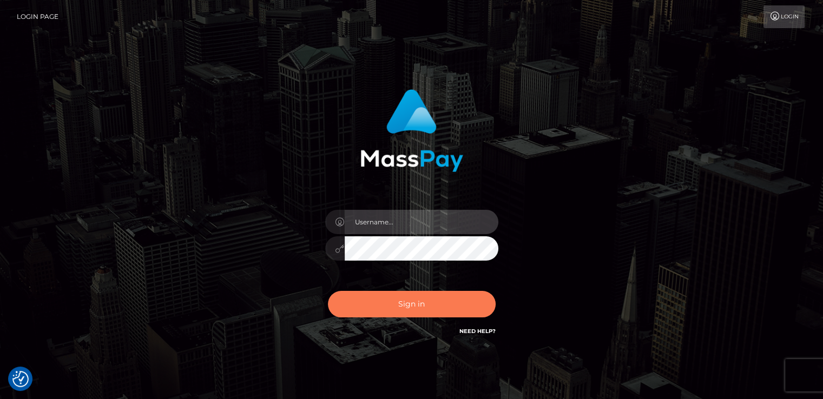
type input "[DOMAIN_NAME]"
click at [425, 306] on button "Sign in" at bounding box center [412, 304] width 168 height 27
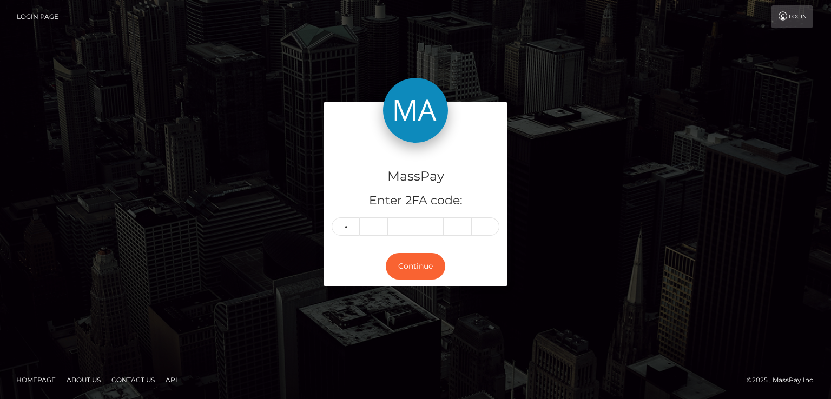
type input "3"
type input "5"
type input "8"
type input "7"
type input "0"
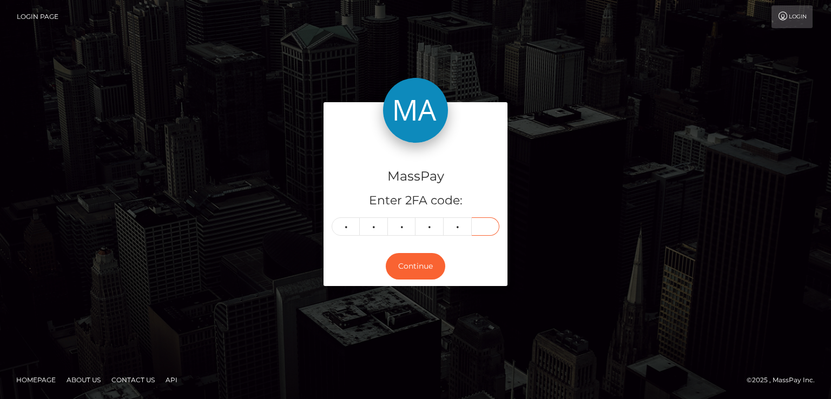
type input "8"
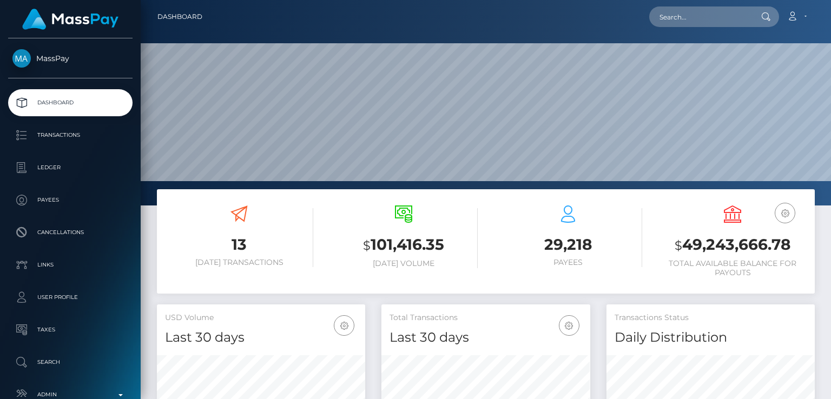
scroll to position [192, 208]
click at [714, 20] on input "text" at bounding box center [700, 16] width 102 height 21
paste input "jaymeandaly@gmail.com"
type input "jaymeandaly@gmail.com"
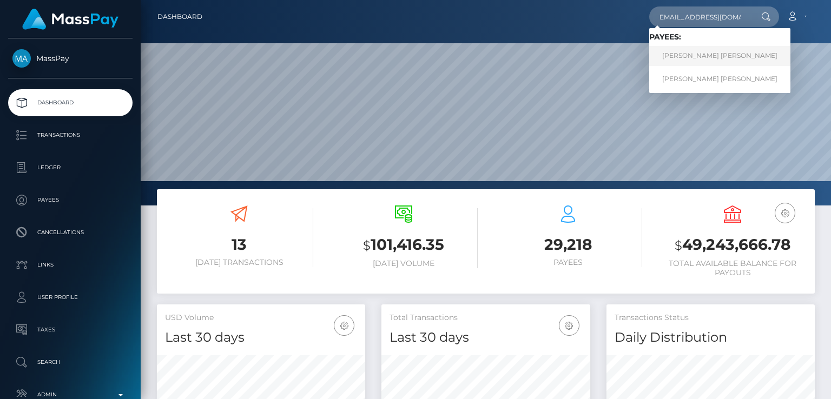
click at [701, 55] on link "Jayme Alexis Tannous" at bounding box center [719, 56] width 141 height 20
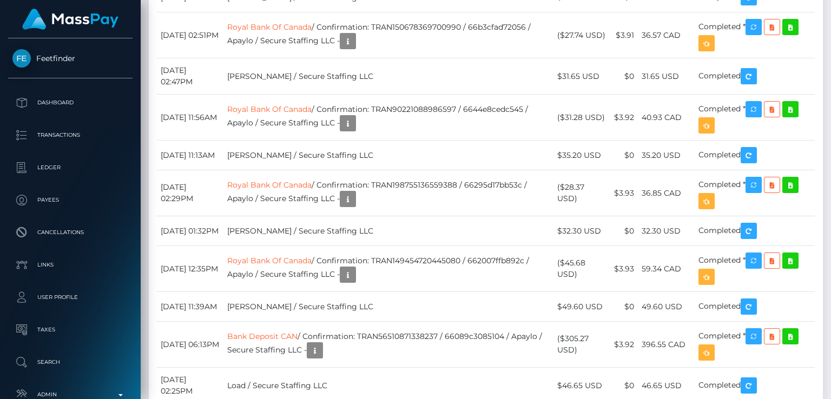
scroll to position [1805, 0]
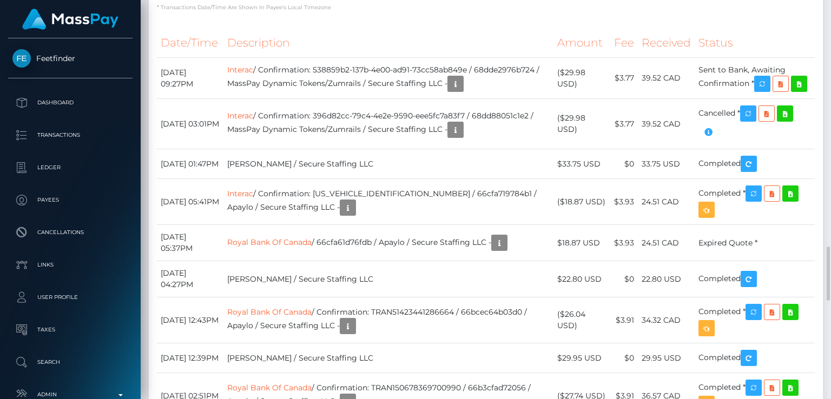
click at [253, 75] on link "Interac" at bounding box center [240, 70] width 26 height 10
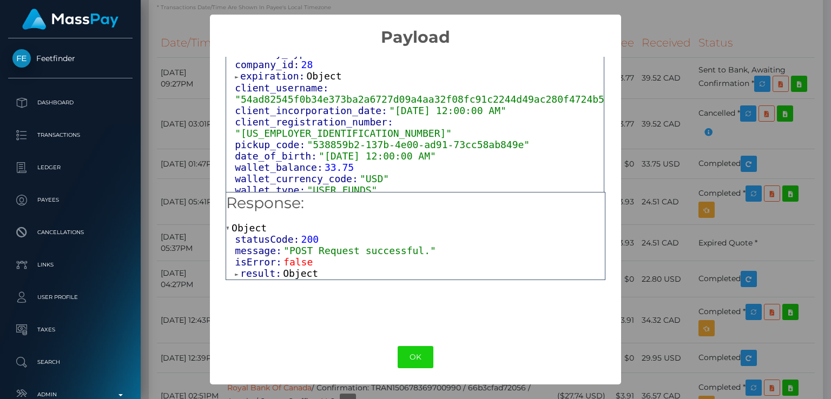
scroll to position [676, 0]
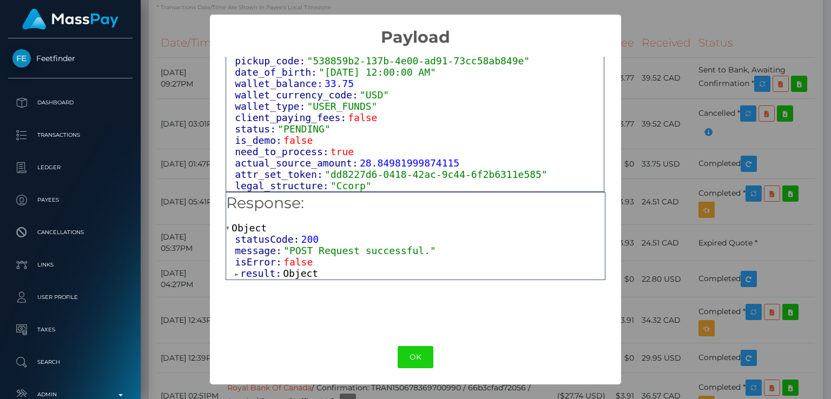
click at [237, 273] on span at bounding box center [237, 274] width 5 height 7
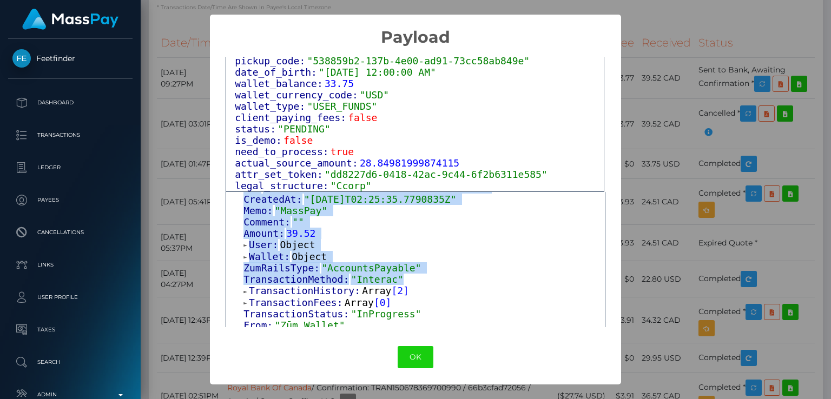
scroll to position [9, 0]
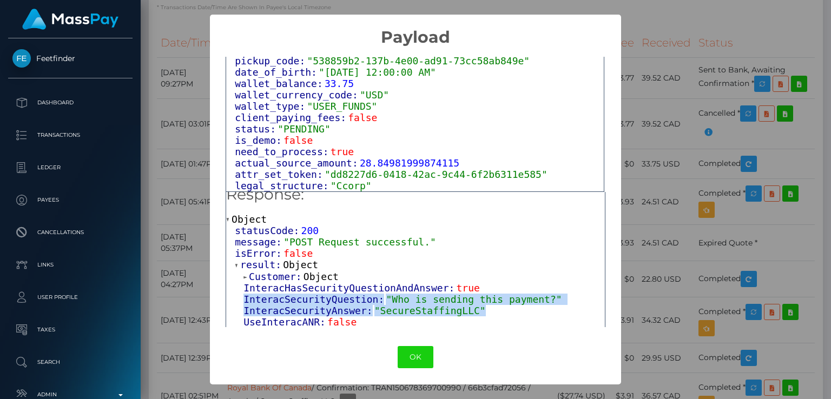
drag, startPoint x: 244, startPoint y: 312, endPoint x: 480, endPoint y: 312, distance: 236.4
click at [480, 312] on div "Customer: Object InteracHasSecurityQuestionAndAnswer: true InteracSecurityQuest…" at bounding box center [420, 402] width 370 height 263
copy div "InteracSecurityQuestion: "Who is sending this payment?" InteracSecurityAnswer: …"
click at [425, 356] on button "OK" at bounding box center [416, 357] width 36 height 22
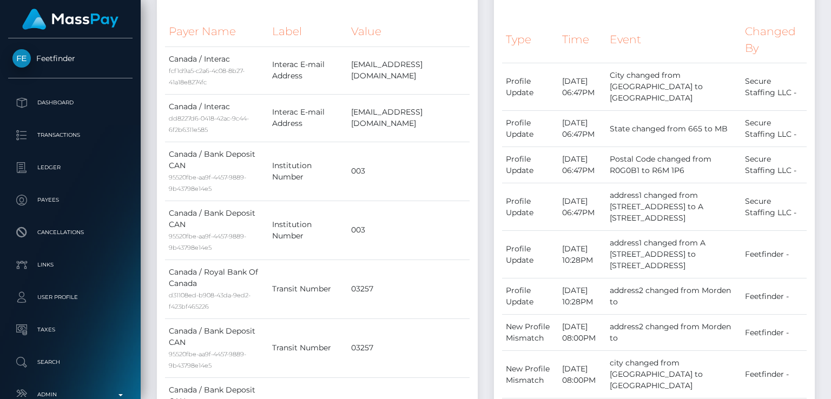
scroll to position [0, 0]
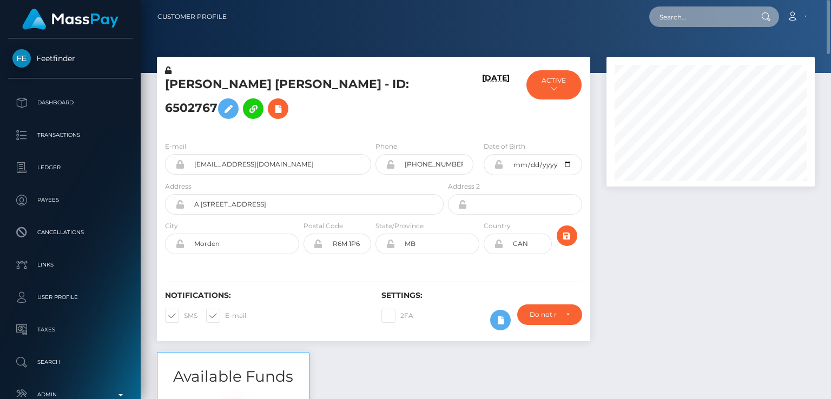
paste input "em.j.lynn13@gmail.com"
type input "em.j.lynn13@gmail.com"
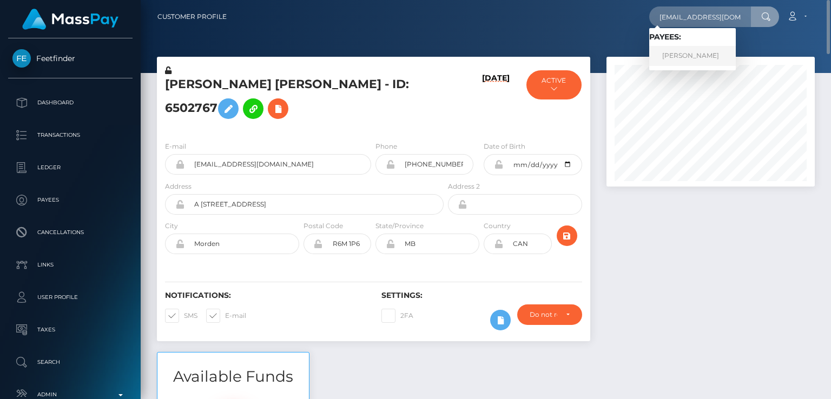
click at [690, 58] on link "EMILY JANE LYNN" at bounding box center [692, 56] width 87 height 20
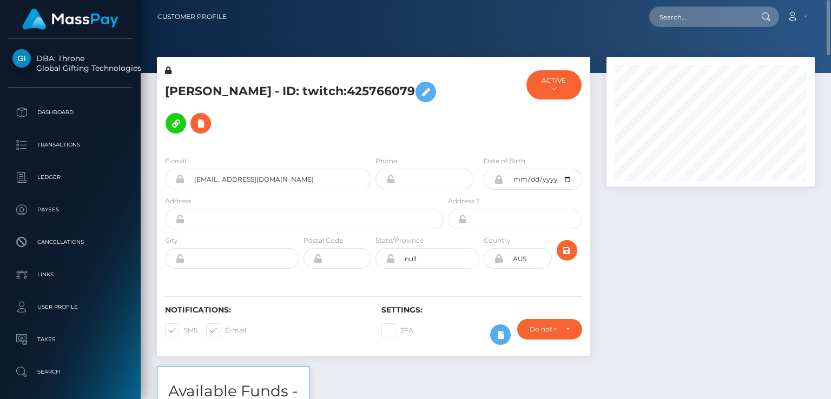
scroll to position [130, 208]
click at [183, 83] on h5 "EMILY JANE LYNN - ID: twitch:425766079" at bounding box center [301, 107] width 273 height 63
copy h5 "EMILY"
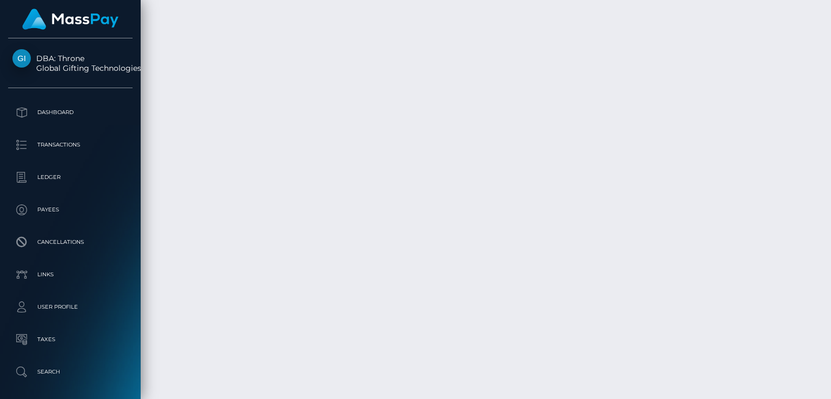
scroll to position [2490, 0]
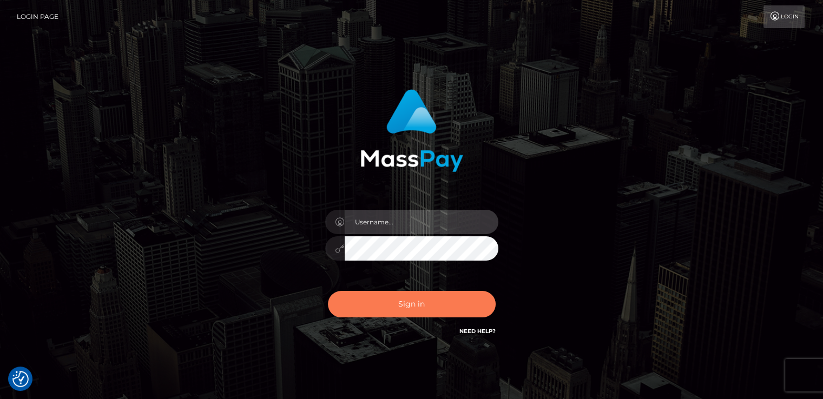
type input "nt.es"
click at [393, 307] on button "Sign in" at bounding box center [412, 304] width 168 height 27
type input "[DOMAIN_NAME]"
click at [397, 314] on button "Sign in" at bounding box center [412, 304] width 168 height 27
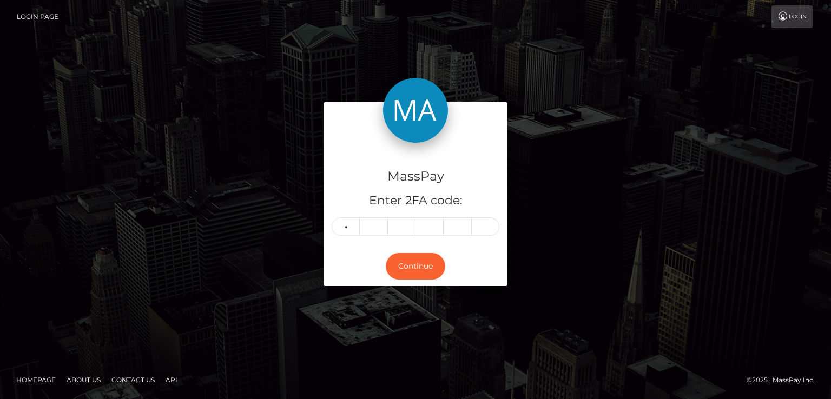
type input "1"
type input "3"
type input "8"
type input "3"
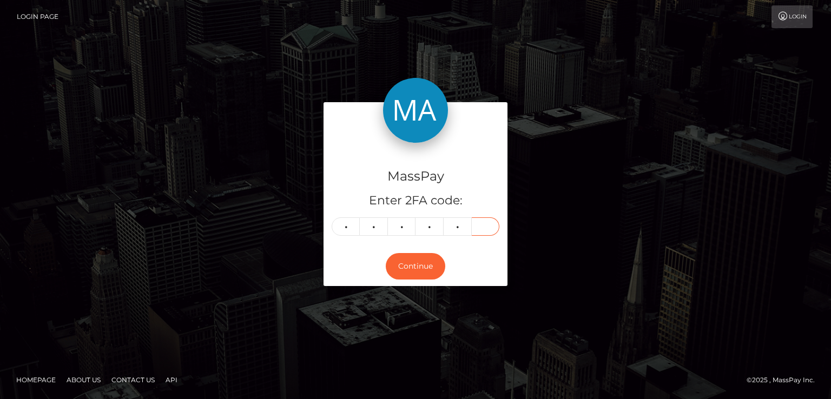
type input "9"
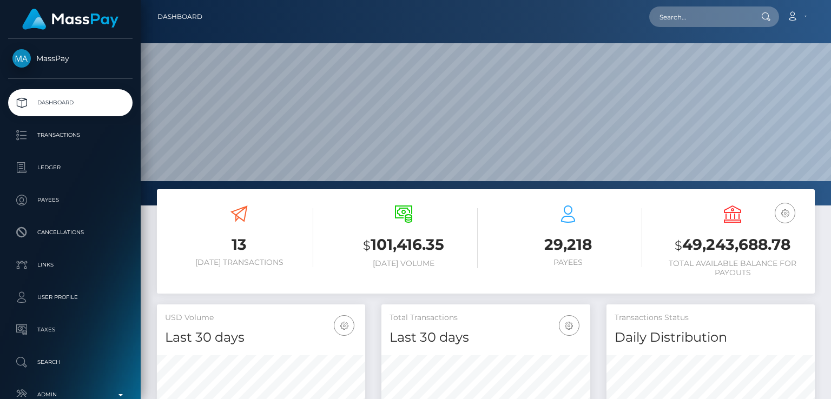
scroll to position [192, 208]
paste input "[PERSON_NAME][EMAIL_ADDRESS][DOMAIN_NAME]"
type input "[PERSON_NAME][EMAIL_ADDRESS][DOMAIN_NAME]"
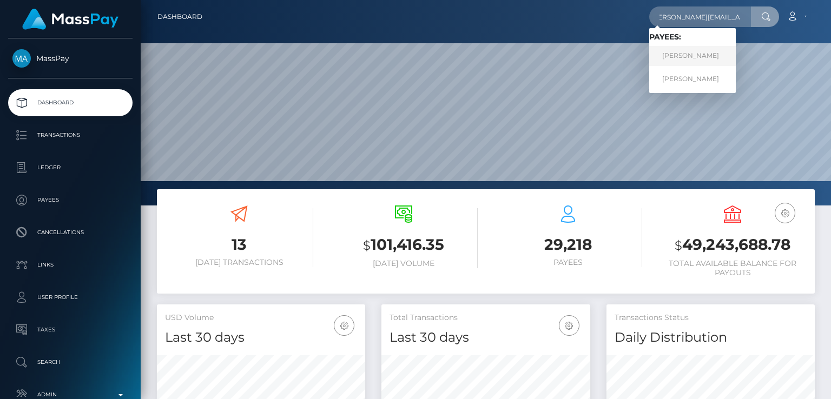
click at [706, 52] on link "MARIAH JUSTINE MARROQUIN" at bounding box center [692, 56] width 87 height 20
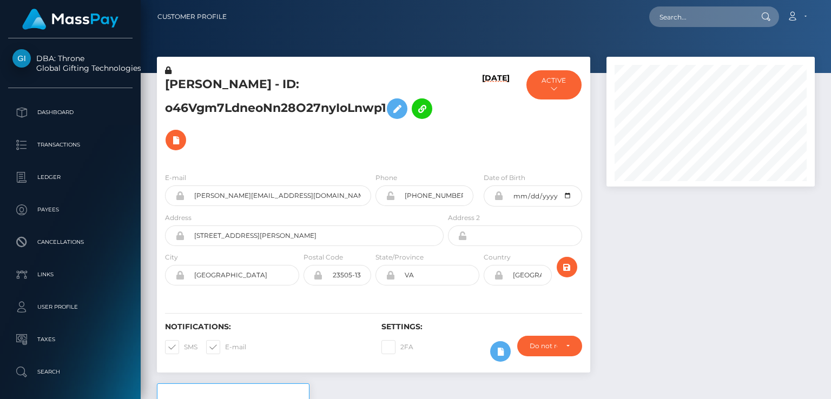
scroll to position [130, 208]
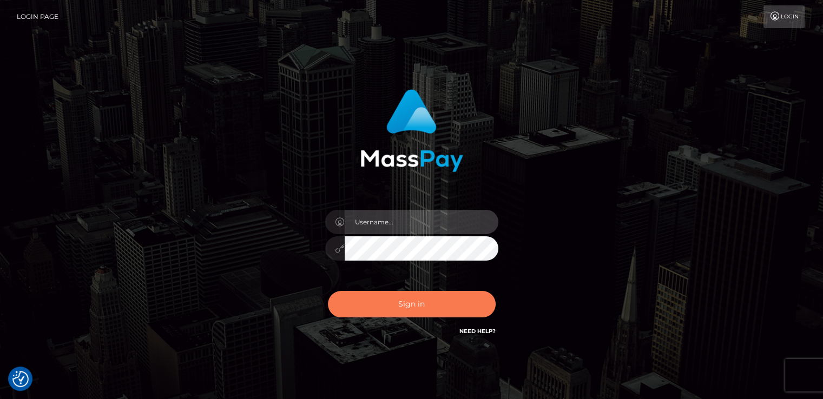
type input "[DOMAIN_NAME]"
click at [454, 299] on button "Sign in" at bounding box center [412, 304] width 168 height 27
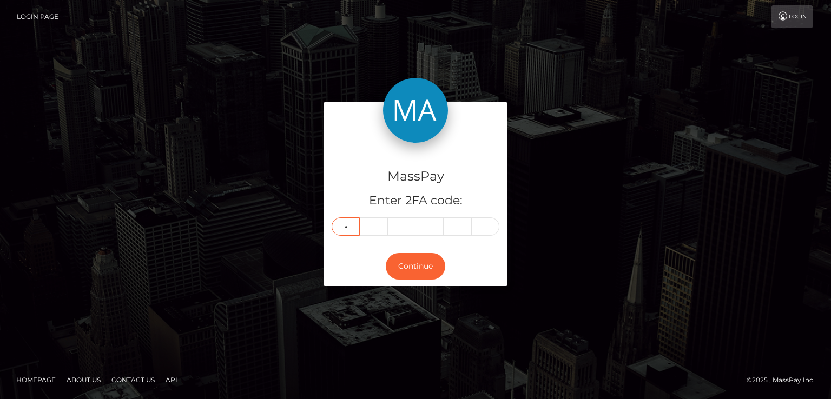
type input "7"
type input "8"
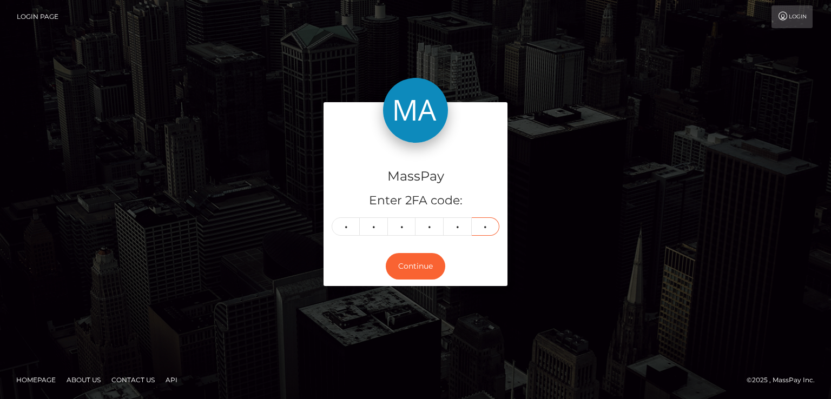
type input "0"
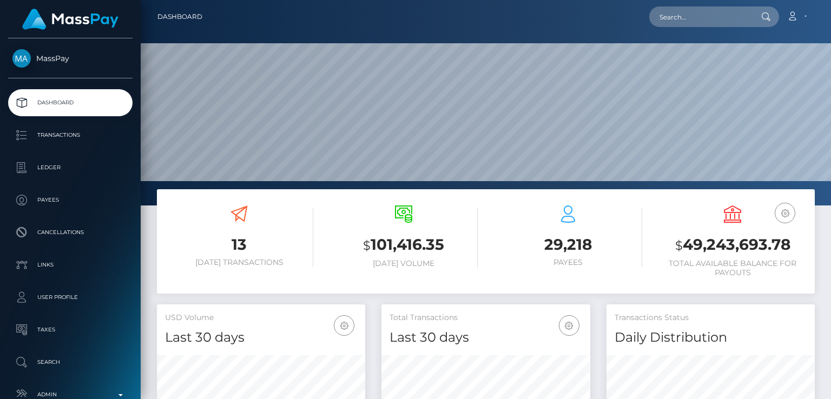
scroll to position [192, 208]
click at [724, 17] on input "text" at bounding box center [700, 16] width 102 height 21
paste input "[EMAIL_ADDRESS][DOMAIN_NAME]"
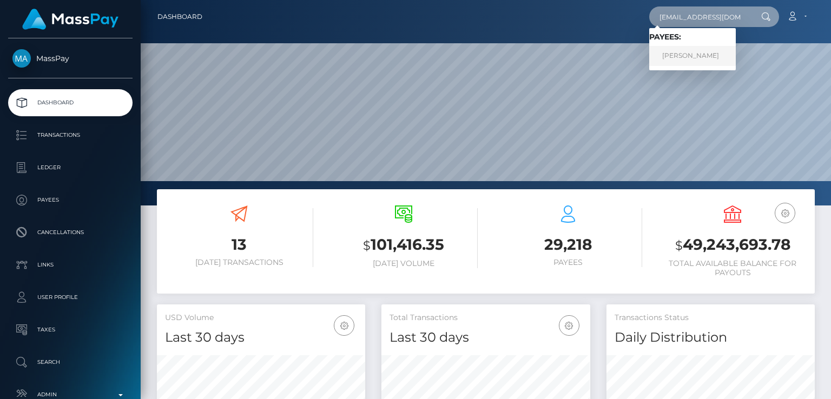
type input "[EMAIL_ADDRESS][DOMAIN_NAME]"
click at [692, 57] on link "[PERSON_NAME]" at bounding box center [692, 56] width 87 height 20
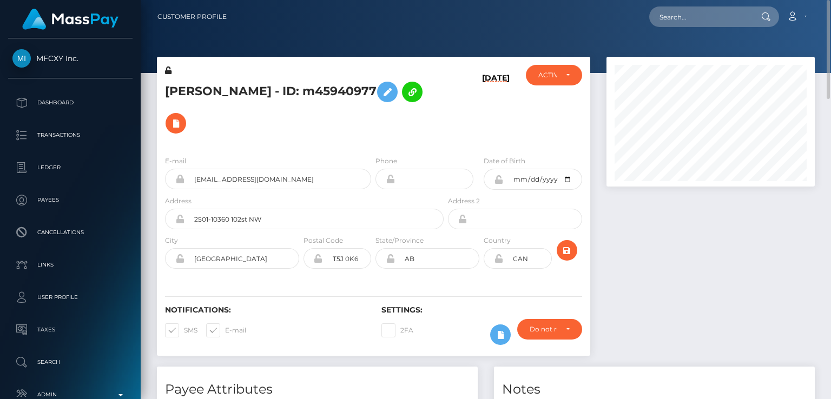
click at [195, 80] on h5 "[PERSON_NAME] - ID: m45940977" at bounding box center [301, 107] width 273 height 63
copy h5 "[PERSON_NAME]"
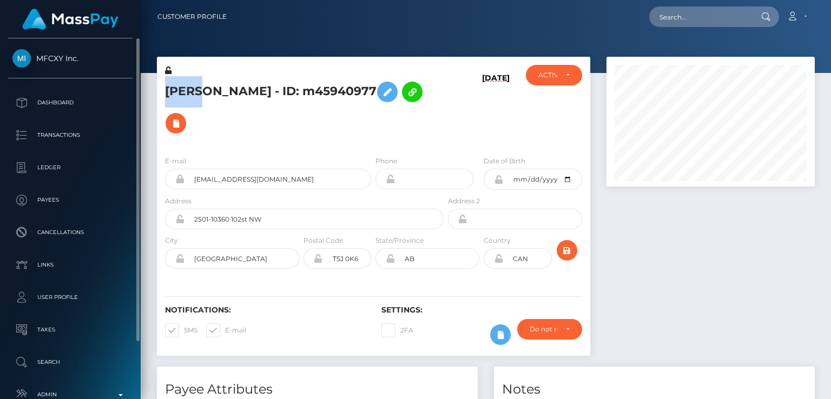
drag, startPoint x: 38, startPoint y: 46, endPoint x: 78, endPoint y: 58, distance: 41.9
click at [78, 58] on div "MFCXY Inc. Dashboard Transactions Ledger Payees Cancellations Links Taxes" at bounding box center [70, 217] width 141 height 359
copy span "MFCXY Inc."
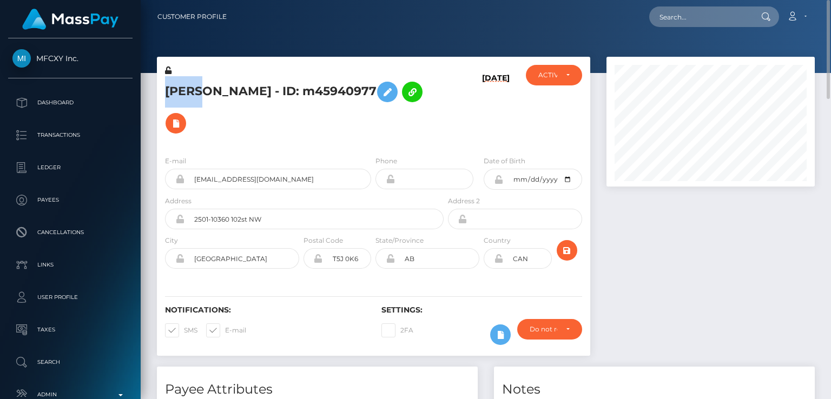
click at [290, 120] on h5 "[PERSON_NAME] - ID: m45940977" at bounding box center [301, 107] width 273 height 63
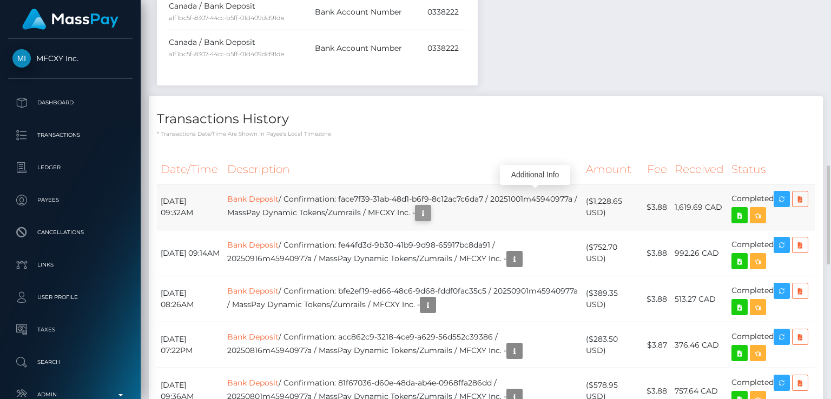
scroll to position [130, 208]
click at [430, 207] on icon "button" at bounding box center [423, 214] width 13 height 14
click at [536, 176] on div "Additional Info" at bounding box center [535, 175] width 70 height 20
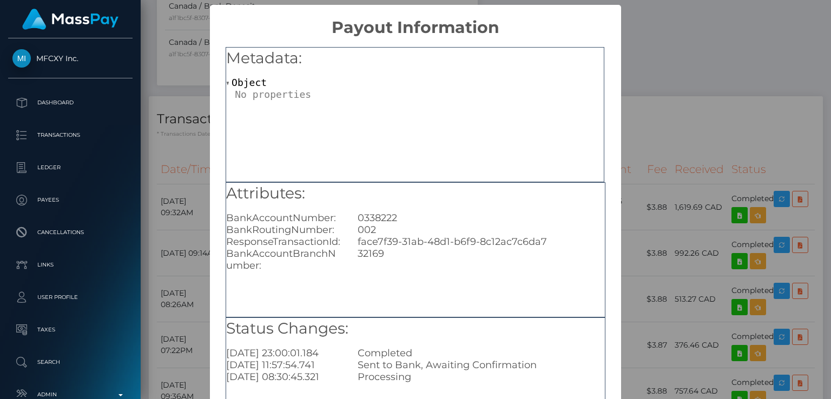
scroll to position [0, 0]
click at [378, 217] on div "0338222" at bounding box center [480, 218] width 263 height 12
copy div "0338222"
click at [326, 134] on div "Metadata: Object" at bounding box center [415, 114] width 379 height 135
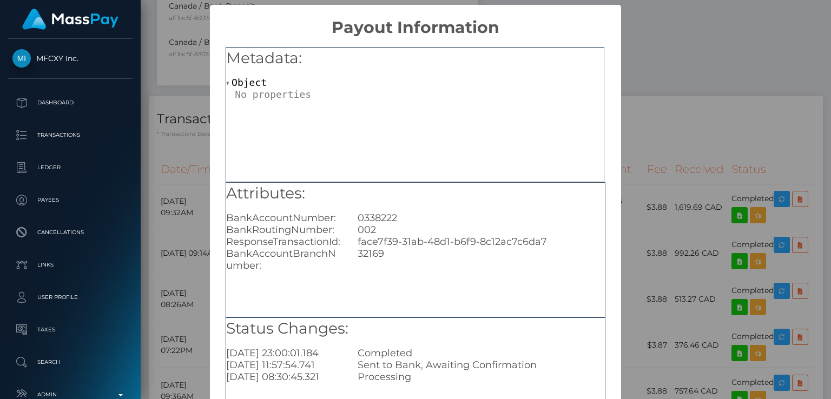
click at [771, 113] on div "× Payout Information Metadata: Object Attributes: BankAccountNumber: 0338222 Ba…" at bounding box center [415, 199] width 831 height 399
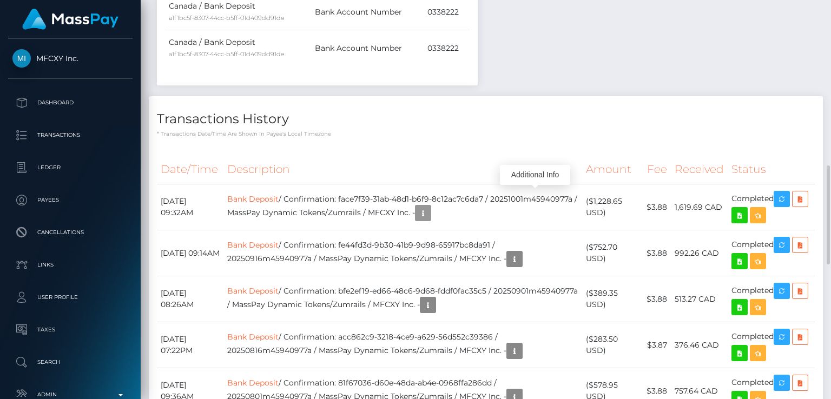
scroll to position [130, 208]
drag, startPoint x: 724, startPoint y: 190, endPoint x: 676, endPoint y: 189, distance: 48.2
click at [675, 189] on td "1,619.69 CAD" at bounding box center [699, 207] width 57 height 46
copy td "1,619.69 CAD"
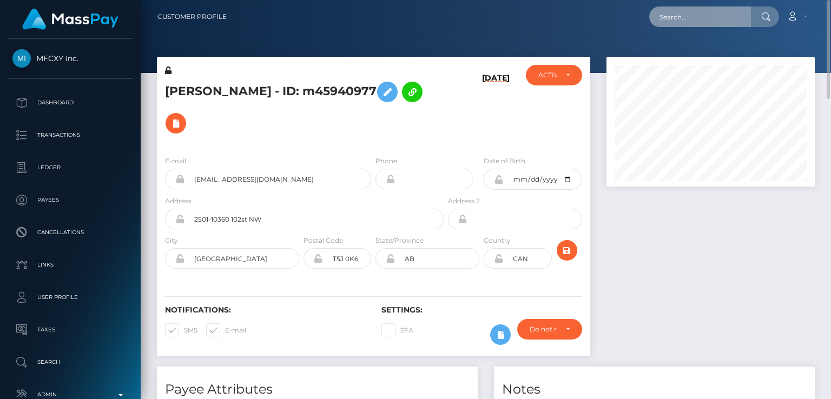
click at [677, 21] on input "text" at bounding box center [700, 16] width 102 height 21
paste input "[PERSON_NAME][EMAIL_ADDRESS][DOMAIN_NAME]"
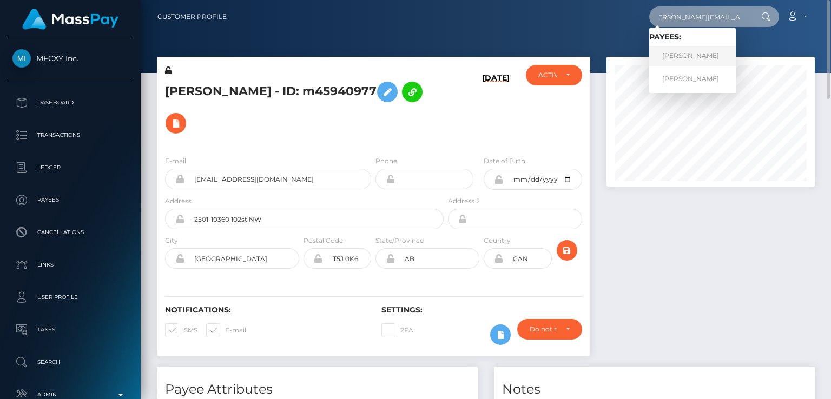
type input "[PERSON_NAME][EMAIL_ADDRESS][DOMAIN_NAME]"
click at [694, 52] on link "MARIAH JUSTINE MARROQUIN" at bounding box center [692, 56] width 87 height 20
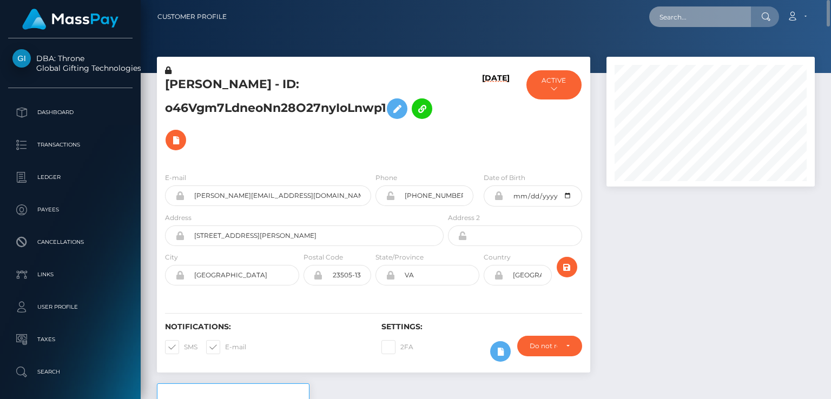
click at [708, 18] on input "text" at bounding box center [700, 16] width 102 height 21
paste input "exoticblondiie@gmail.com"
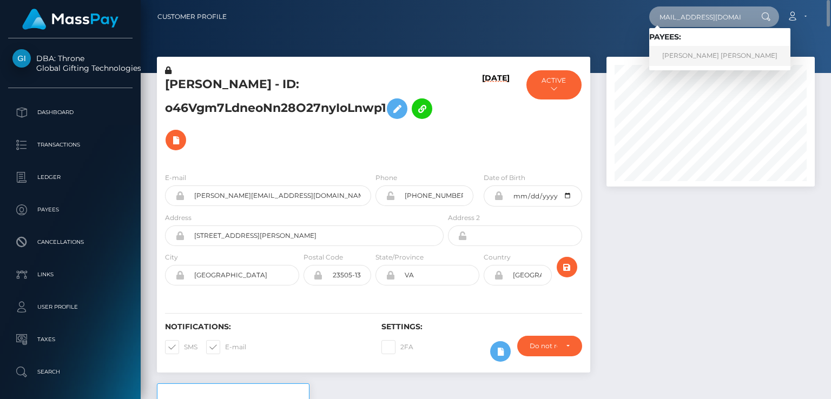
type input "exoticblondiie@gmail.com"
click at [676, 53] on link "KATELYN MARIE FISHER" at bounding box center [719, 56] width 141 height 20
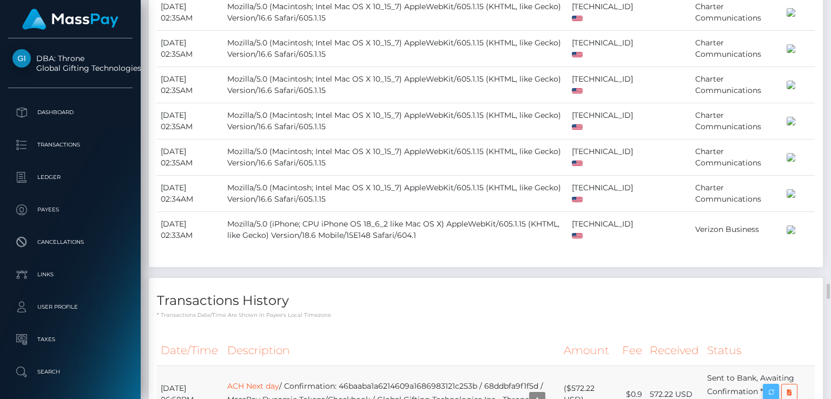
scroll to position [130, 208]
click at [777, 386] on icon "button" at bounding box center [770, 393] width 13 height 14
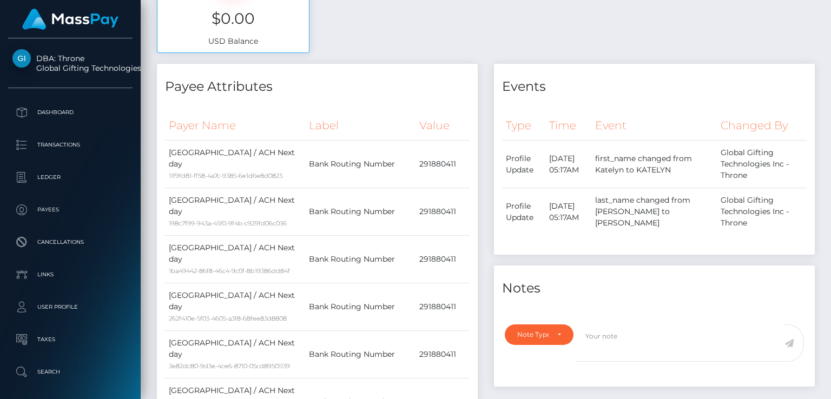
scroll to position [0, 0]
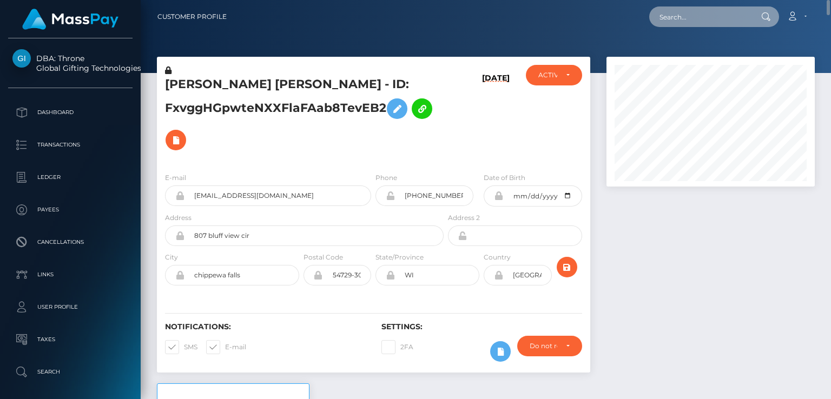
paste input "nishi26111989@gmail.com"
type input "nishi26111989@gmail.com"
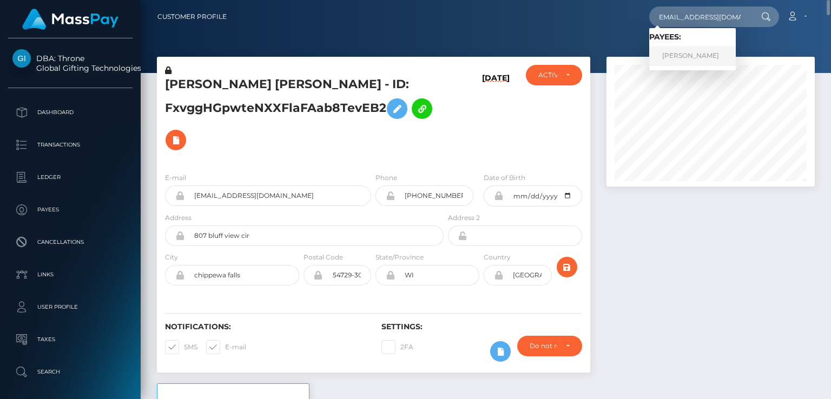
click at [679, 56] on link "Nishita Chakrabarty" at bounding box center [692, 56] width 87 height 20
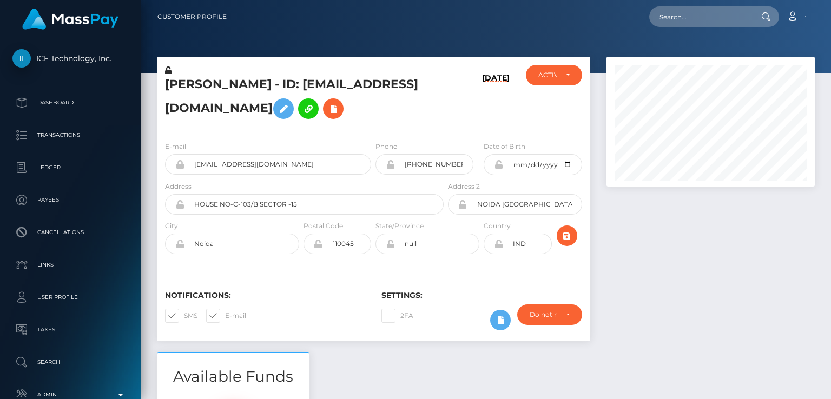
scroll to position [130, 208]
click at [194, 81] on h5 "[PERSON_NAME] - ID: [EMAIL_ADDRESS][DOMAIN_NAME]" at bounding box center [301, 100] width 273 height 48
copy h5 "[PERSON_NAME]"
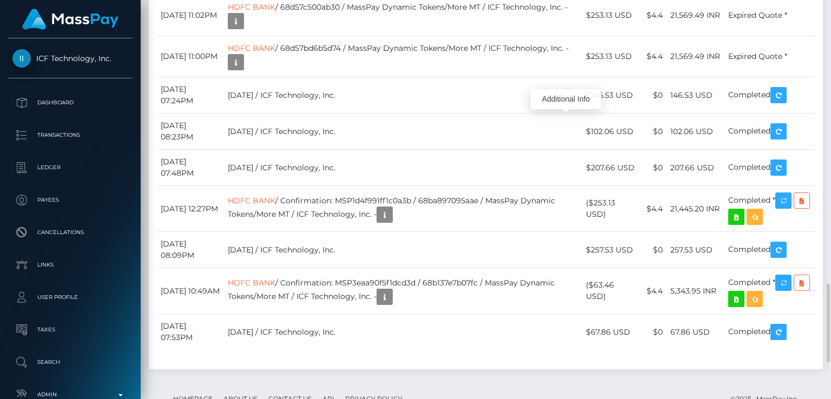
click at [560, 102] on div "Additional Info" at bounding box center [566, 99] width 70 height 20
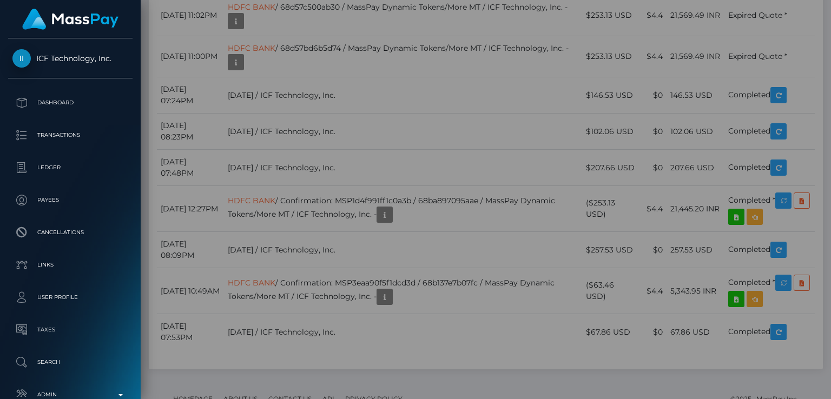
scroll to position [0, 0]
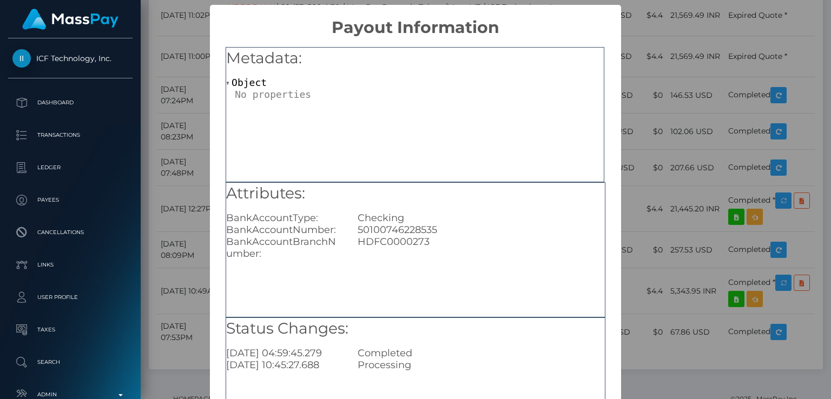
click at [640, 75] on div "× Payout Information Metadata: Object Attributes: BankAccountType: Checking Ban…" at bounding box center [415, 199] width 831 height 399
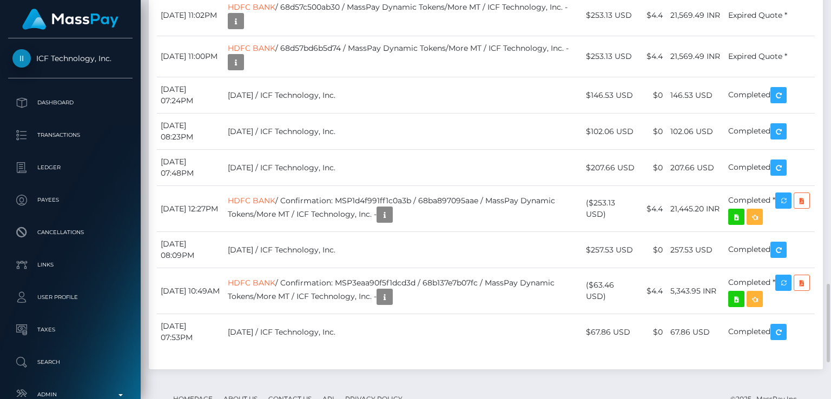
scroll to position [130, 208]
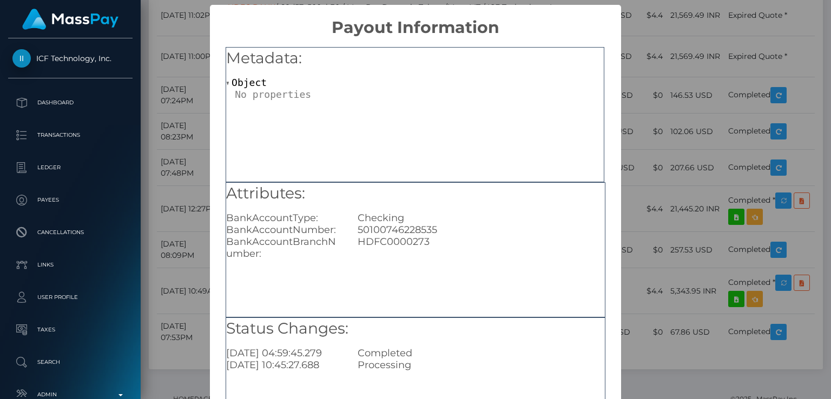
click at [419, 224] on div "50100746228535" at bounding box center [480, 230] width 263 height 12
copy div "50100746228535"
click at [743, 29] on div "× Payout Information Metadata: Object Attributes: BankAccountType: Checking Ban…" at bounding box center [415, 199] width 831 height 399
click at [748, 23] on div "× Payout Information Metadata: Object Attributes: BankAccountType: Checking Ban…" at bounding box center [415, 199] width 831 height 399
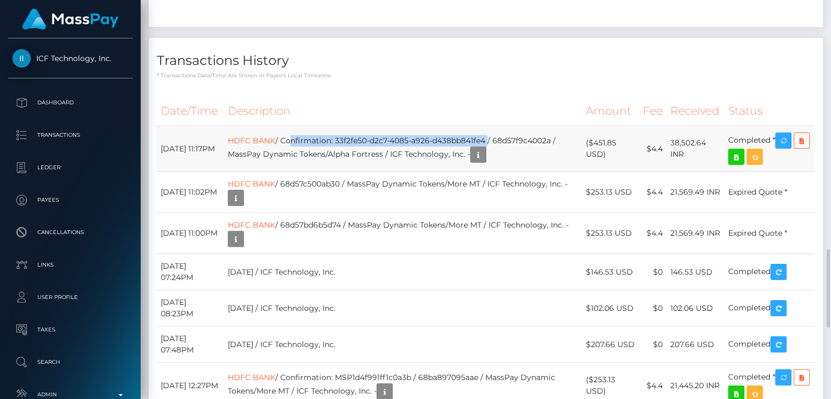
drag, startPoint x: 510, startPoint y: 288, endPoint x: 307, endPoint y: 284, distance: 202.9
click at [307, 172] on td "HDFC BANK / Confirmation: 33f2fe50-d2c7-4085-a926-d438bb841fe4 / 68d57f9c4002a …" at bounding box center [403, 149] width 358 height 46
click at [308, 172] on td "HDFC BANK / Confirmation: 33f2fe50-d2c7-4085-a926-d438bb841fe4 / 68d57f9c4002a …" at bounding box center [403, 149] width 358 height 46
click at [307, 172] on td "HDFC BANK / Confirmation: 33f2fe50-d2c7-4085-a926-d438bb841fe4 / 68d57f9c4002a …" at bounding box center [403, 149] width 358 height 46
drag, startPoint x: 305, startPoint y: 287, endPoint x: 511, endPoint y: 281, distance: 205.7
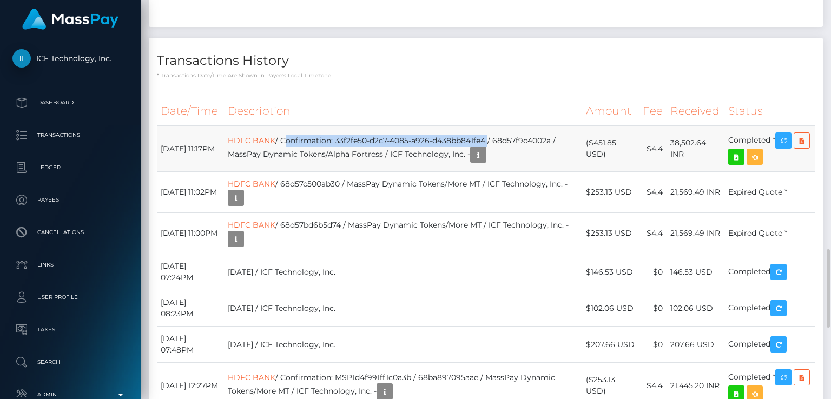
click at [511, 172] on td "HDFC BANK / Confirmation: 33f2fe50-d2c7-4085-a926-d438bb841fe4 / 68d57f9c4002a …" at bounding box center [403, 149] width 358 height 46
copy td "Confirmation: 33f2fe50-d2c7-4085-a926-d438bb841fe4"
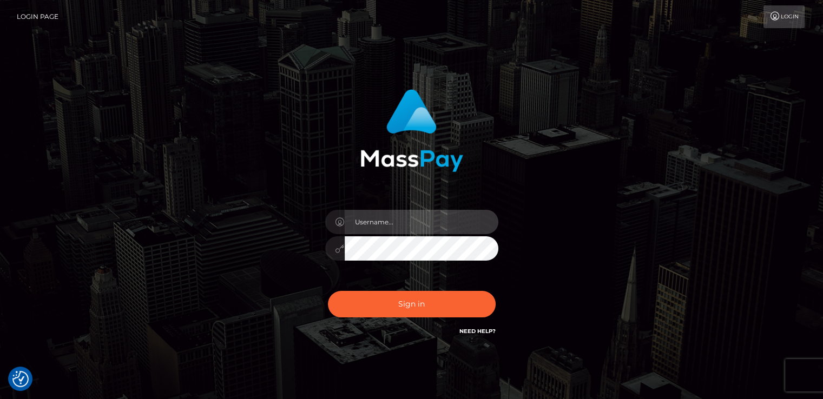
type input "[DOMAIN_NAME]"
click at [393, 338] on div "[DOMAIN_NAME] Sign in" at bounding box center [411, 213] width 284 height 265
click at [392, 334] on div "[DOMAIN_NAME] Sign in" at bounding box center [411, 213] width 284 height 265
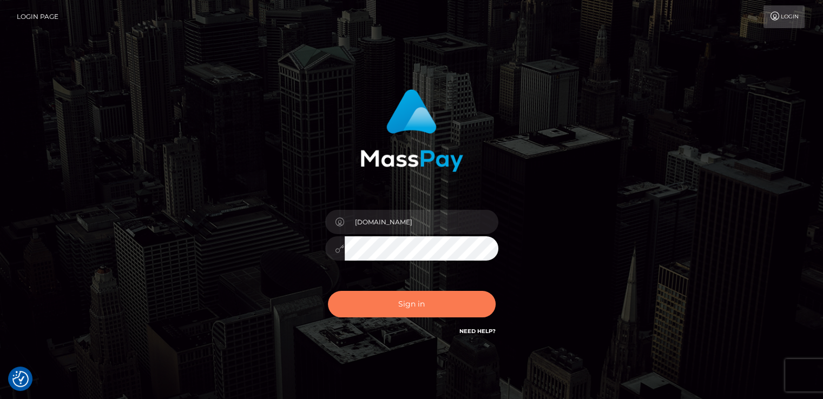
click at [421, 308] on button "Sign in" at bounding box center [412, 304] width 168 height 27
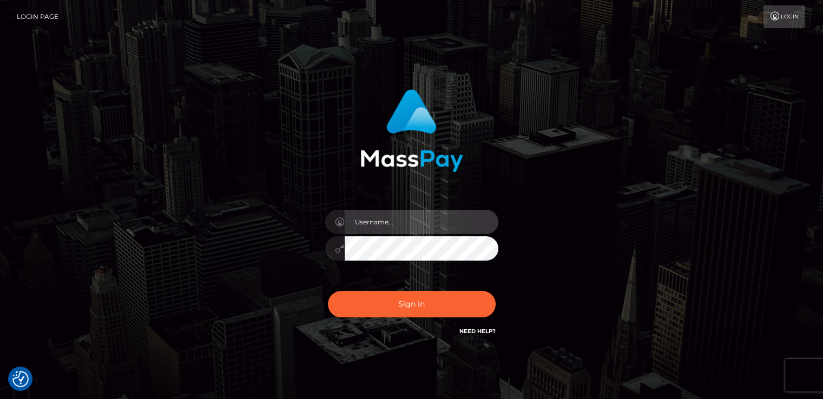
type input "[DOMAIN_NAME]"
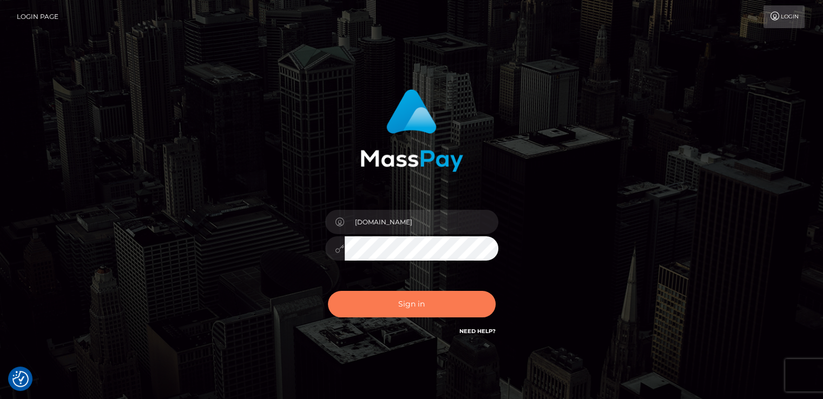
click at [421, 308] on button "Sign in" at bounding box center [412, 304] width 168 height 27
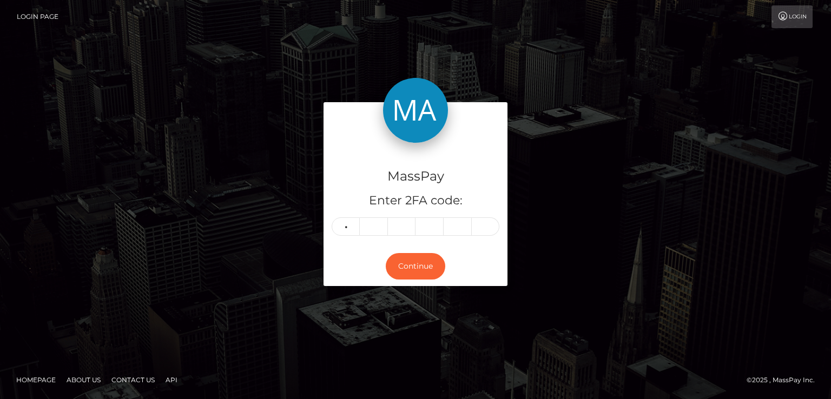
type input "4"
type input "7"
type input "6"
type input "7"
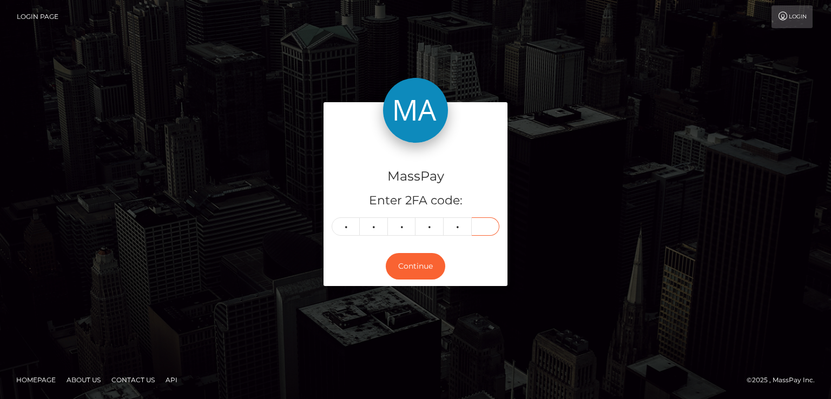
type input "7"
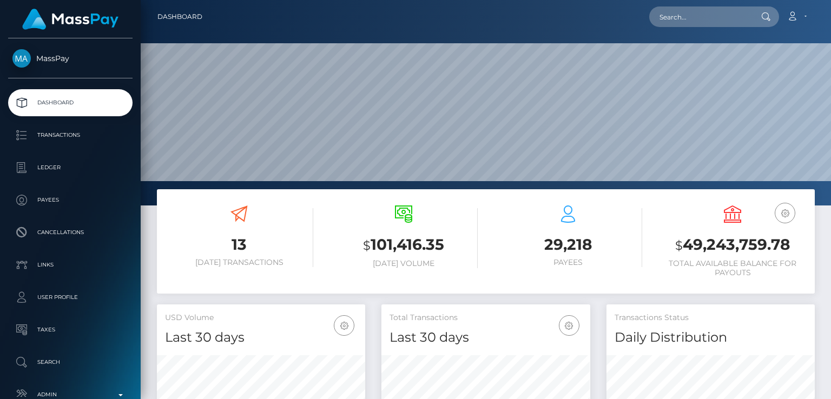
scroll to position [192, 208]
click at [701, 16] on input "text" at bounding box center [700, 16] width 102 height 21
paste input "[EMAIL_ADDRESS][DOMAIN_NAME]"
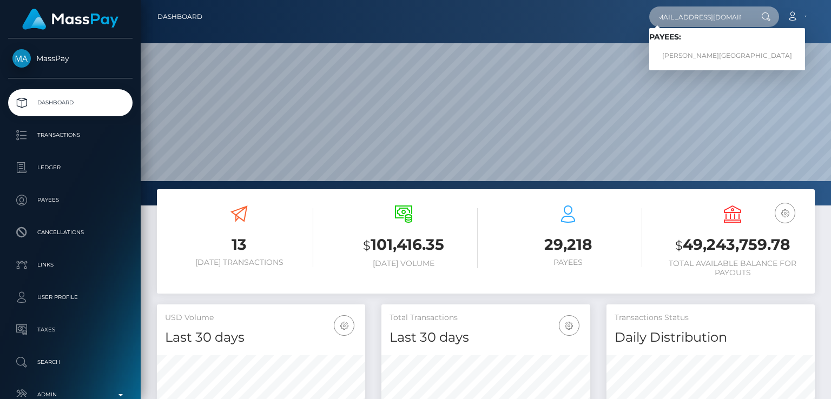
click at [709, 10] on input "bambamwetts@gmail.com" at bounding box center [700, 16] width 102 height 21
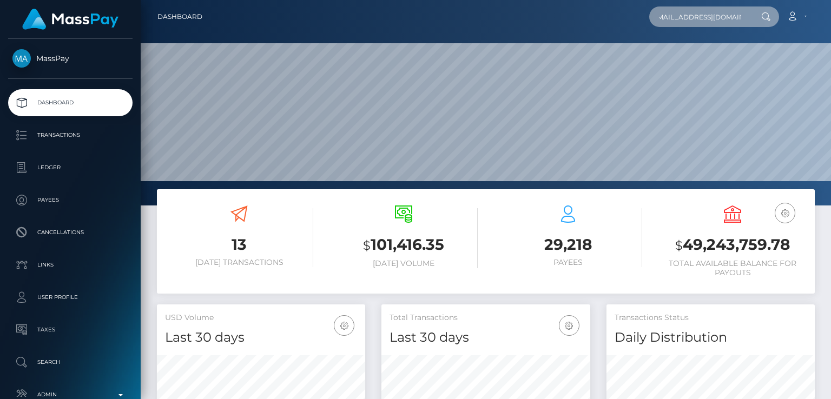
type input "bambamwetts@gmail.com"
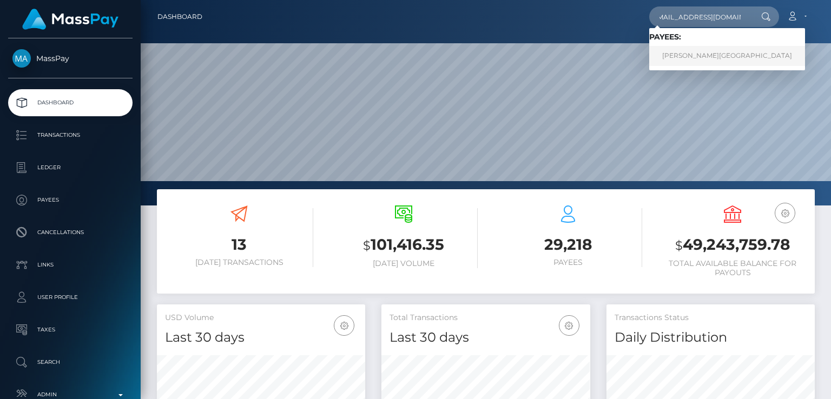
click at [724, 57] on link "Tina Hall-Jordan" at bounding box center [727, 56] width 156 height 20
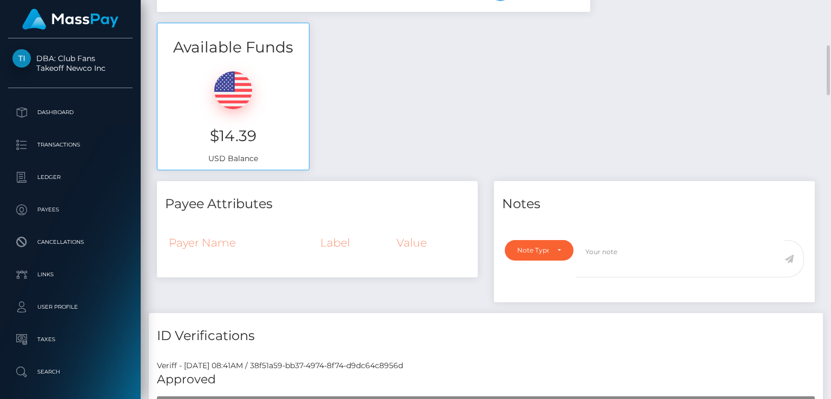
scroll to position [180, 0]
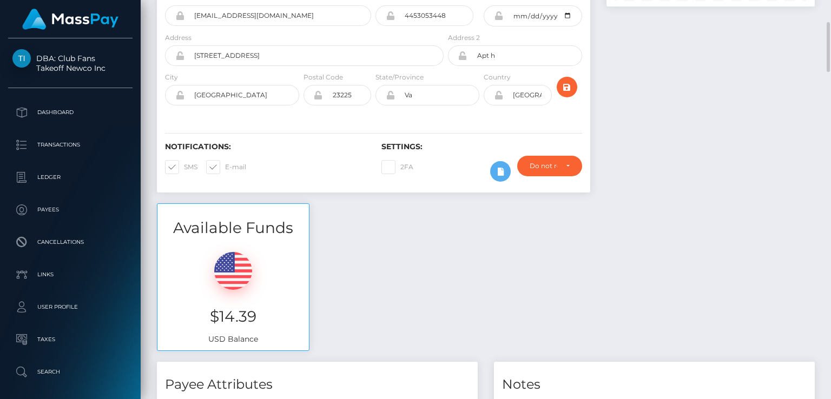
click at [458, 117] on div "Notifications: SMS E-mail Settings: 2FA" at bounding box center [373, 154] width 433 height 76
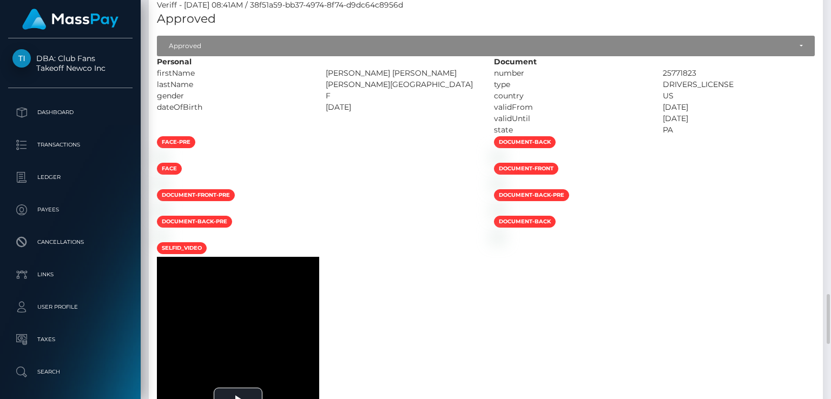
scroll to position [902, 0]
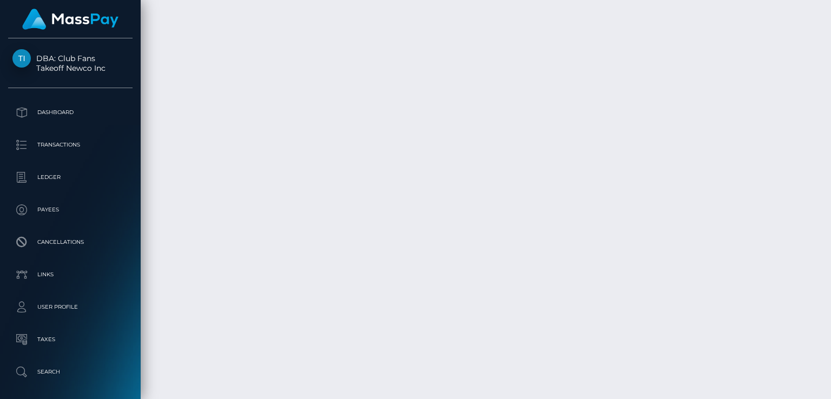
scroll to position [2771, 0]
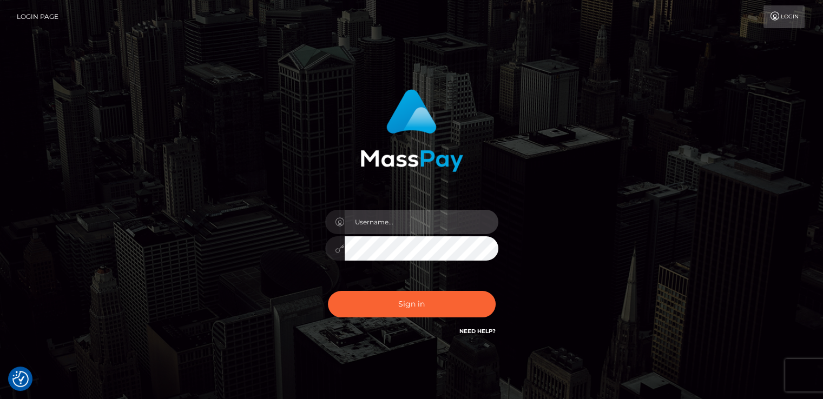
type input "[DOMAIN_NAME]"
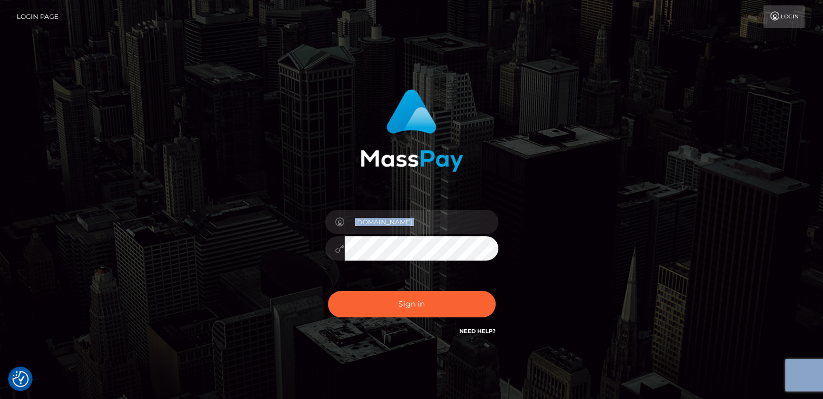
scroll to position [38, 0]
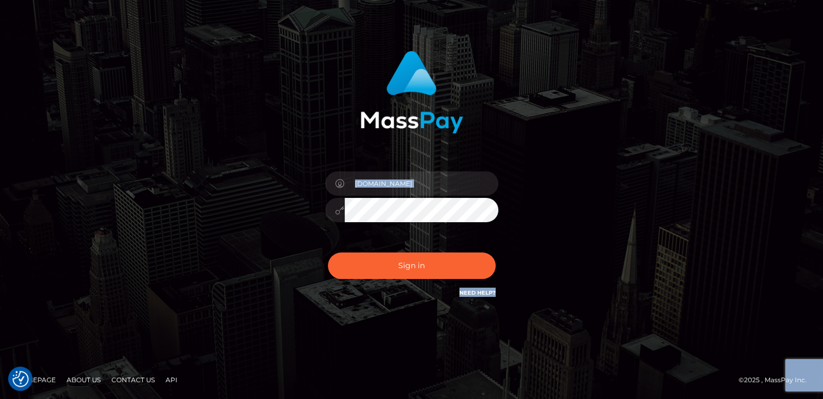
drag, startPoint x: 441, startPoint y: 398, endPoint x: 455, endPoint y: 416, distance: 23.2
click at [455, 399] on html "We value your privacy We use cookies to enhance your browsing experience, serve…" at bounding box center [411, 181] width 823 height 438
click at [412, 354] on div "[DOMAIN_NAME] Sign in" at bounding box center [411, 181] width 823 height 438
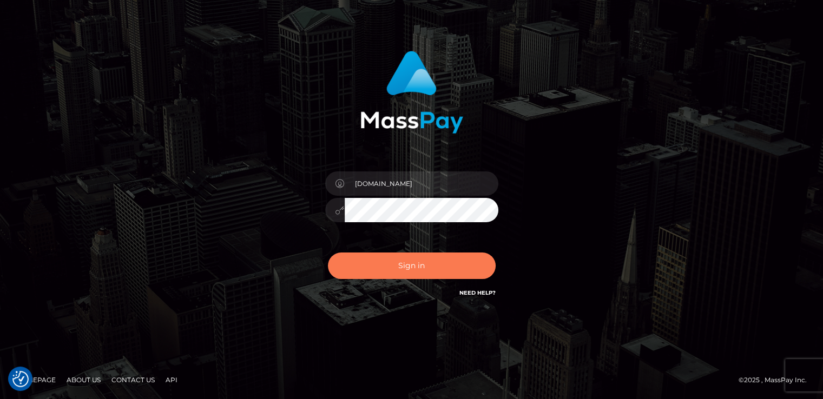
drag, startPoint x: 327, startPoint y: 267, endPoint x: 335, endPoint y: 267, distance: 7.6
click at [329, 267] on button "Sign in" at bounding box center [412, 266] width 168 height 27
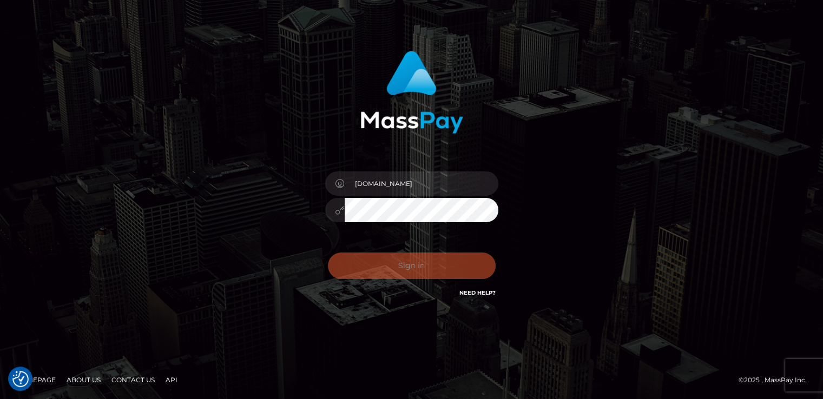
click at [335, 267] on div "Sign in Need Help?" at bounding box center [411, 270] width 189 height 48
click at [335, 267] on div "0cAFcWeA5oQ6WBVWTs-5FJRxdZxZZa85lY9fTtAFRglcfE-r93DnCqmBGc0-gBml7bp4yHroDcwG50M…" at bounding box center [411, 270] width 189 height 48
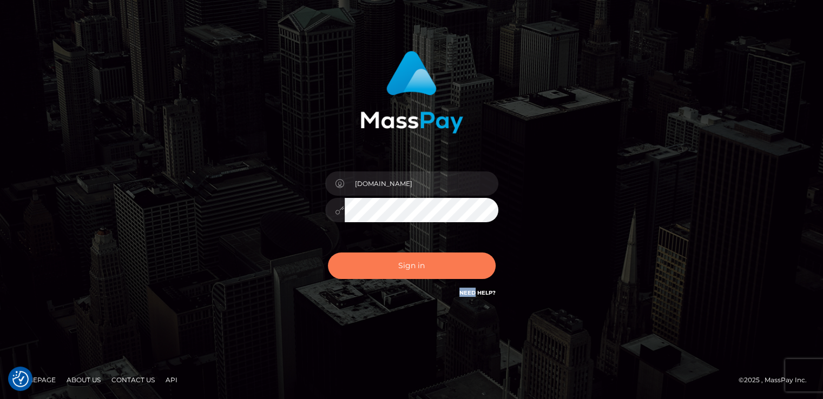
click at [335, 267] on button "Sign in" at bounding box center [412, 266] width 168 height 27
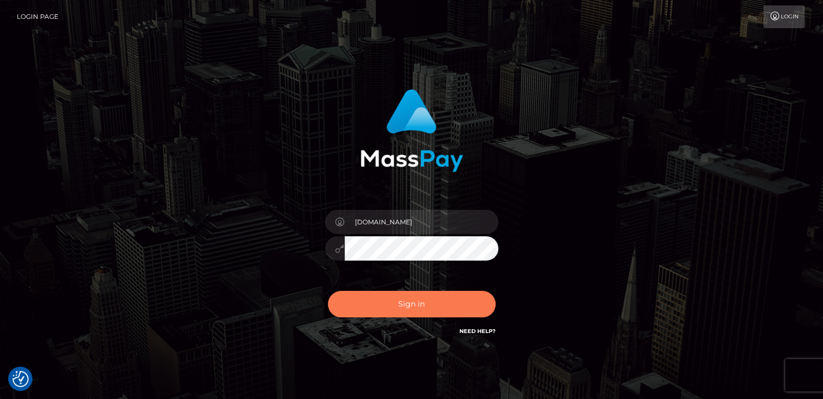
click at [366, 305] on button "Sign in" at bounding box center [412, 304] width 168 height 27
click at [363, 308] on button "Sign in" at bounding box center [412, 304] width 168 height 27
click at [368, 314] on button "Sign in" at bounding box center [412, 304] width 168 height 27
click at [383, 316] on button "Sign in" at bounding box center [412, 304] width 168 height 27
click at [389, 314] on button "Sign in" at bounding box center [412, 304] width 168 height 27
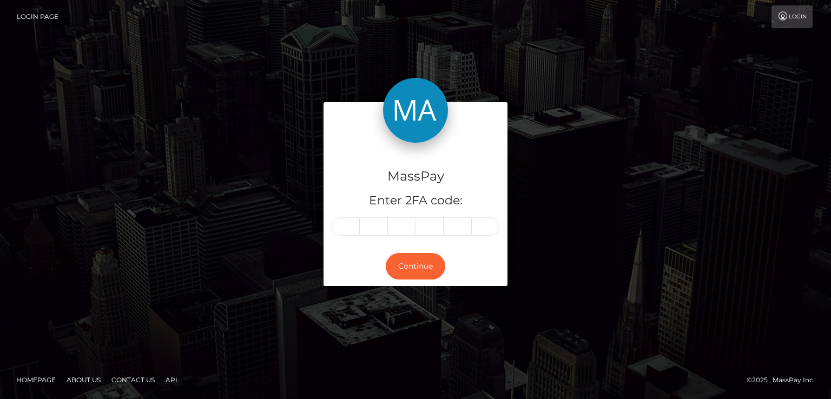
click at [377, 314] on div "MassPay Enter 2FA code: Continue" at bounding box center [415, 199] width 831 height 356
click at [377, 312] on div "MassPay Enter 2FA code: Continue" at bounding box center [415, 199] width 831 height 356
click at [375, 315] on div "MassPay Enter 2FA code: Continue" at bounding box center [415, 199] width 831 height 356
click at [399, 315] on div "MassPay Enter 2FA code: Continue" at bounding box center [415, 199] width 831 height 356
click at [394, 314] on div "MassPay Enter 2FA code: Continue" at bounding box center [415, 199] width 831 height 356
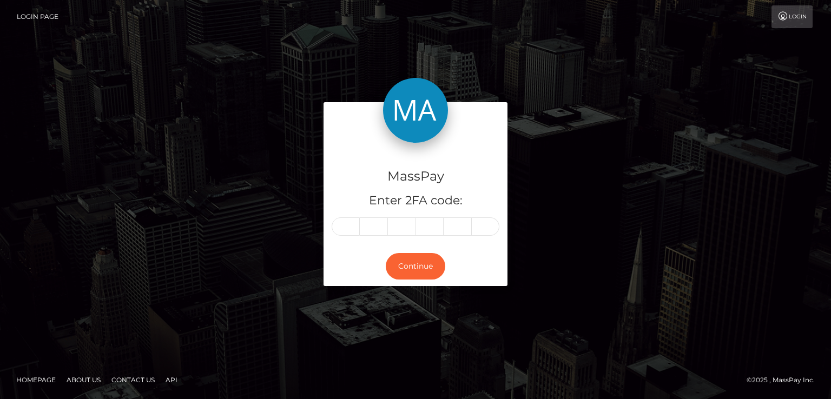
click at [376, 332] on div "MassPay Enter 2FA code: Continue" at bounding box center [415, 199] width 831 height 356
drag, startPoint x: 379, startPoint y: 210, endPoint x: 364, endPoint y: 221, distance: 18.6
click at [373, 213] on div "MassPay Enter 2FA code:" at bounding box center [415, 195] width 184 height 104
click at [349, 227] on input "text" at bounding box center [346, 226] width 28 height 18
type input "9"
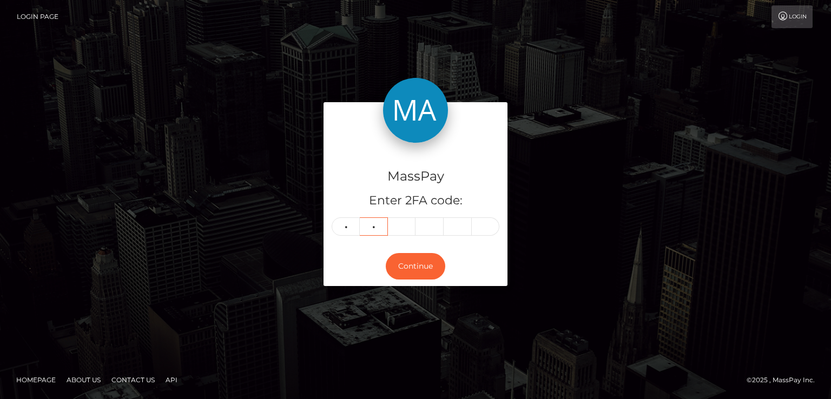
type input "6"
type input "7"
type input "5"
type input "9"
type input "2"
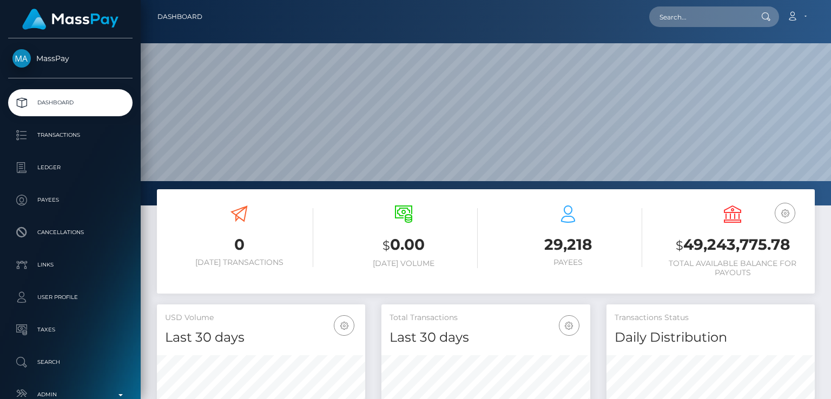
scroll to position [192, 208]
click at [729, 21] on input "text" at bounding box center [700, 16] width 102 height 21
click at [729, 20] on input "text" at bounding box center [700, 16] width 102 height 21
paste input "[EMAIL_ADDRESS][DOMAIN_NAME]"
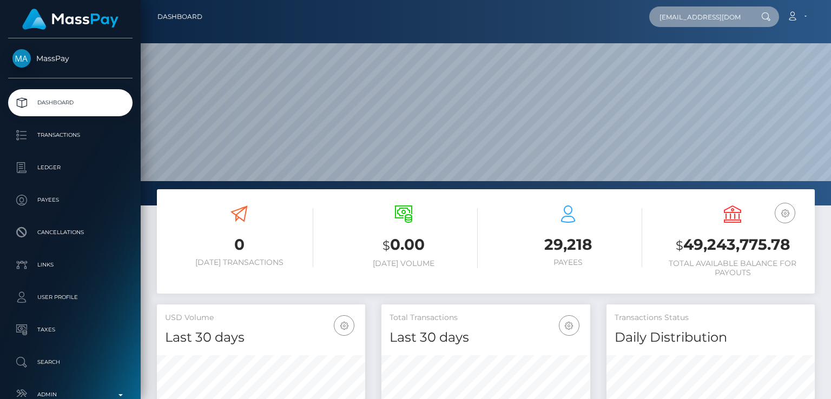
scroll to position [0, 9]
click at [728, 20] on input "[EMAIL_ADDRESS][DOMAIN_NAME]" at bounding box center [700, 16] width 102 height 21
click at [728, 19] on input "[EMAIL_ADDRESS][DOMAIN_NAME]" at bounding box center [700, 16] width 102 height 21
click at [727, 18] on input "[EMAIL_ADDRESS][DOMAIN_NAME]" at bounding box center [700, 16] width 102 height 21
type input "[EMAIL_ADDRESS][DOMAIN_NAME]"
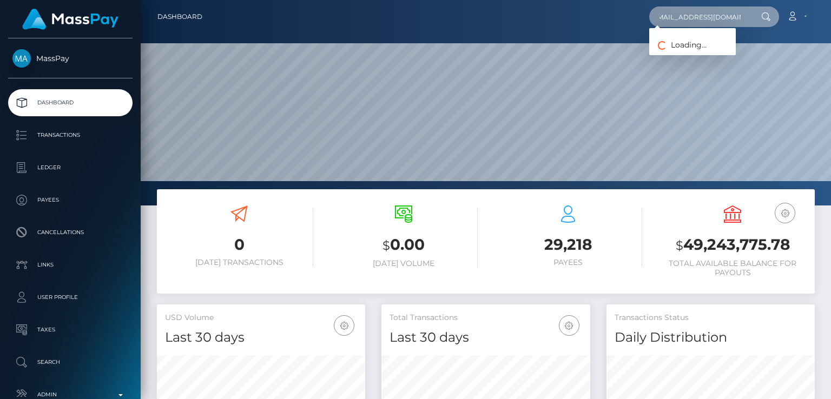
click at [727, 26] on input "[EMAIL_ADDRESS][DOMAIN_NAME]" at bounding box center [700, 16] width 102 height 21
click at [727, 27] on input "[EMAIL_ADDRESS][DOMAIN_NAME]" at bounding box center [700, 16] width 102 height 21
click at [728, 26] on input "[EMAIL_ADDRESS][DOMAIN_NAME]" at bounding box center [700, 16] width 102 height 21
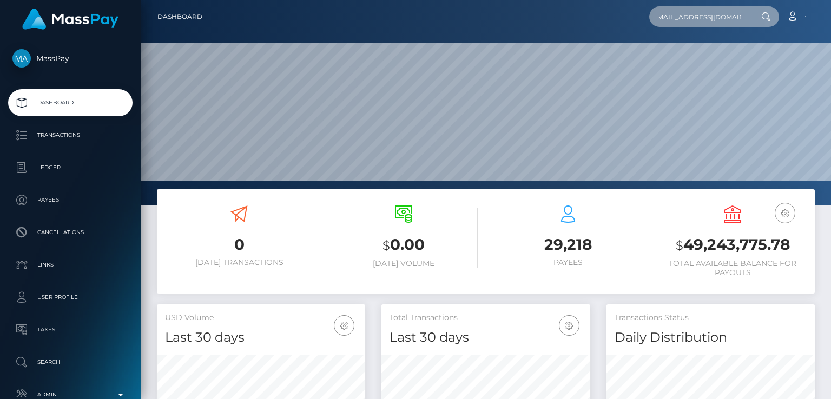
drag, startPoint x: 728, startPoint y: 26, endPoint x: 649, endPoint y: 25, distance: 79.0
click at [665, 25] on input "[EMAIL_ADDRESS][DOMAIN_NAME]" at bounding box center [700, 16] width 102 height 21
click at [764, 12] on icon at bounding box center [765, 16] width 9 height 9
click at [754, 14] on div at bounding box center [765, 16] width 28 height 21
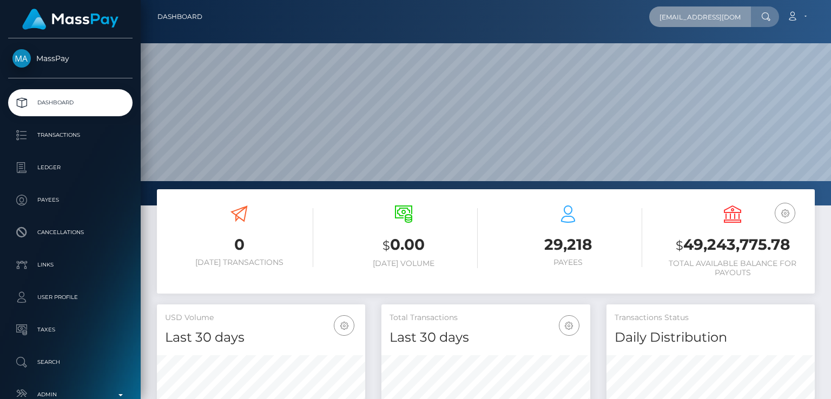
click at [710, 16] on input "[EMAIL_ADDRESS][DOMAIN_NAME]" at bounding box center [700, 16] width 102 height 21
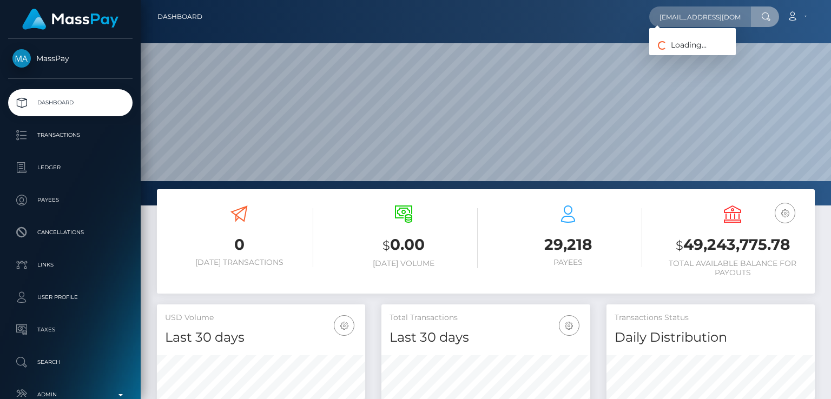
click at [698, 43] on div "Loading... Loading... Payees: Tina Hall-Jordan" at bounding box center [692, 41] width 87 height 27
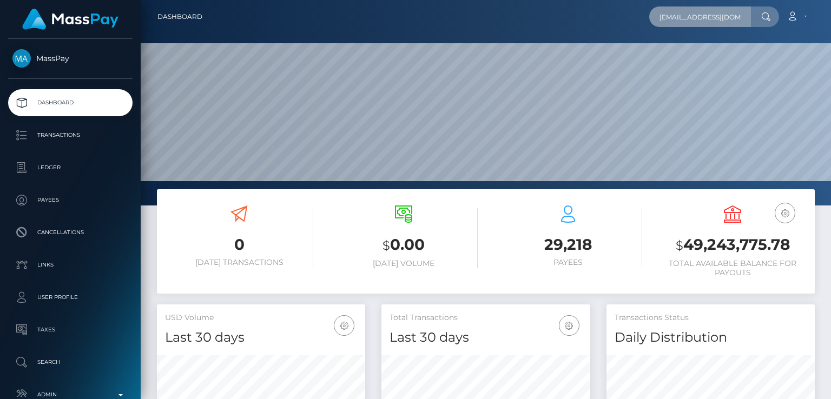
click at [715, 10] on input "[EMAIL_ADDRESS][DOMAIN_NAME]" at bounding box center [700, 16] width 102 height 21
click at [715, 8] on input "[EMAIL_ADDRESS][DOMAIN_NAME]" at bounding box center [700, 16] width 102 height 21
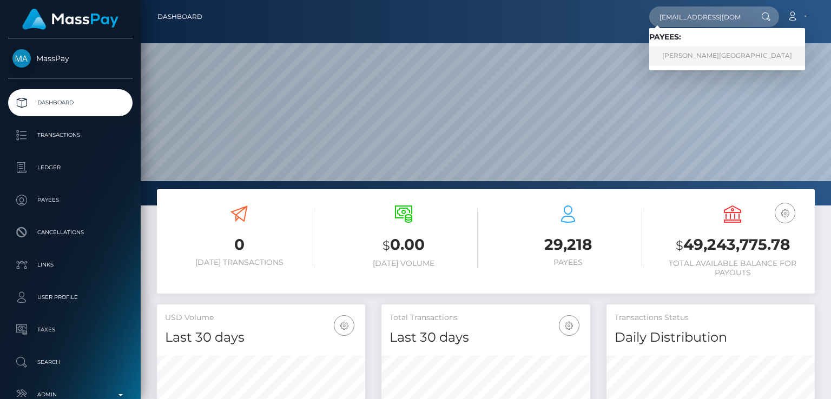
click at [703, 59] on link "Tina Hall-Jordan" at bounding box center [727, 56] width 156 height 20
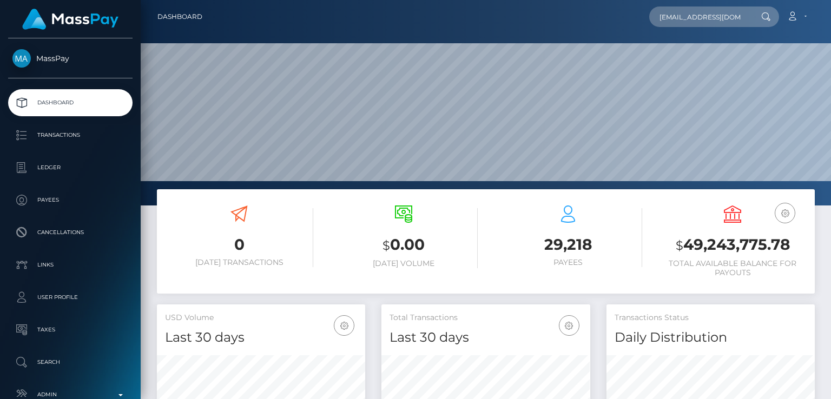
click at [245, 29] on nav "Dashboard bambamwetts@gmail.com Loading... Loading... Payees: Tina Hall-Jordan …" at bounding box center [486, 17] width 690 height 34
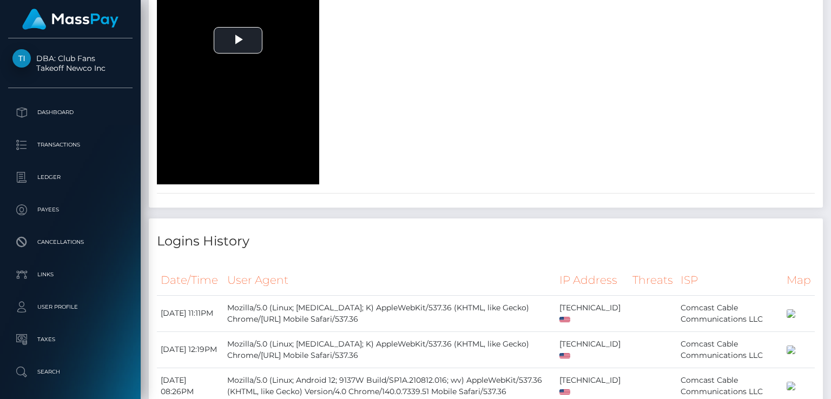
scroll to position [130, 208]
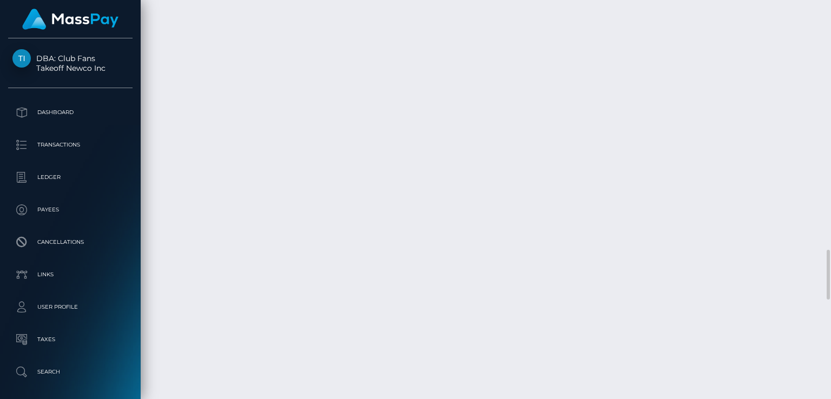
scroll to position [2771, 0]
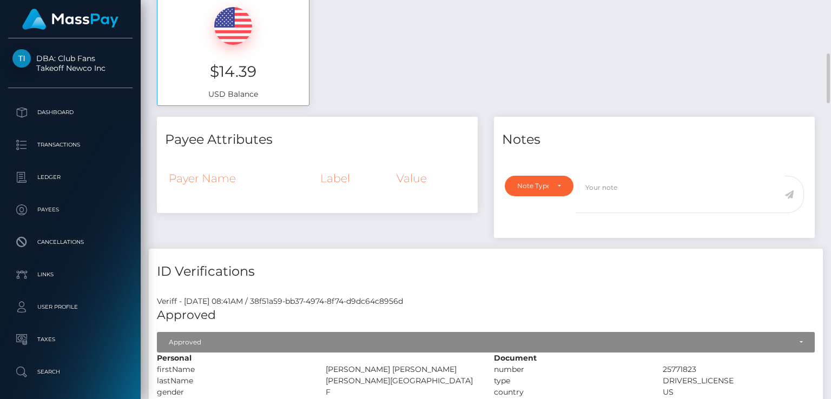
click at [440, 260] on div "ID Verifications" at bounding box center [486, 265] width 674 height 32
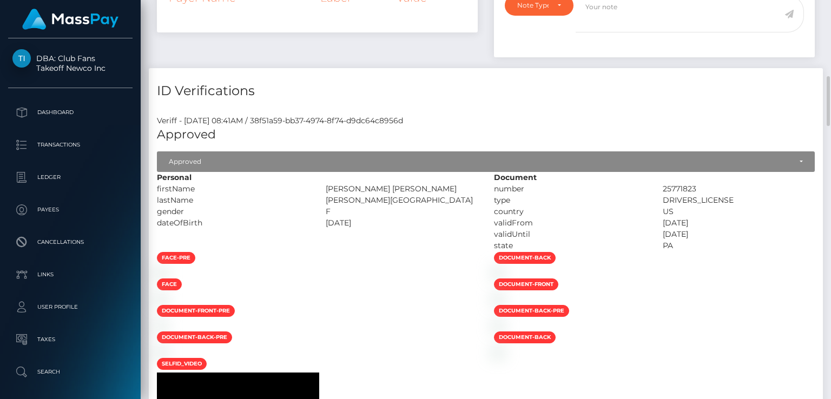
click at [440, 260] on div "face-pre" at bounding box center [317, 259] width 337 height 15
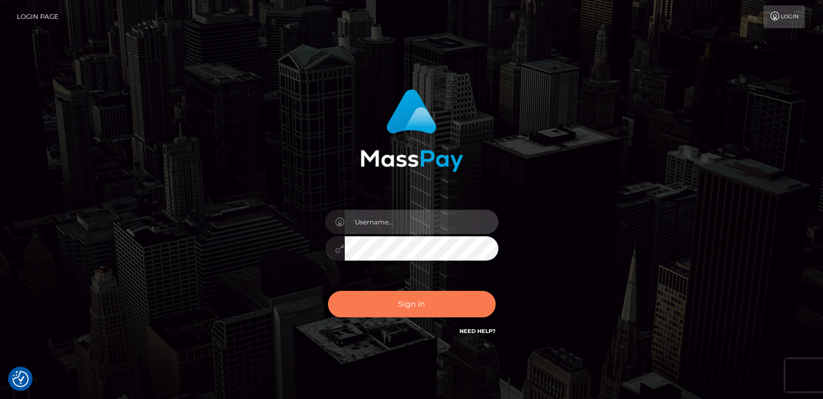
type input "[DOMAIN_NAME]"
click at [452, 312] on button "Sign in" at bounding box center [412, 304] width 168 height 27
type input "[DOMAIN_NAME]"
click at [441, 303] on button "Sign in" at bounding box center [412, 304] width 168 height 27
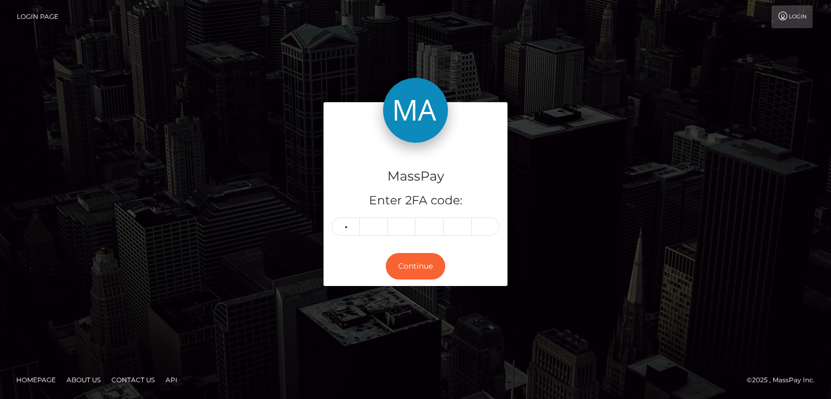
type input "2"
type input "9"
type input "4"
type input "5"
type input "4"
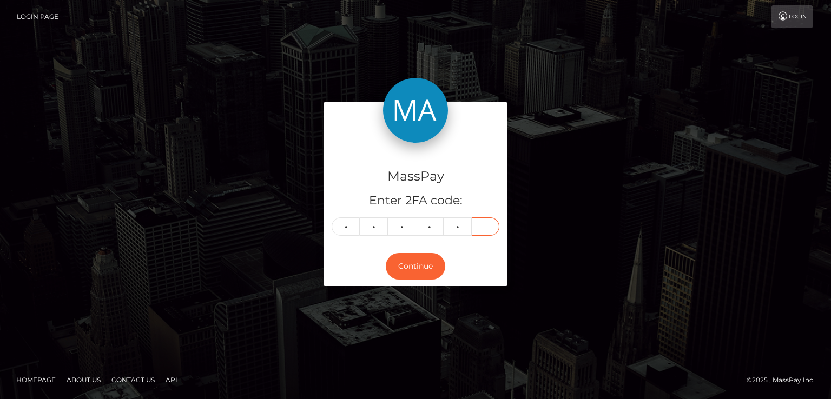
type input "9"
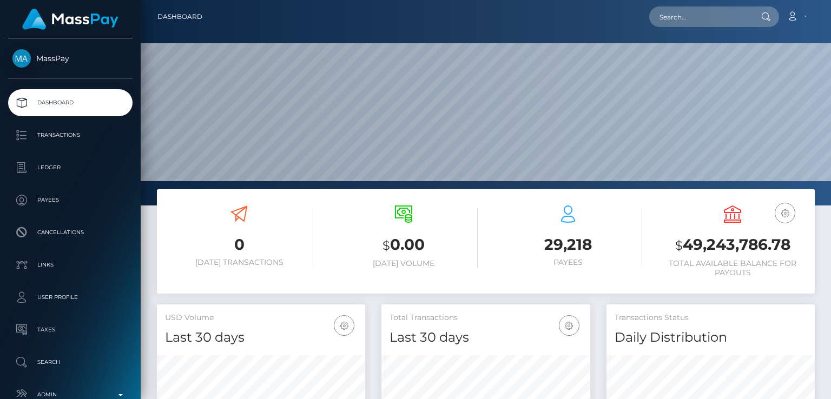
scroll to position [192, 208]
click at [706, 5] on div "Loading... Loading... Account Edit Profile Logout" at bounding box center [512, 16] width 603 height 23
click at [705, 15] on input "text" at bounding box center [700, 16] width 102 height 21
paste input "solomia2023.2023@gmail.com"
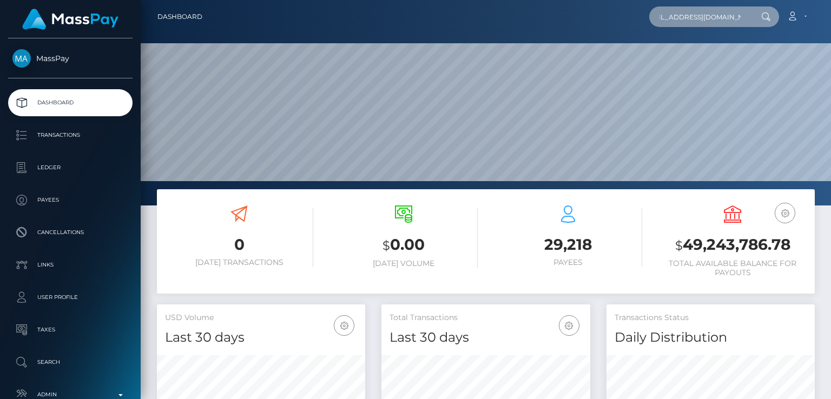
type input "solomia2023.2023@gmail.com"
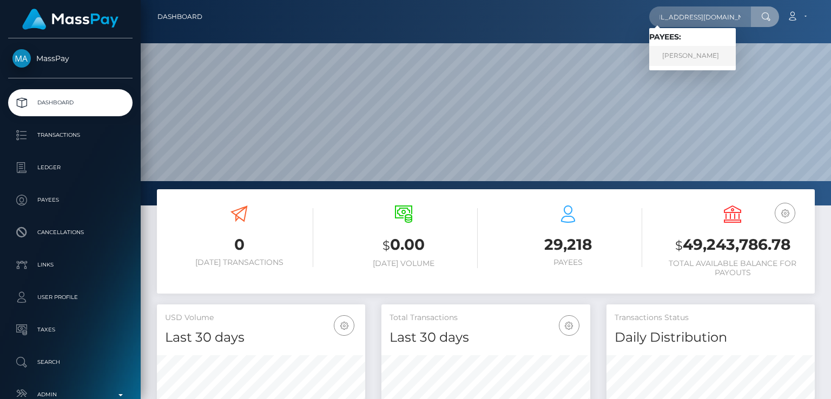
click at [682, 54] on link "KATERYNA CIHAN" at bounding box center [692, 56] width 87 height 20
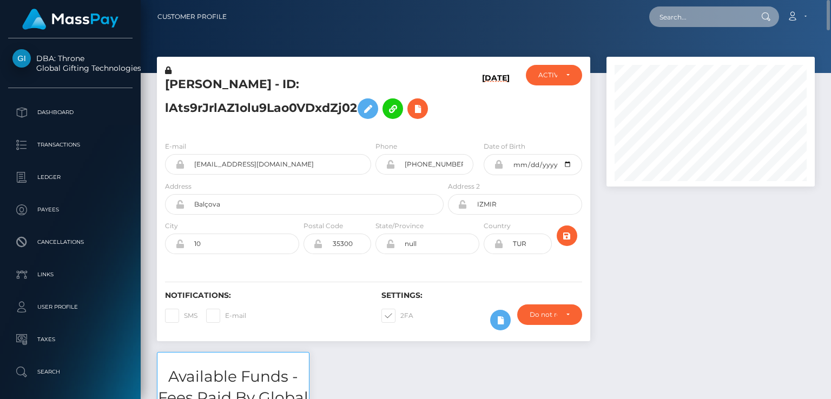
paste input "[EMAIL_ADDRESS][DOMAIN_NAME]"
type input "[EMAIL_ADDRESS][DOMAIN_NAME]"
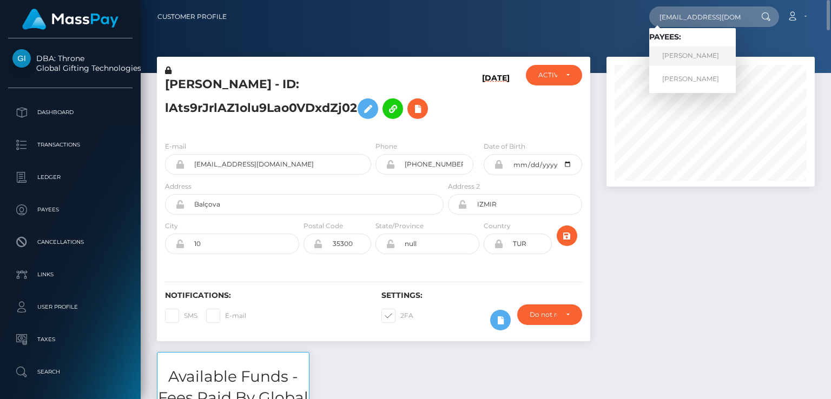
click at [714, 47] on link "MELISSA LOUISE BINION" at bounding box center [692, 56] width 87 height 20
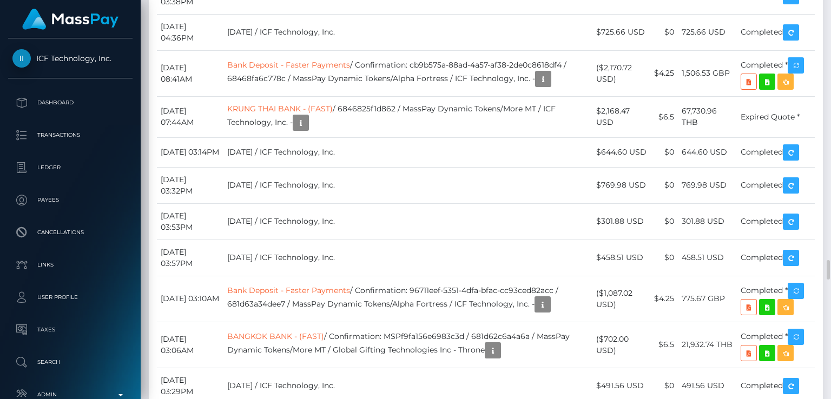
scroll to position [130, 208]
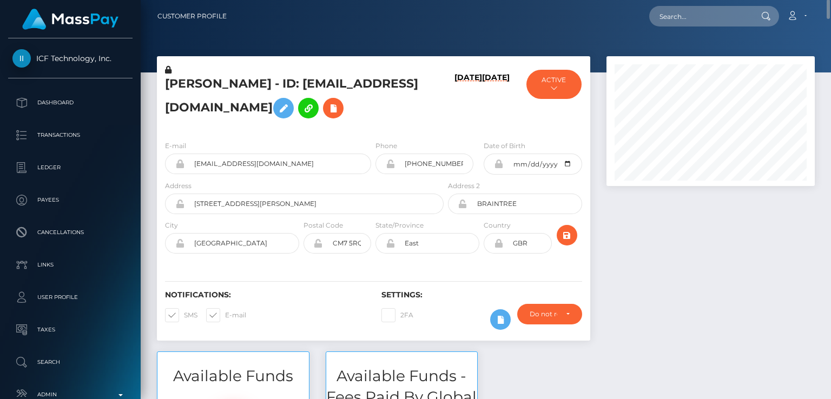
scroll to position [0, 0]
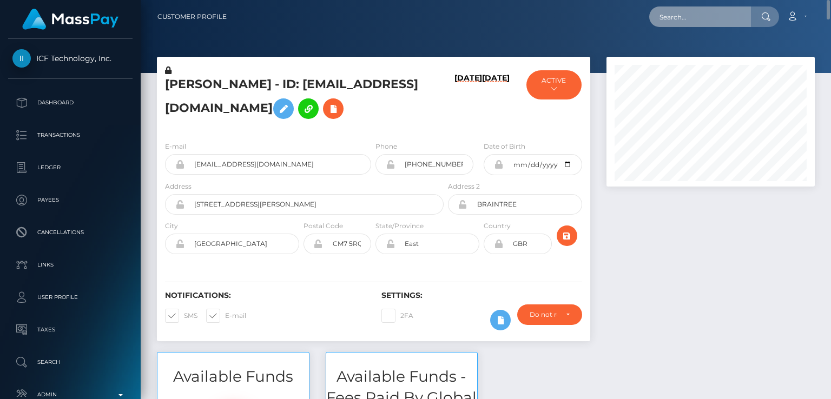
click at [682, 12] on input "text" at bounding box center [700, 16] width 102 height 21
paste input "solomia2023.2023@gmail.com"
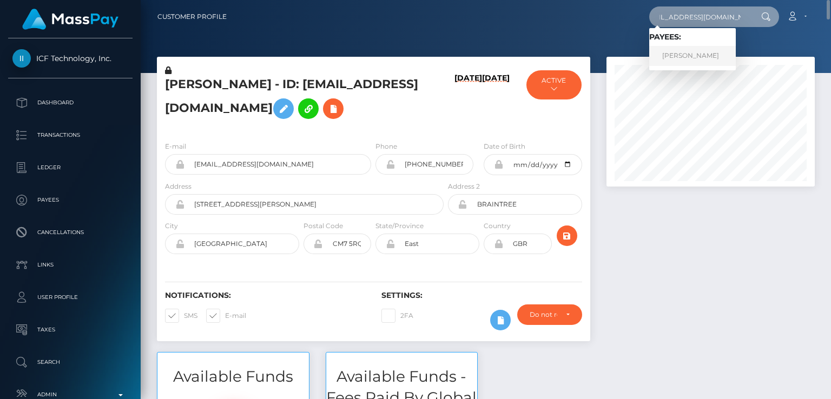
type input "solomia2023.2023@gmail.com"
click at [677, 59] on link "KATERYNA CIHAN" at bounding box center [692, 56] width 87 height 20
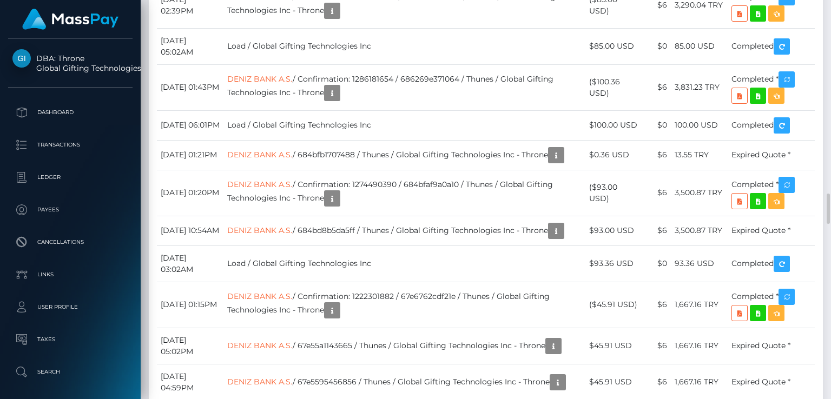
scroll to position [2887, 0]
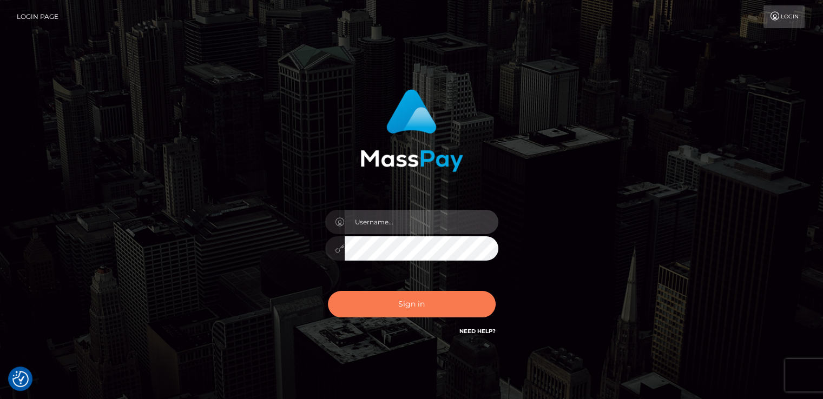
type input "[DOMAIN_NAME]"
click at [400, 315] on button "Sign in" at bounding box center [412, 304] width 168 height 27
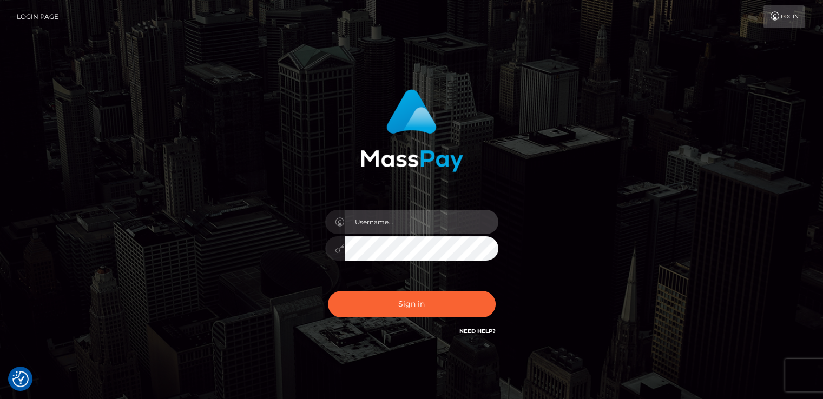
type input "[DOMAIN_NAME]"
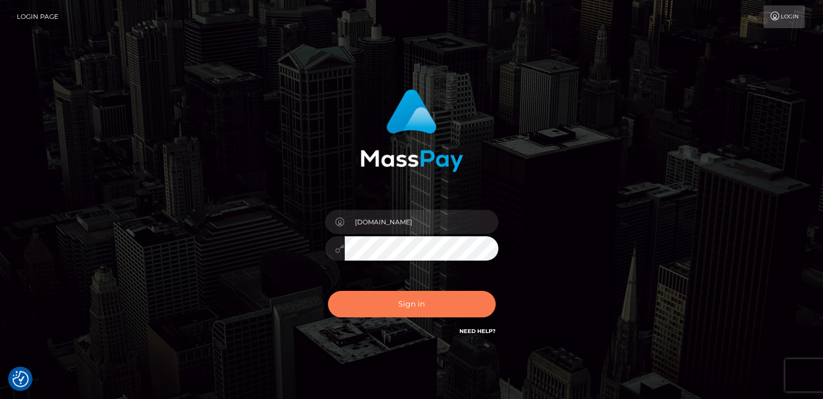
click at [400, 315] on button "Sign in" at bounding box center [412, 304] width 168 height 27
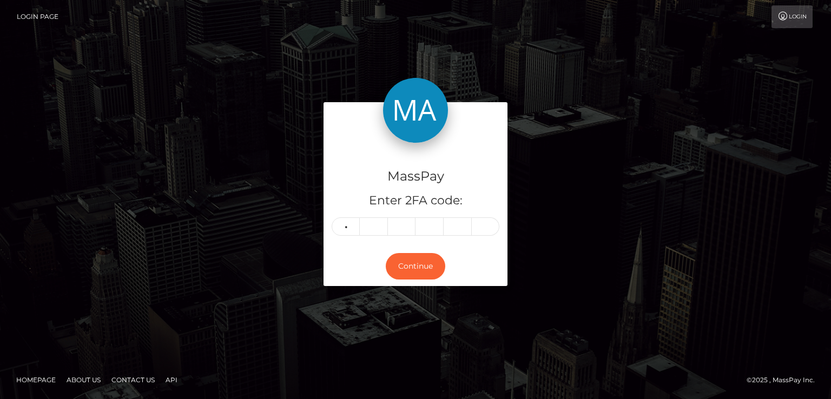
type input "4"
type input "7"
type input "4"
type input "6"
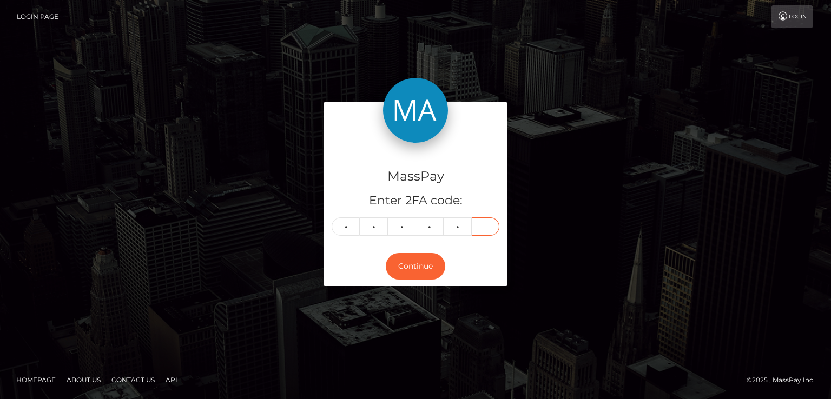
type input "8"
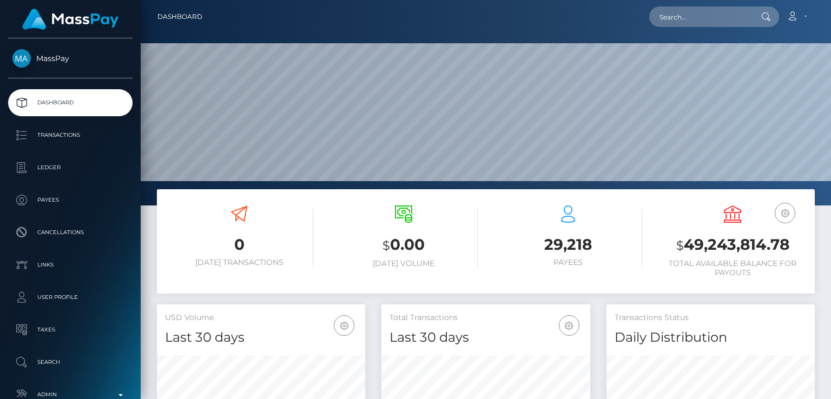
scroll to position [192, 208]
click at [734, 24] on input "text" at bounding box center [700, 16] width 102 height 21
paste input "hellojenny@gmx.de"
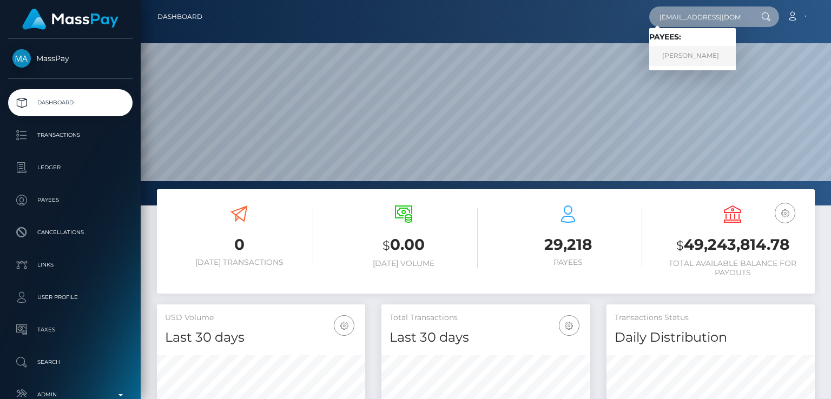
type input "hellojenny@gmx.de"
click at [709, 56] on link "Jennifer Enzensberger" at bounding box center [692, 56] width 87 height 20
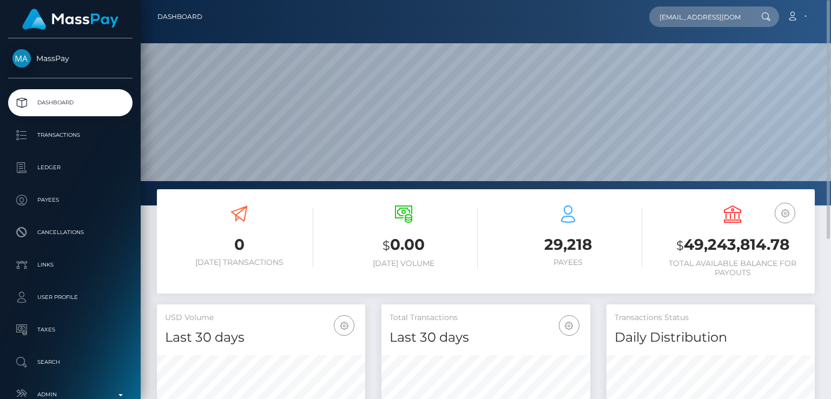
scroll to position [266, 0]
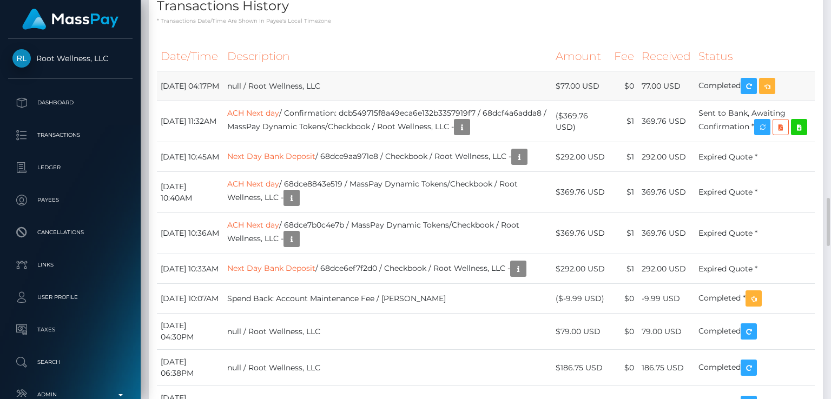
scroll to position [130, 208]
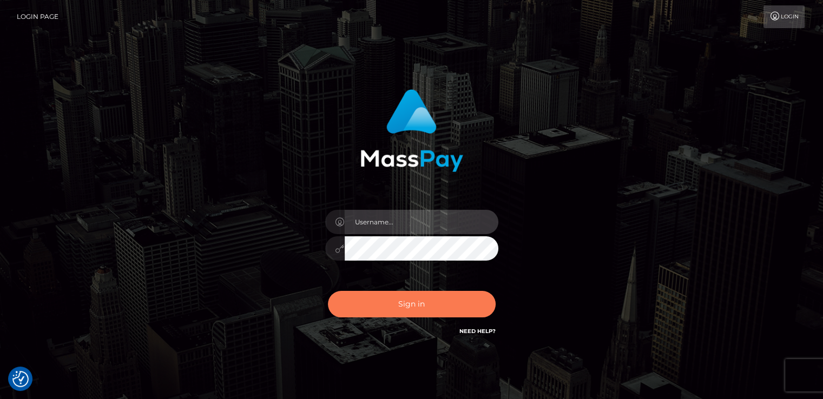
type input "[DOMAIN_NAME]"
click at [404, 303] on button "Sign in" at bounding box center [412, 304] width 168 height 27
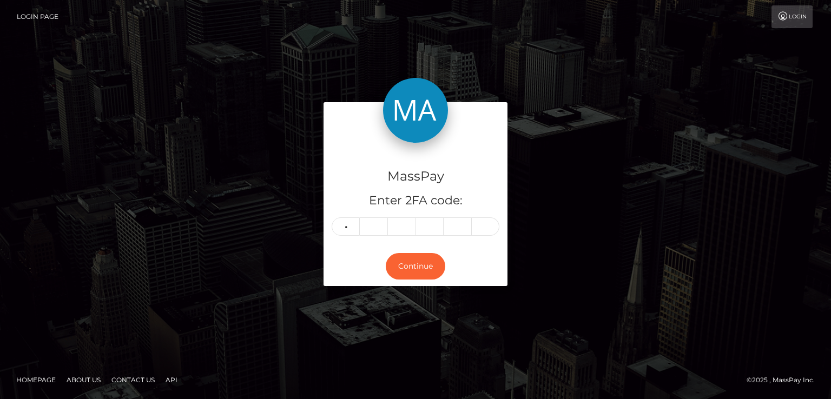
type input "0"
type input "3"
type input "7"
type input "5"
type input "3"
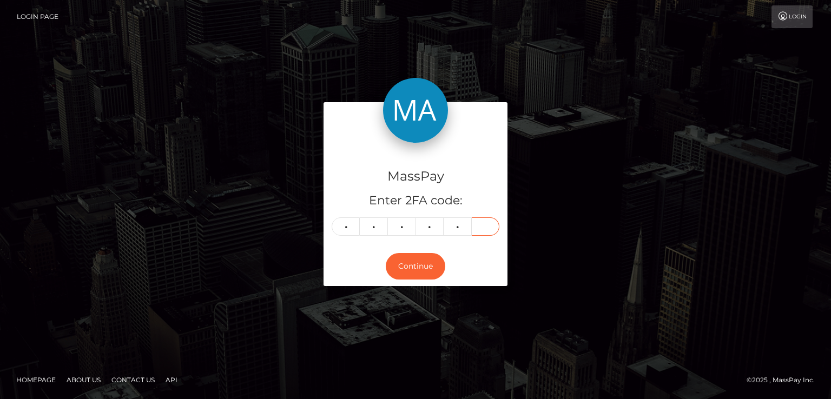
type input "5"
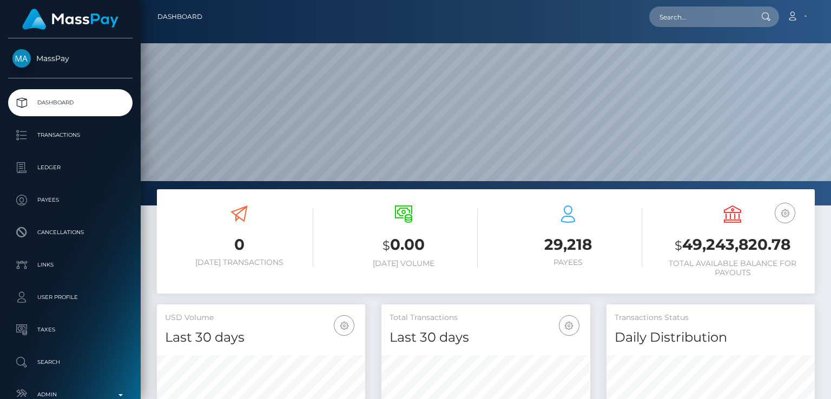
scroll to position [192, 208]
click at [683, 21] on input "text" at bounding box center [700, 16] width 102 height 21
paste input "[EMAIL_ADDRESS][DOMAIN_NAME]"
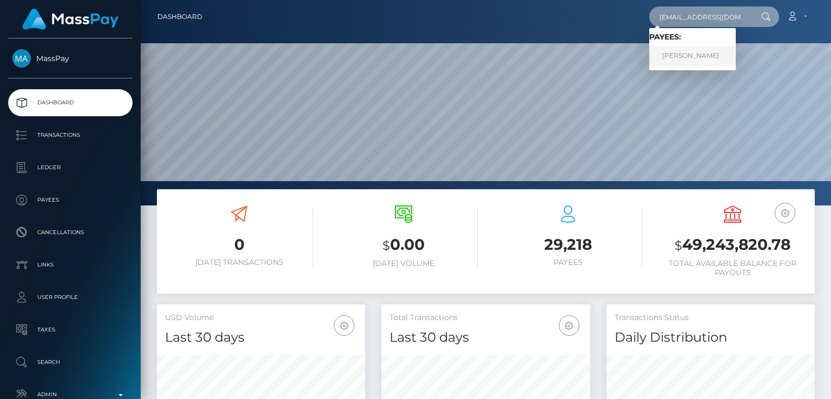
type input "[EMAIL_ADDRESS][DOMAIN_NAME]"
click at [696, 51] on link "[PERSON_NAME]" at bounding box center [692, 56] width 87 height 20
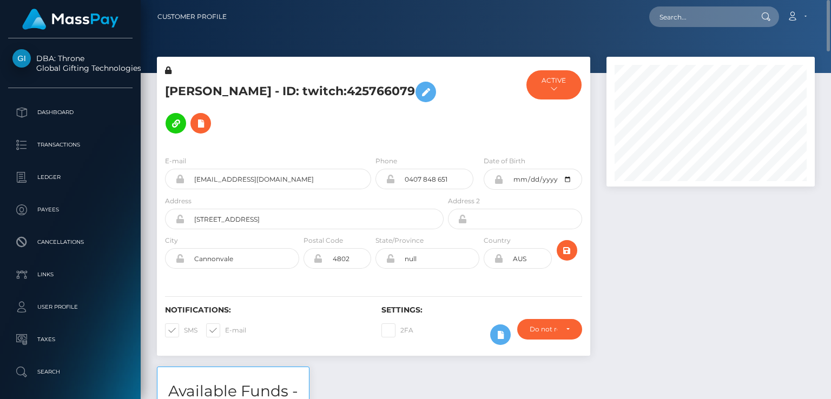
drag, startPoint x: 438, startPoint y: 86, endPoint x: 286, endPoint y: 91, distance: 152.1
click at [286, 91] on div "[PERSON_NAME] - ID: twitch:425766079" at bounding box center [301, 106] width 289 height 82
copy h5 "ID: twitch:425766079"
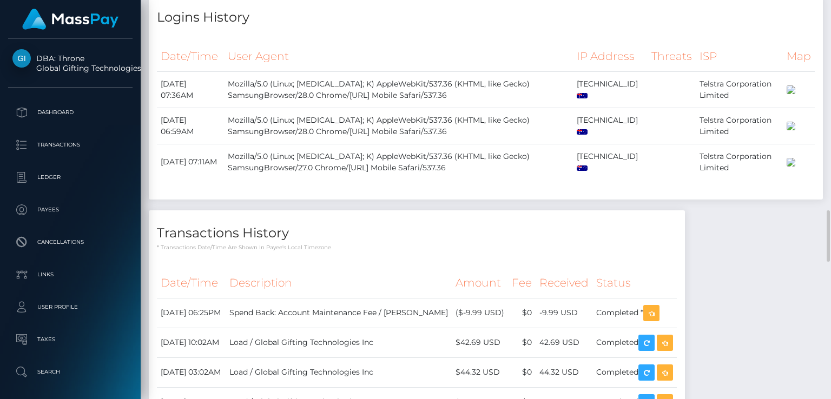
scroll to position [1263, 0]
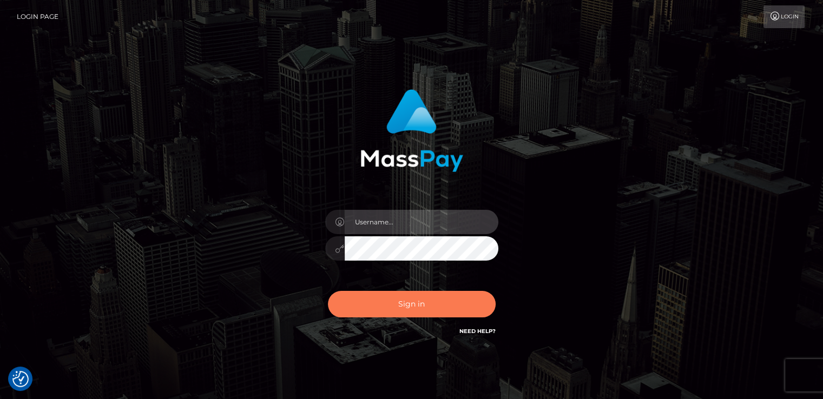
type input "[DOMAIN_NAME]"
click at [351, 309] on button "Sign in" at bounding box center [412, 304] width 168 height 27
type input "[DOMAIN_NAME]"
click at [435, 309] on button "Sign in" at bounding box center [412, 304] width 168 height 27
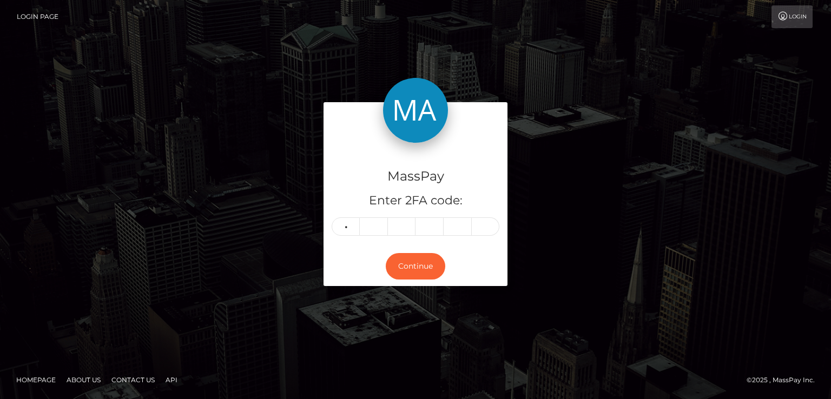
type input "7"
type input "9"
type input "2"
type input "3"
type input "0"
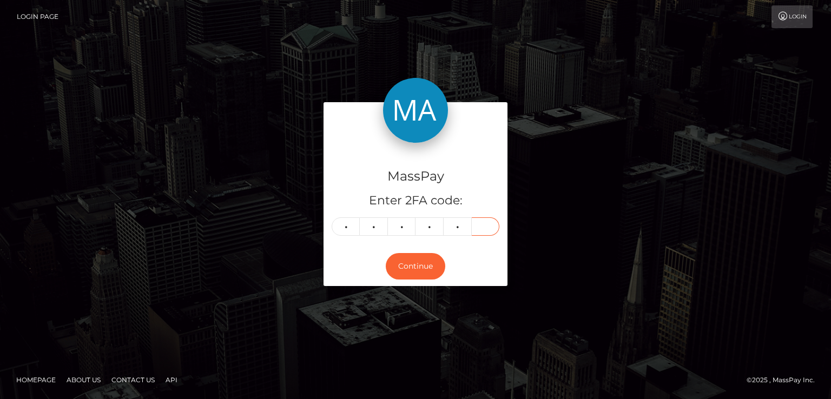
type input "0"
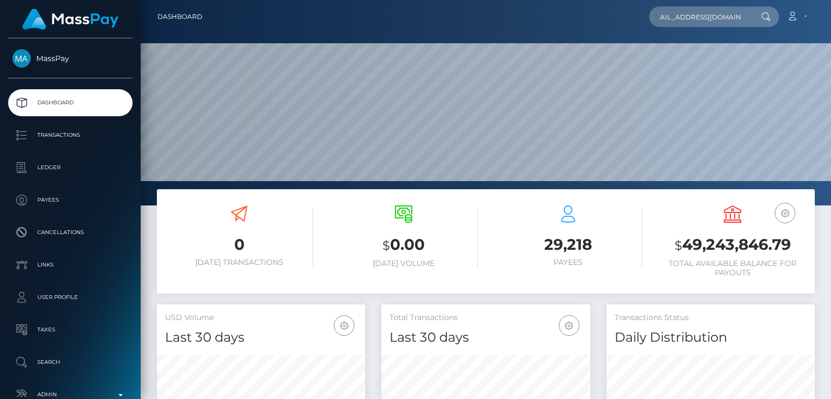
scroll to position [192, 208]
type input "[EMAIL_ADDRESS][DOMAIN_NAME]"
click at [731, 18] on input "[EMAIL_ADDRESS][DOMAIN_NAME]" at bounding box center [700, 16] width 102 height 21
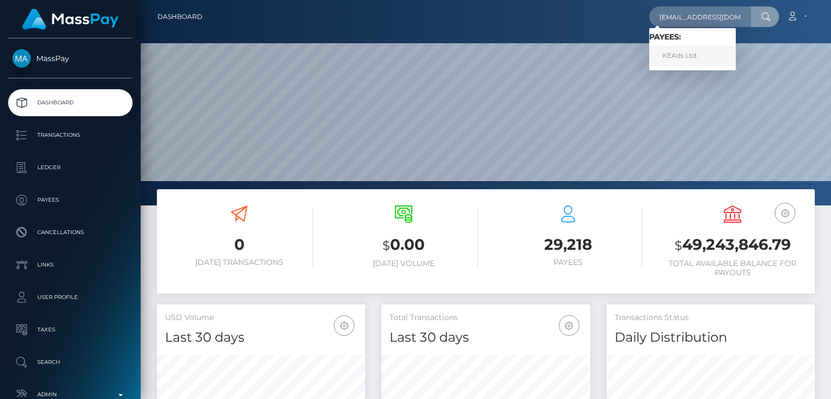
click at [682, 52] on link "KEAds Ltd." at bounding box center [692, 56] width 87 height 20
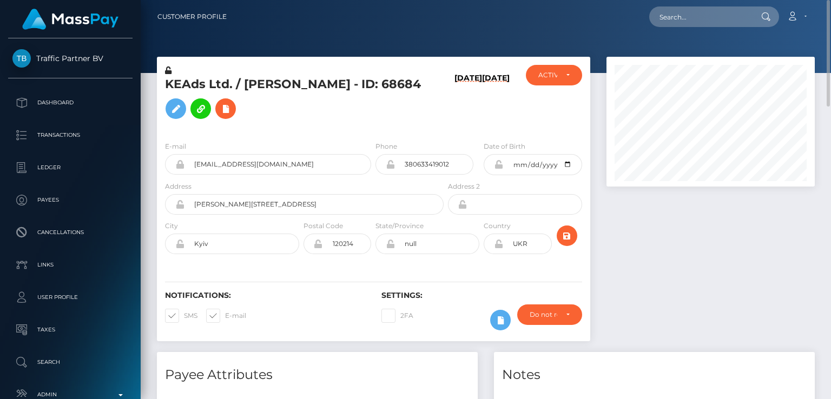
click at [258, 84] on h5 "KEAds Ltd. / Kyrylo Berezhnyi - ID: 68684" at bounding box center [301, 100] width 273 height 48
copy h5 "Kyrylo"
click at [320, 322] on div "Notifications: SMS E-mail" at bounding box center [265, 313] width 216 height 45
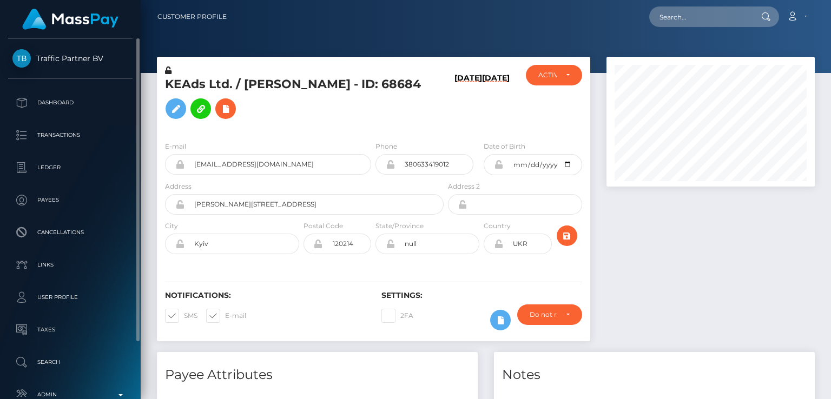
drag, startPoint x: 39, startPoint y: 45, endPoint x: 57, endPoint y: 52, distance: 19.4
click at [57, 52] on div "Traffic Partner BV Dashboard Transactions Ledger Payees Cancellations Links" at bounding box center [70, 217] width 141 height 359
drag, startPoint x: 35, startPoint y: 46, endPoint x: 103, endPoint y: 65, distance: 71.3
click at [103, 65] on div "Traffic Partner BV Dashboard Transactions Ledger Payees Cancellations Links" at bounding box center [70, 217] width 141 height 359
copy span "Traffic Partner BV"
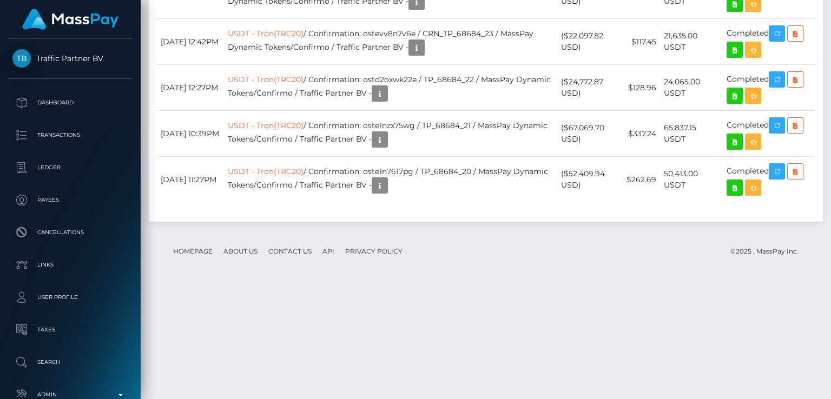
scroll to position [130, 208]
click at [735, 195] on icon at bounding box center [734, 188] width 13 height 14
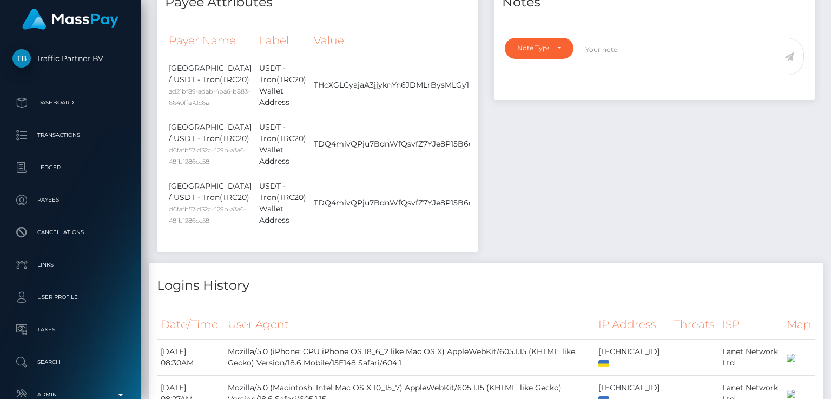
scroll to position [0, 0]
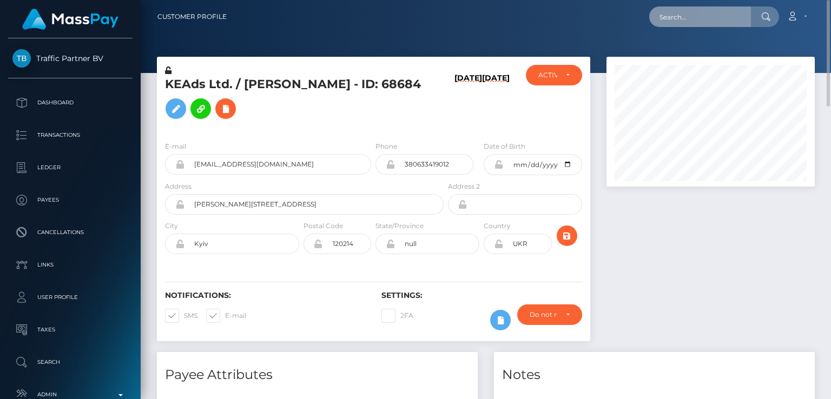
click at [732, 14] on input "text" at bounding box center [700, 16] width 102 height 21
paste input "em.j.lynn13@gmail.com"
type input "em.j.lynn13@gmail.com"
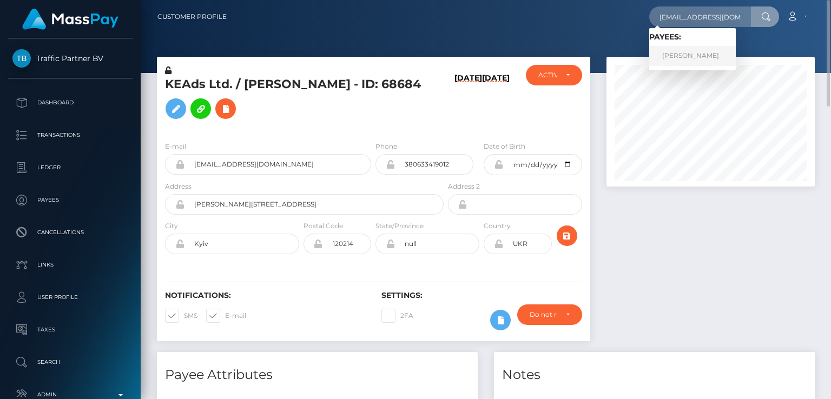
click at [692, 55] on link "EMILY JANE LYNN" at bounding box center [692, 56] width 87 height 20
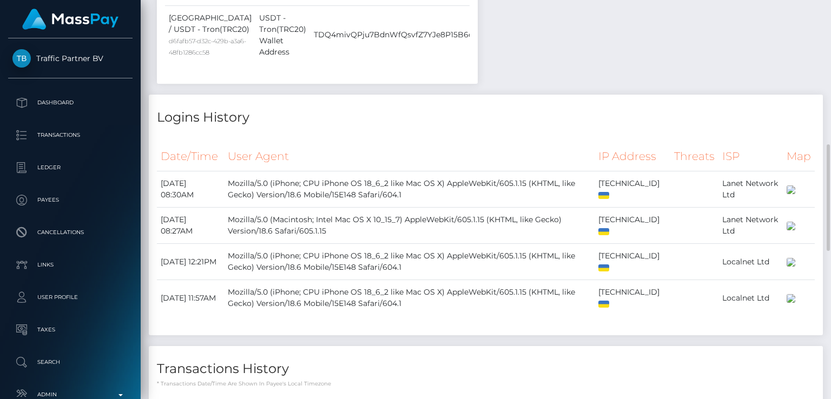
scroll to position [1082, 0]
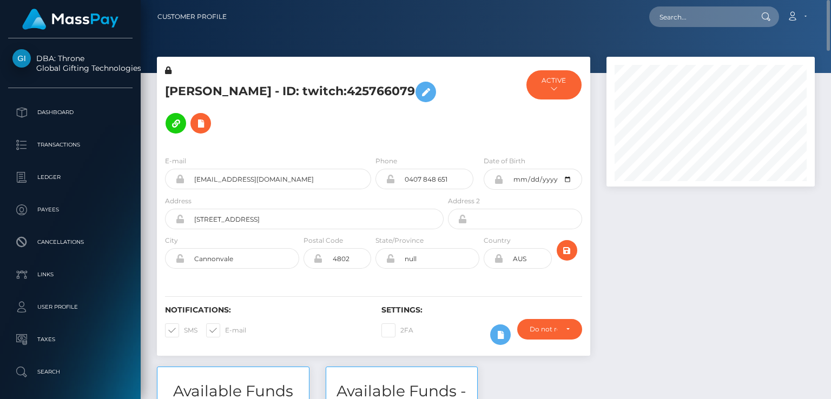
click at [177, 87] on h5 "[PERSON_NAME] - ID: twitch:425766079" at bounding box center [301, 107] width 273 height 63
copy h5 "[PERSON_NAME]"
click at [747, 9] on input "text" at bounding box center [700, 16] width 102 height 21
paste input "[EMAIL_ADDRESS][DOMAIN_NAME]"
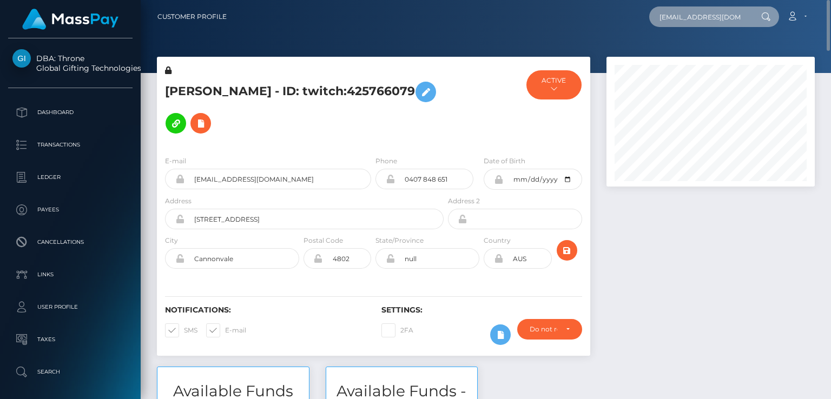
scroll to position [0, 10]
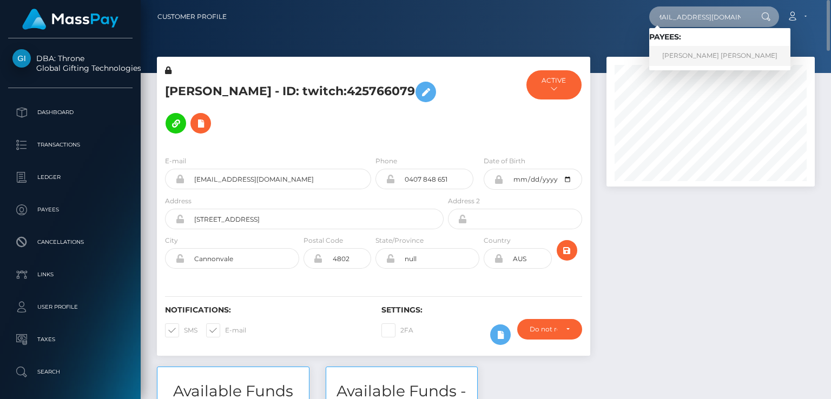
type input "[EMAIL_ADDRESS][DOMAIN_NAME]"
click at [692, 54] on link "[PERSON_NAME] [PERSON_NAME]" at bounding box center [719, 56] width 141 height 20
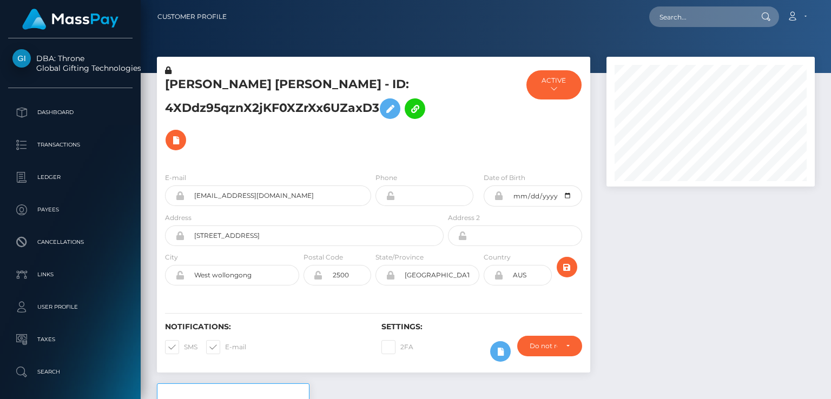
scroll to position [130, 208]
click at [173, 78] on h5 "ELI ELISE COLLIER - ID: 4XDdz95qznX2jKF0XZrXx6UZaxD3" at bounding box center [301, 116] width 273 height 80
copy h5 "ELI"
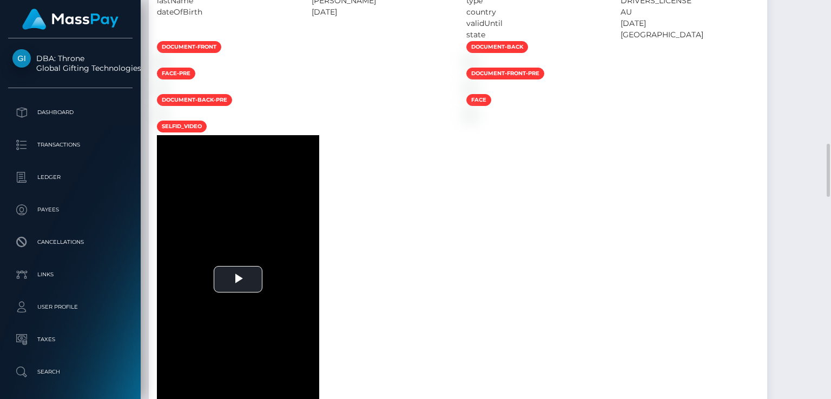
scroll to position [1624, 0]
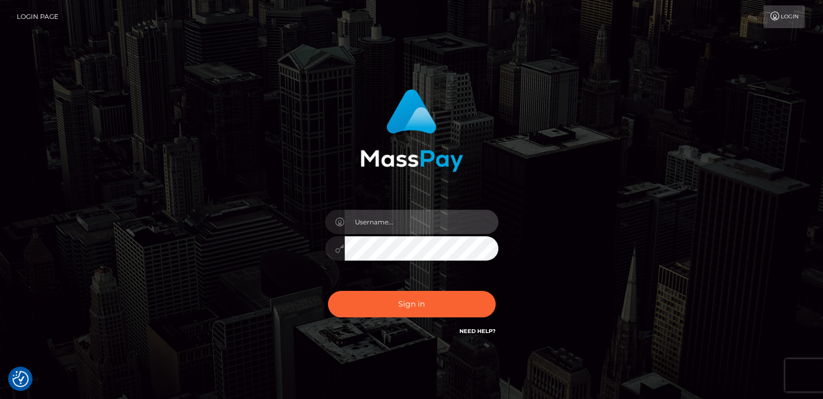
type input "[DOMAIN_NAME]"
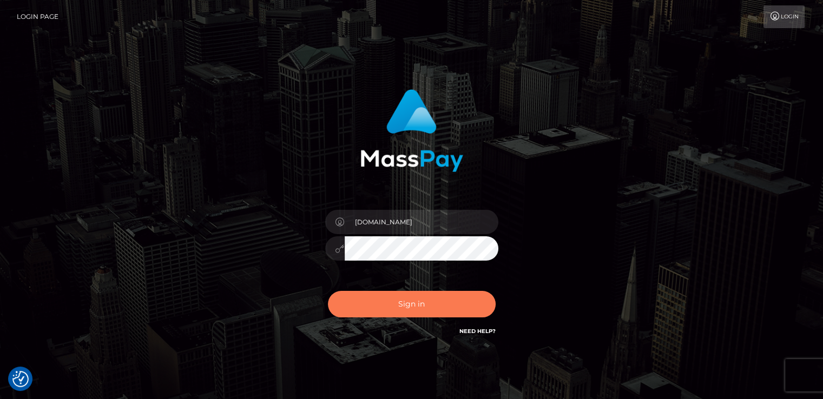
click at [380, 303] on button "Sign in" at bounding box center [412, 304] width 168 height 27
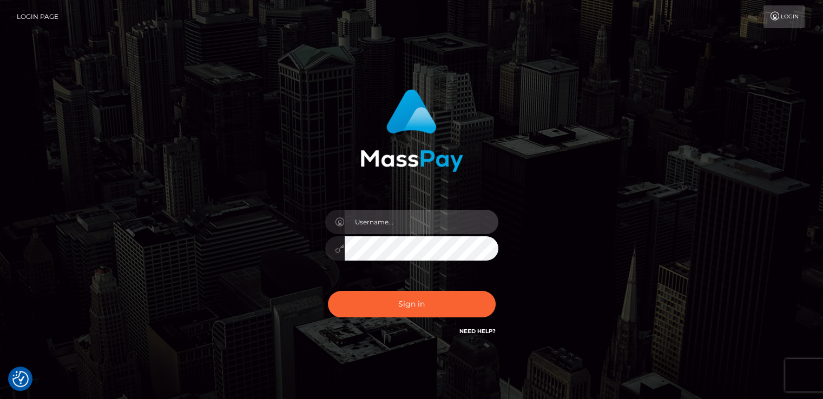
type input "nt.es"
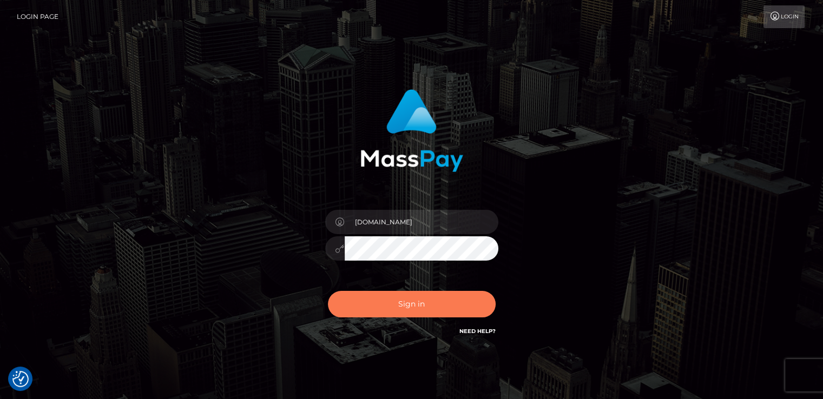
click at [380, 303] on button "Sign in" at bounding box center [412, 304] width 168 height 27
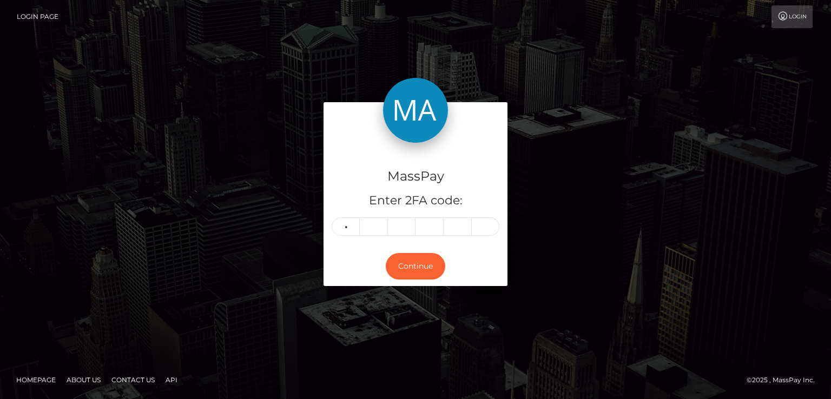
type input "4"
type input "1"
type input "5"
type input "6"
type input "0"
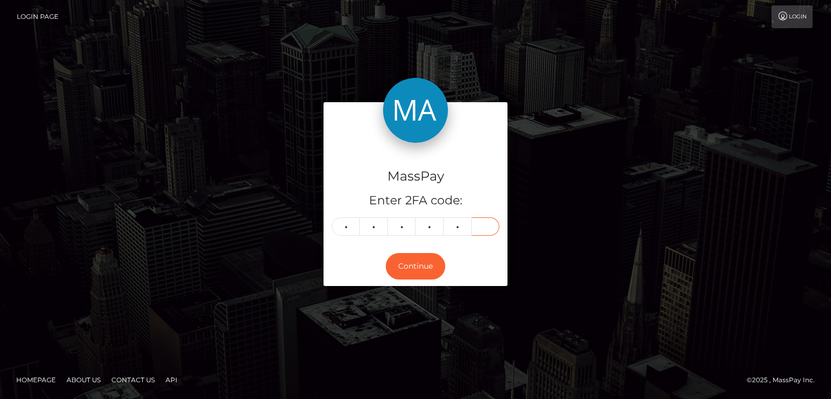
type input "0"
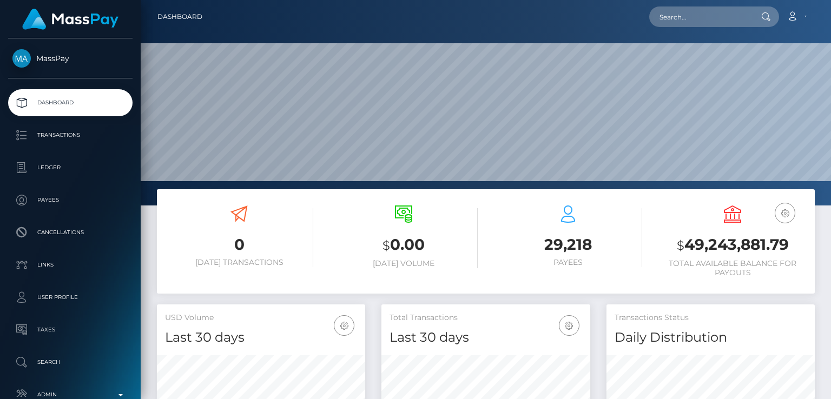
scroll to position [192, 208]
paste input "[EMAIL_ADDRESS][DOMAIN_NAME]"
type input "[EMAIL_ADDRESS][DOMAIN_NAME]"
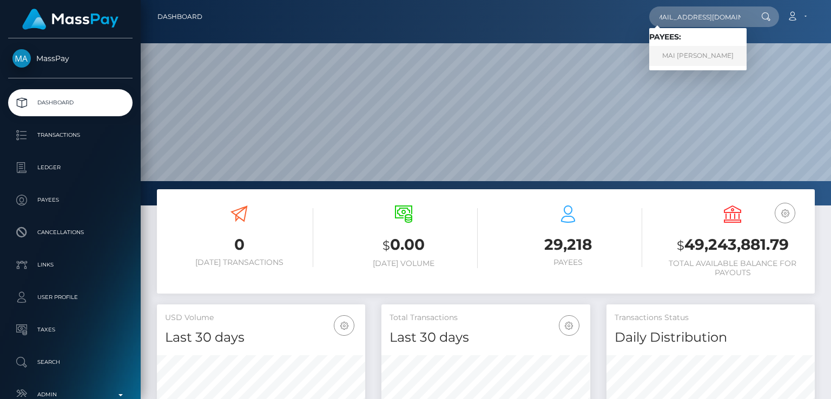
click at [708, 52] on link "MAI [PERSON_NAME]" at bounding box center [697, 56] width 97 height 20
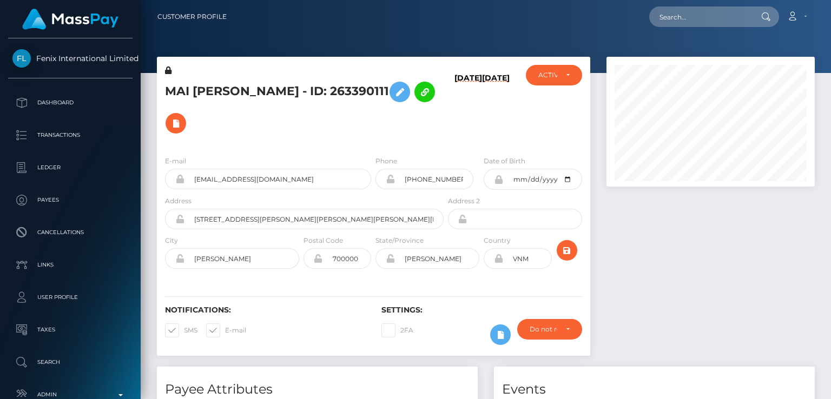
scroll to position [130, 208]
click at [502, 17] on div "Loading... Loading... Account Edit Profile Logout" at bounding box center [524, 16] width 579 height 23
click at [418, 236] on label "State/Province" at bounding box center [399, 241] width 48 height 10
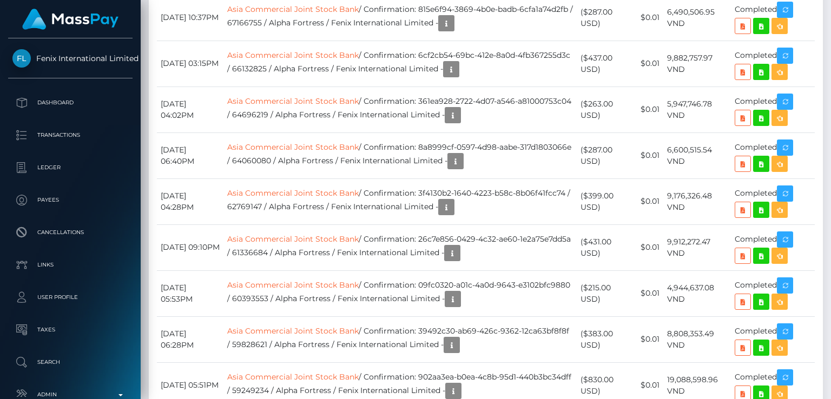
scroll to position [0, 0]
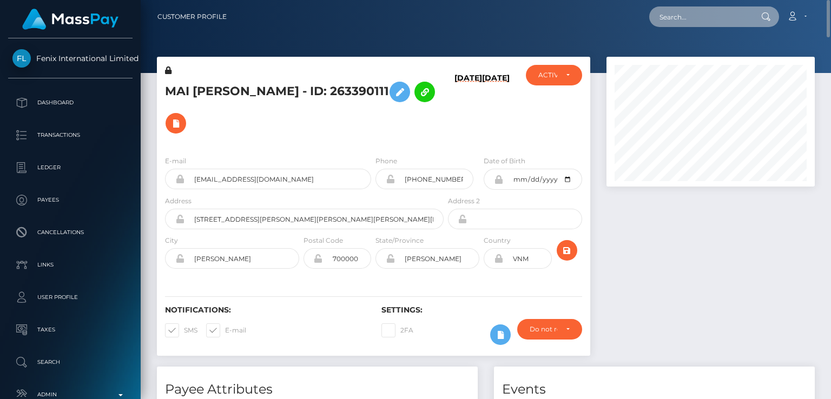
click at [727, 22] on input "text" at bounding box center [700, 16] width 102 height 21
paste input "[EMAIL_ADDRESS][DOMAIN_NAME]"
type input "[EMAIL_ADDRESS][DOMAIN_NAME]"
click at [180, 90] on h5 "MAI ANH HO - ID: 263390111" at bounding box center [301, 107] width 273 height 63
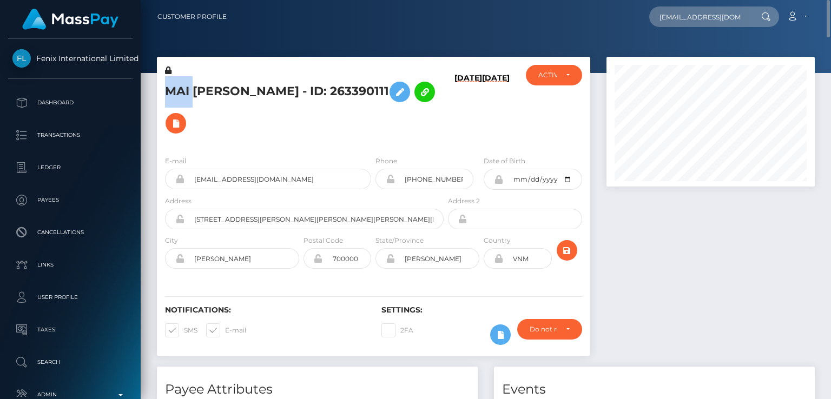
copy h5 "MAI"
click at [252, 169] on input "maianh230896@gmail.com" at bounding box center [277, 179] width 187 height 21
click at [375, 319] on div "2FA" at bounding box center [427, 334] width 108 height 31
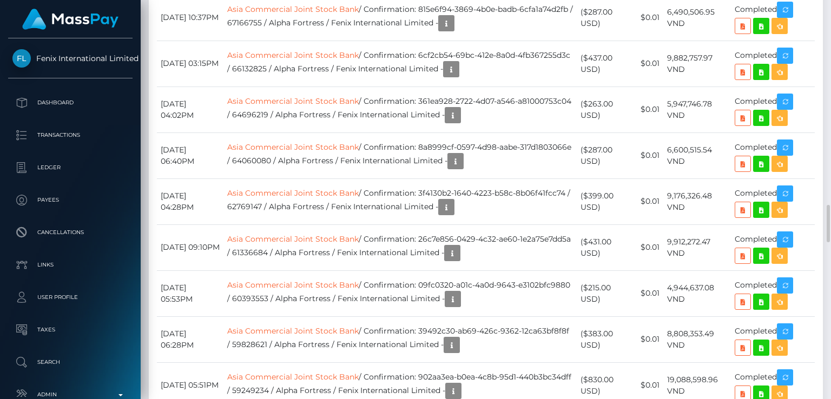
scroll to position [1985, 0]
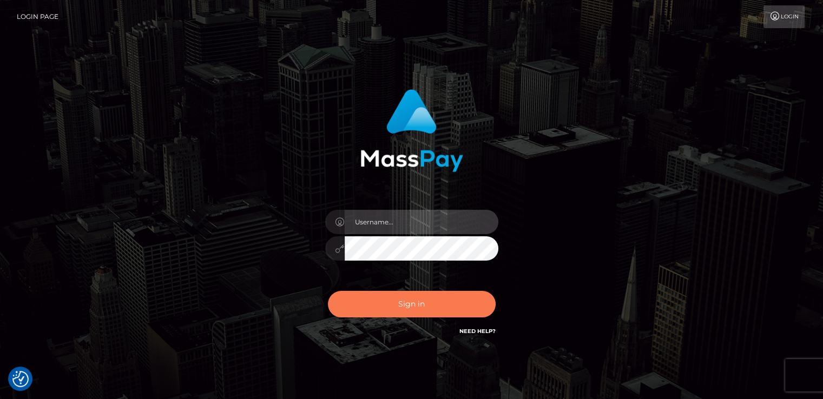
type input "nt.es"
click at [376, 307] on button "Sign in" at bounding box center [412, 304] width 168 height 27
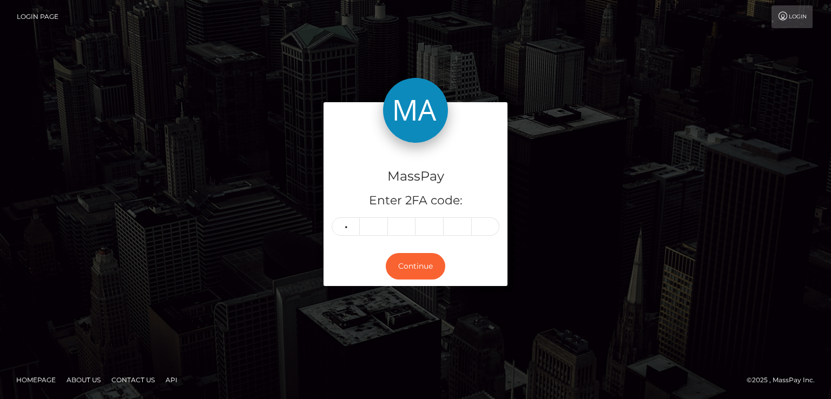
type input "0"
type input "9"
type input "2"
type input "5"
type input "8"
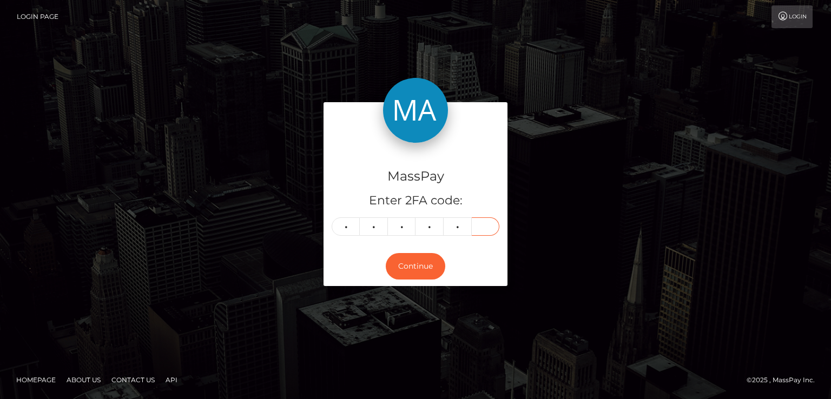
type input "2"
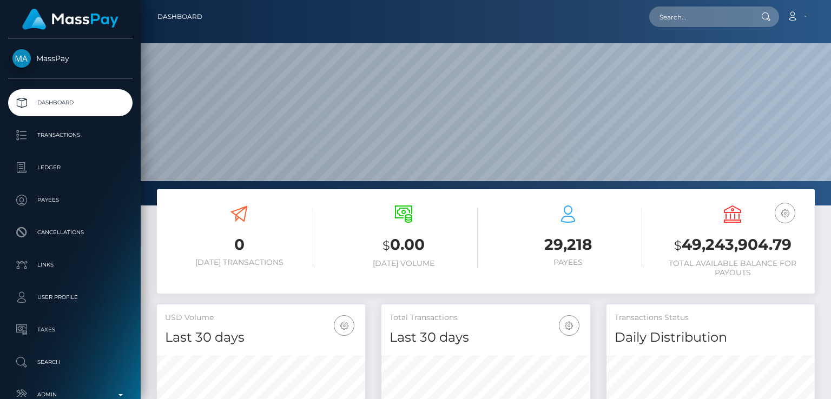
scroll to position [192, 208]
click at [728, 23] on input "text" at bounding box center [700, 16] width 102 height 21
paste input "2014denton@gmail.com"
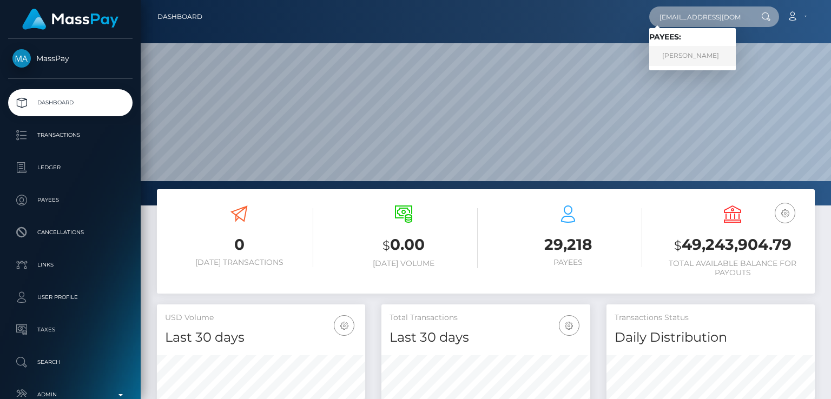
type input "2014denton@gmail.com"
click at [697, 57] on link "Denton Gamble" at bounding box center [692, 56] width 87 height 20
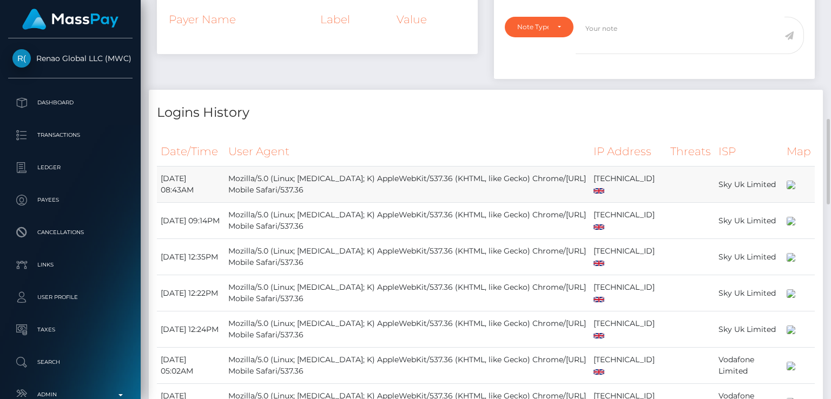
scroll to position [372, 0]
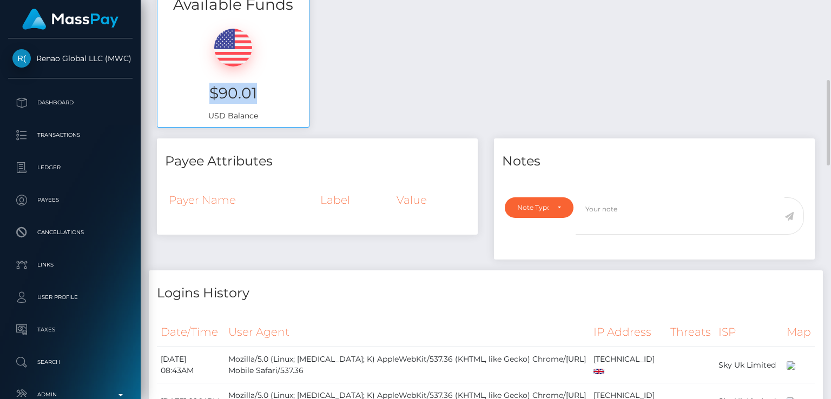
drag, startPoint x: 257, startPoint y: 96, endPoint x: 209, endPoint y: 93, distance: 48.8
click at [209, 93] on h3 "$90.01" at bounding box center [233, 93] width 135 height 21
copy h3 "$90.01"
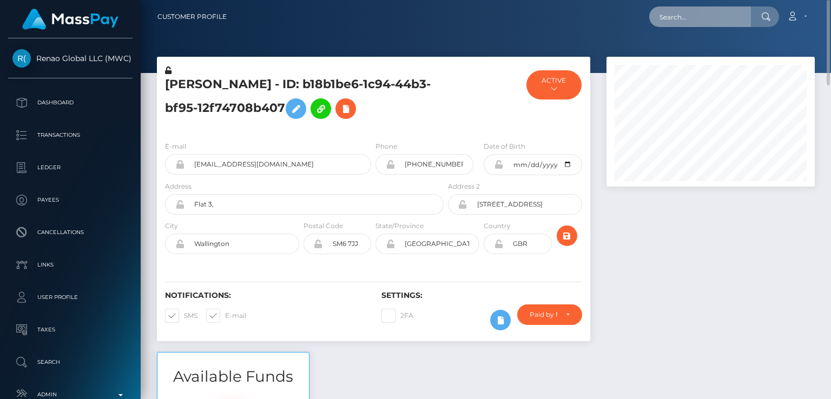
click at [699, 24] on input "text" at bounding box center [700, 16] width 102 height 21
paste input "ienache945@gmail.com"
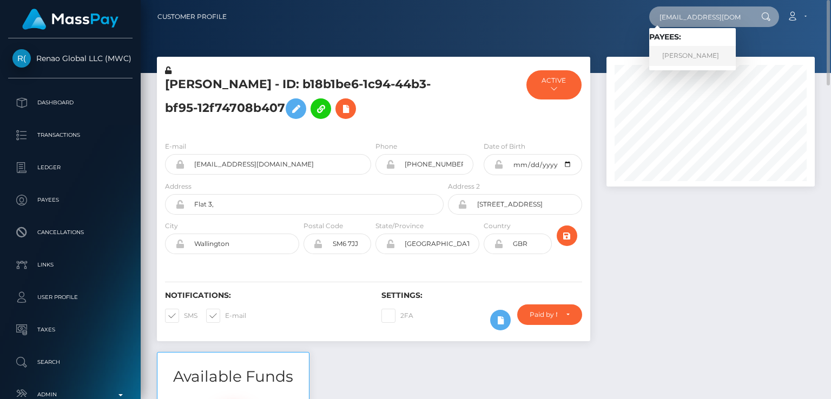
type input "ienache945@gmail.com"
click at [685, 57] on link "IRINA ENACHE" at bounding box center [692, 56] width 87 height 20
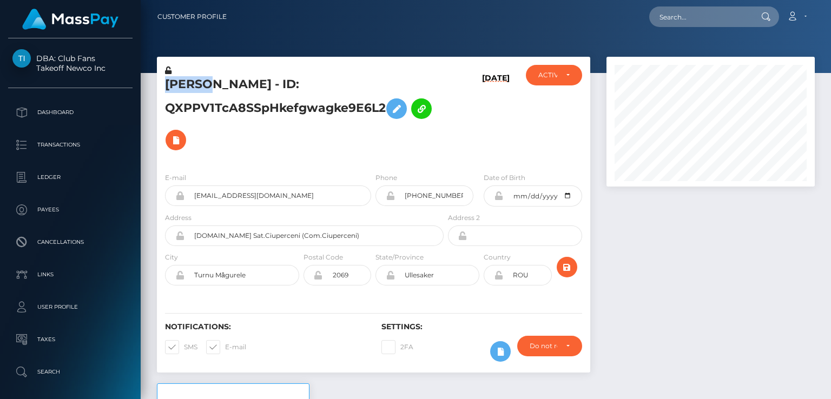
scroll to position [130, 208]
click at [288, 349] on div "Notifications: SMS E-mail" at bounding box center [265, 344] width 216 height 45
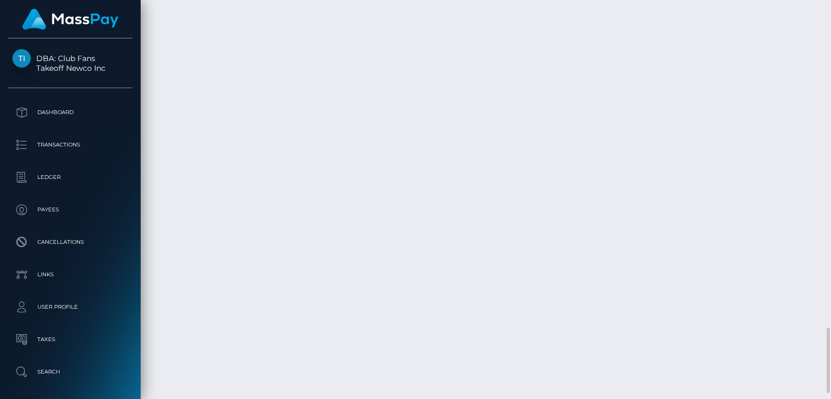
drag, startPoint x: 221, startPoint y: 280, endPoint x: 160, endPoint y: 280, distance: 61.1
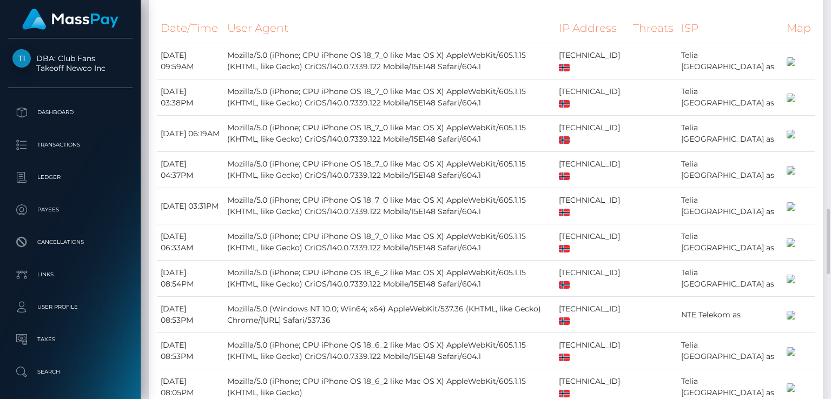
scroll to position [2019, 0]
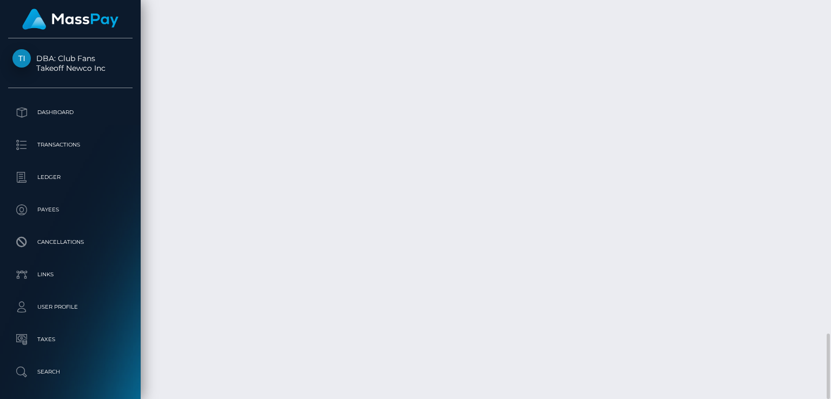
copy td "[DATE]"
drag, startPoint x: 380, startPoint y: 210, endPoint x: 391, endPoint y: 208, distance: 11.0
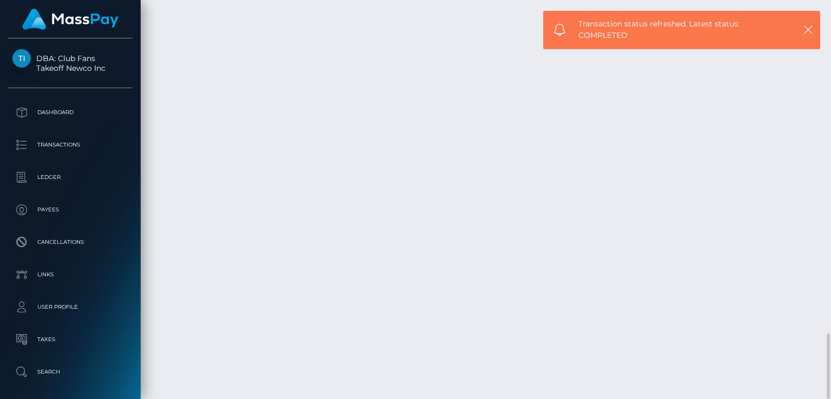
drag, startPoint x: 704, startPoint y: 255, endPoint x: 664, endPoint y: 256, distance: 39.5
copy td "61.24 EUR"
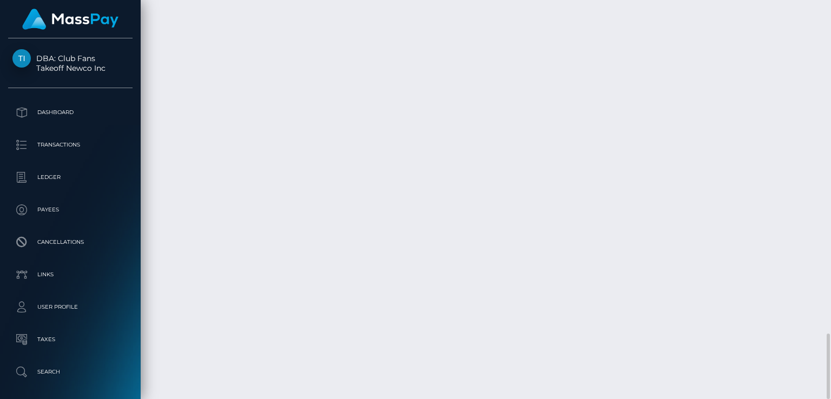
drag, startPoint x: 374, startPoint y: 214, endPoint x: 384, endPoint y: 225, distance: 15.0
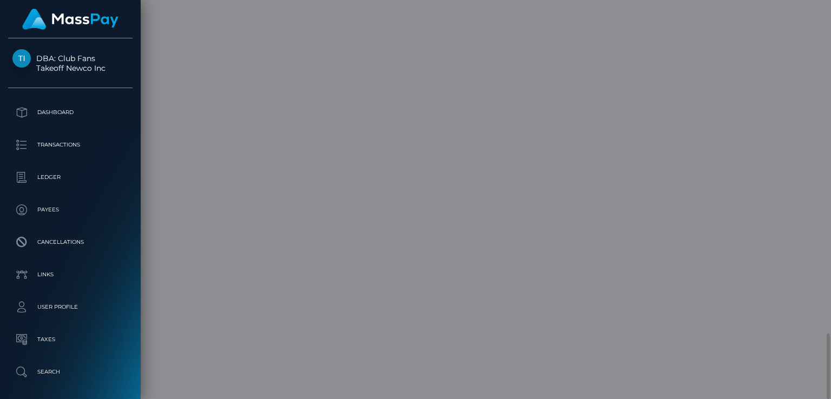
scroll to position [0, 0]
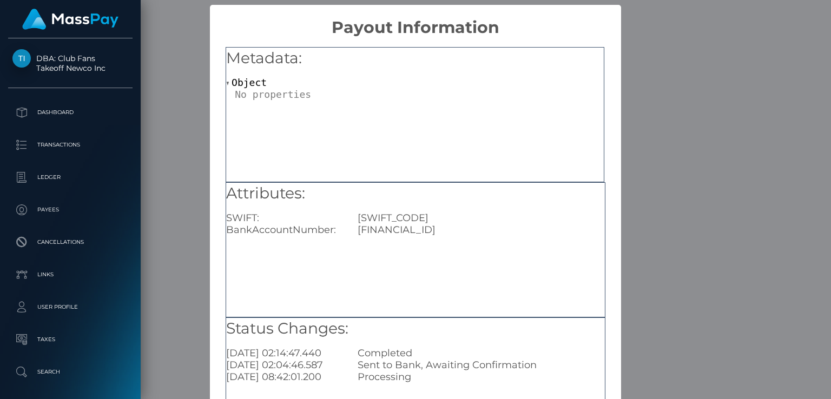
drag, startPoint x: 448, startPoint y: 234, endPoint x: 418, endPoint y: 236, distance: 29.9
click at [418, 236] on div "Attributes: SWIFT: SHEDNO22 BankAccountNumber: NO8018136830747" at bounding box center [416, 249] width 380 height 135
copy div "0747"
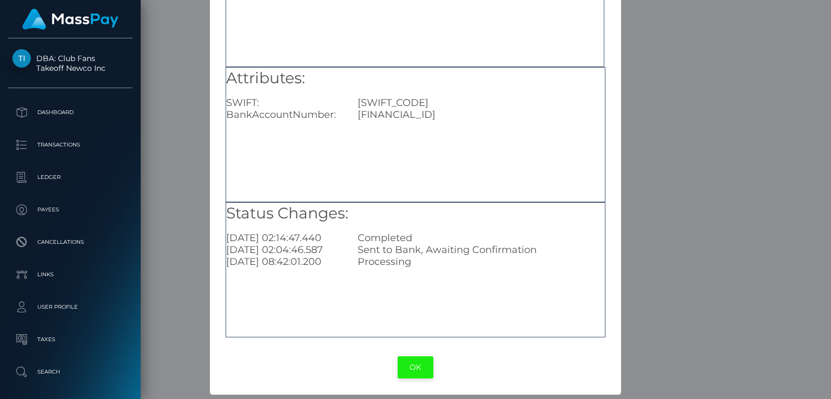
click at [405, 364] on button "OK" at bounding box center [416, 367] width 36 height 22
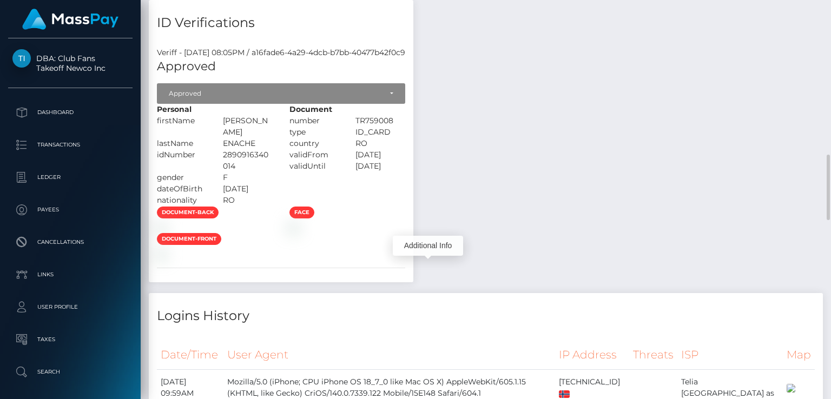
scroll to position [0, 0]
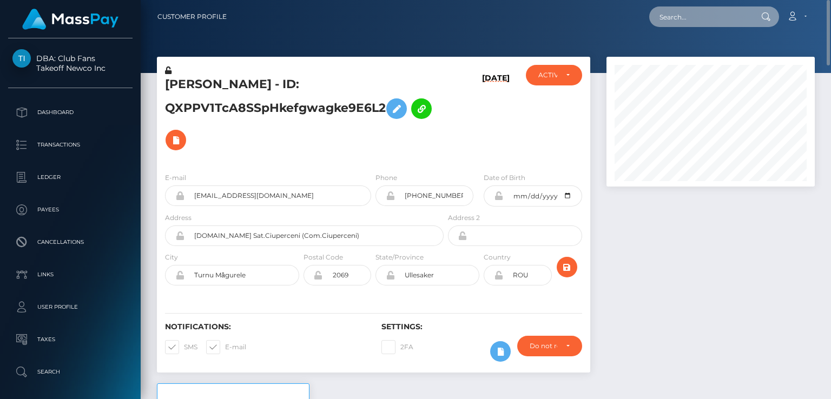
paste input "maianh230896@gmail.com"
type input "maianh230896@gmail.com"
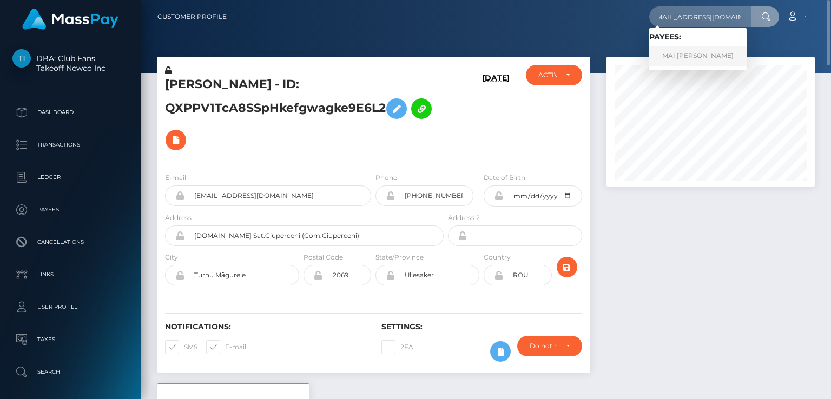
click at [690, 57] on link "MAI [PERSON_NAME]" at bounding box center [697, 56] width 97 height 20
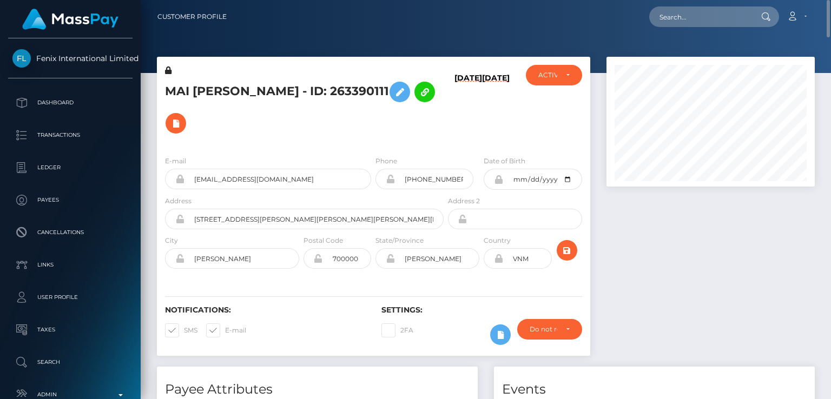
click at [173, 94] on h5 "MAI ANH HO - ID: 263390111" at bounding box center [301, 107] width 273 height 63
copy h5 "MAI"
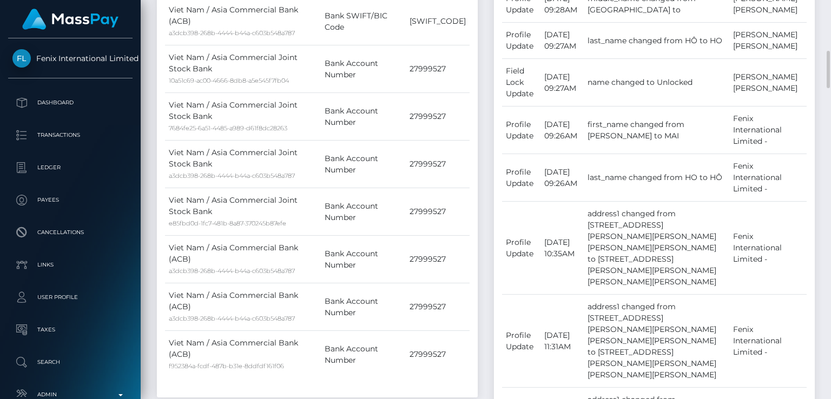
click at [346, 345] on div "Payee Attributes Payer Name Label Value Viet Nam / Asia Commercial Joint Stock …" at bounding box center [317, 275] width 337 height 899
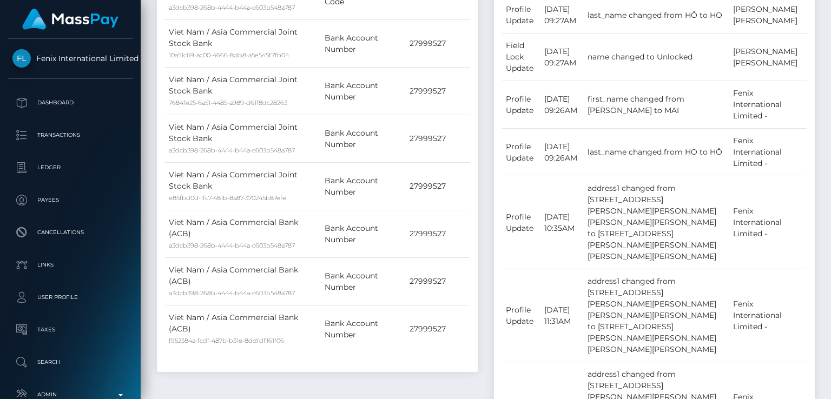
scroll to position [0, 0]
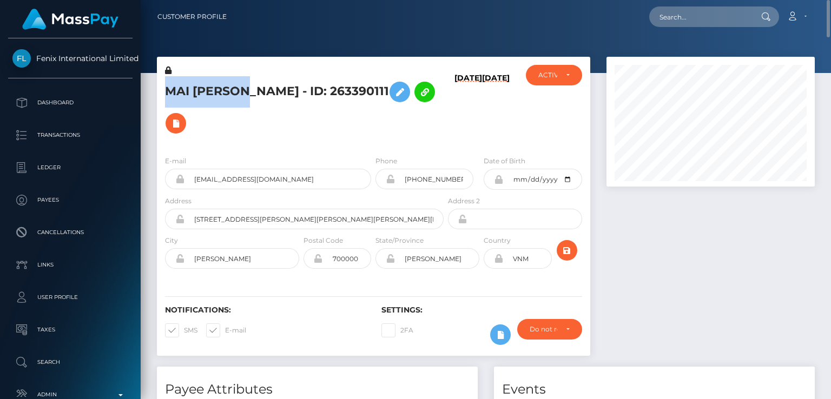
drag, startPoint x: 242, startPoint y: 89, endPoint x: 168, endPoint y: 88, distance: 74.1
click at [168, 88] on h5 "MAI ANH HO - ID: 263390111" at bounding box center [301, 107] width 273 height 63
copy h5 "MAI ANH HO"
click at [574, 78] on div "ACTIVE" at bounding box center [554, 75] width 56 height 21
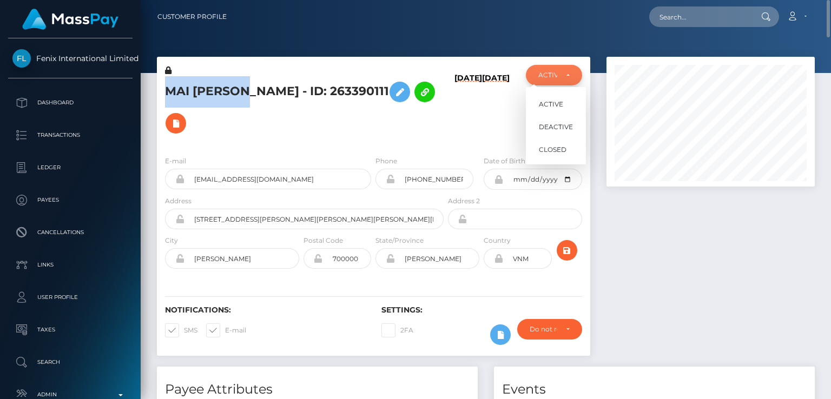
scroll to position [130, 208]
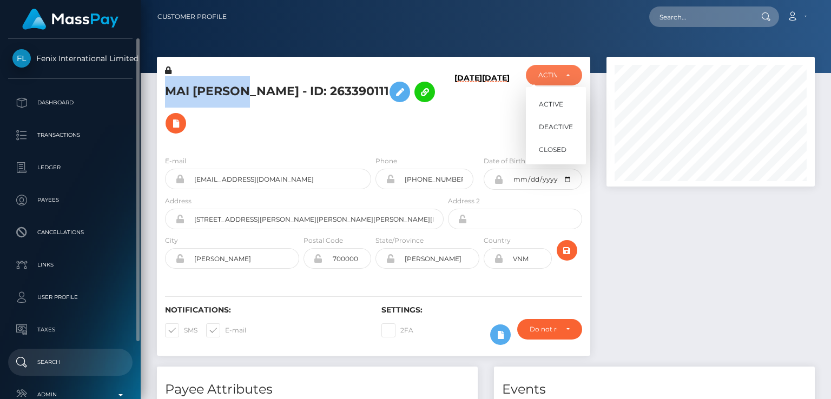
click at [54, 356] on p "Search" at bounding box center [70, 362] width 116 height 16
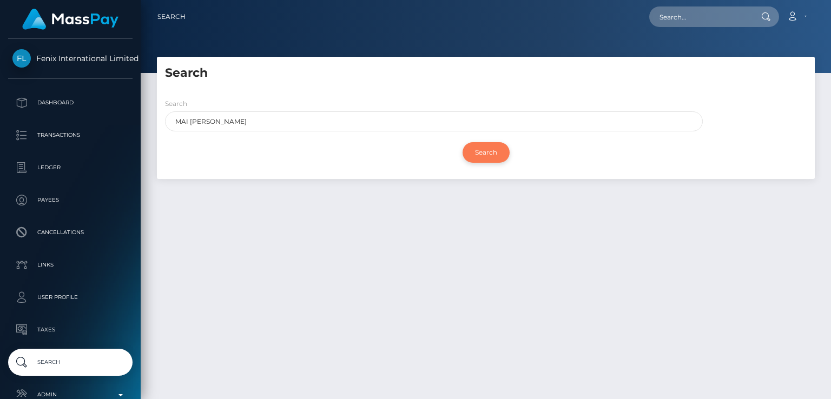
type input "MAI [PERSON_NAME]"
click at [471, 155] on input "Search" at bounding box center [486, 152] width 47 height 21
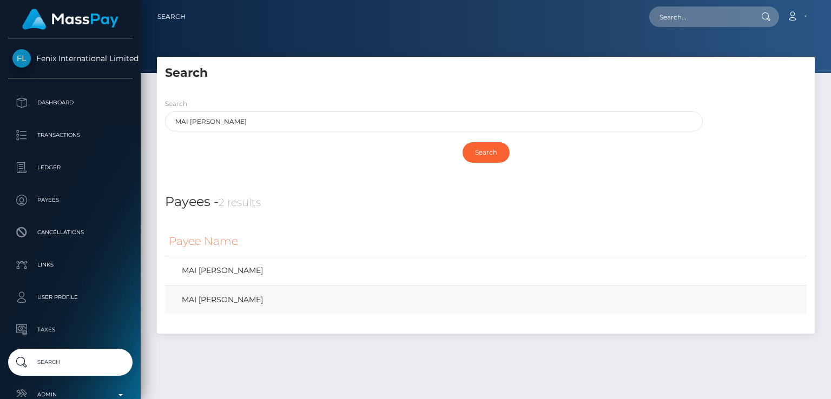
click at [226, 302] on link "MAI [PERSON_NAME]" at bounding box center [486, 300] width 634 height 16
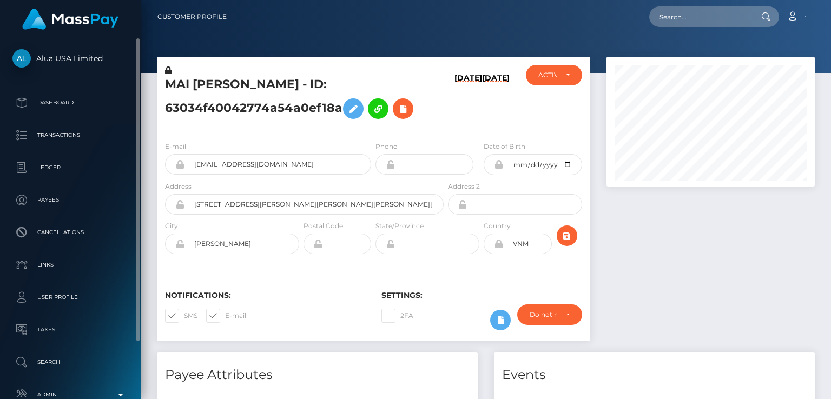
drag, startPoint x: 36, startPoint y: 46, endPoint x: 104, endPoint y: 57, distance: 69.0
click at [104, 57] on div "Alua USA Limited Dashboard Transactions Ledger Payees Cancellations Links" at bounding box center [70, 217] width 141 height 359
copy span "Alua USA Limited"
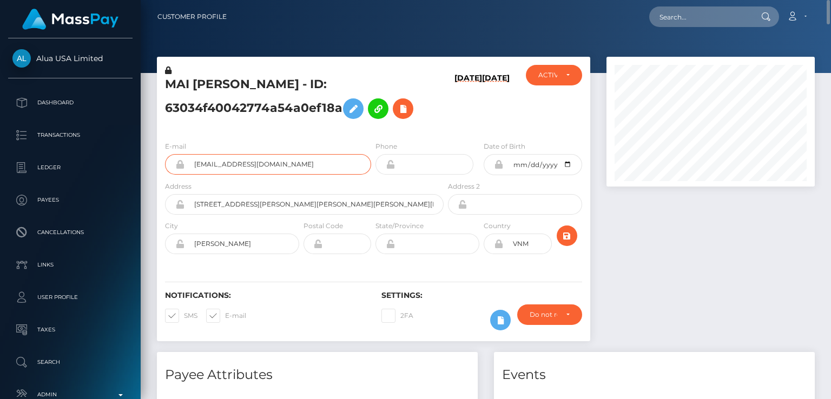
drag, startPoint x: 330, startPoint y: 163, endPoint x: 191, endPoint y: 158, distance: 139.1
click at [191, 158] on input "63034f40042774a54a0ef18a@alua.com" at bounding box center [277, 164] width 187 height 21
click at [329, 322] on div "Notifications: SMS E-mail" at bounding box center [265, 313] width 216 height 45
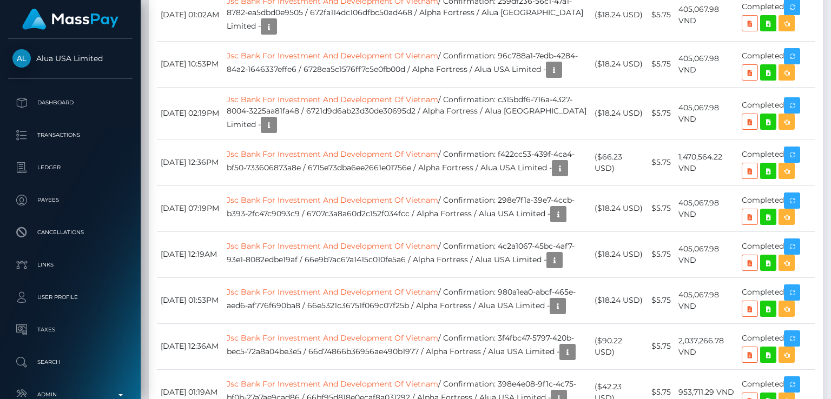
scroll to position [130, 208]
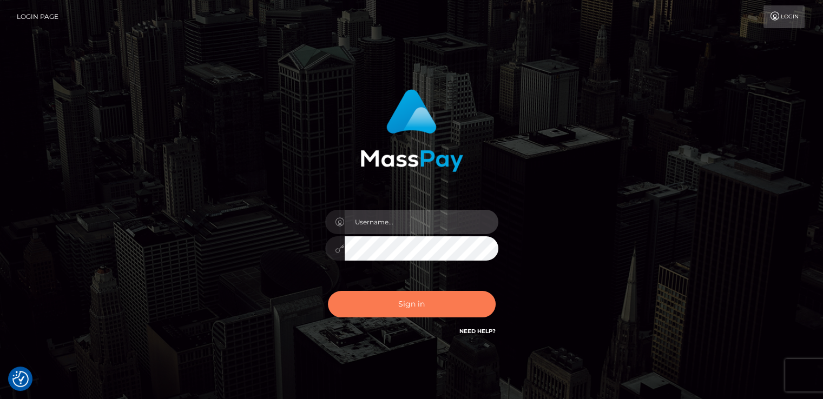
type input "[DOMAIN_NAME]"
click at [409, 305] on button "Sign in" at bounding box center [412, 304] width 168 height 27
type input "[DOMAIN_NAME]"
click at [382, 295] on button "Sign in" at bounding box center [412, 304] width 168 height 27
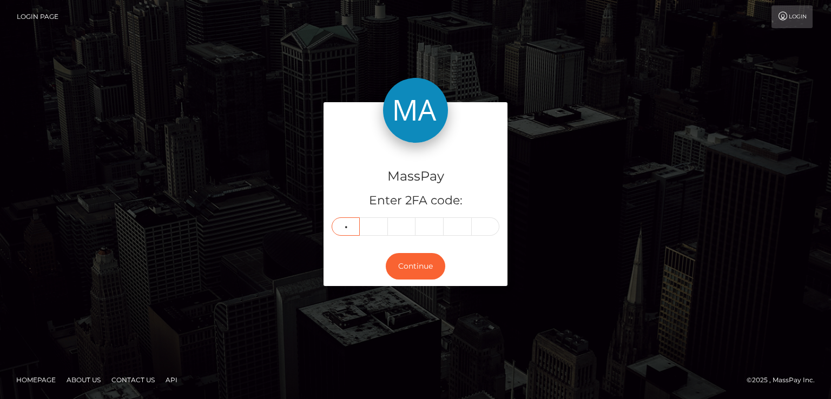
type input "2"
type input "7"
type input "6"
type input "1"
type input "7"
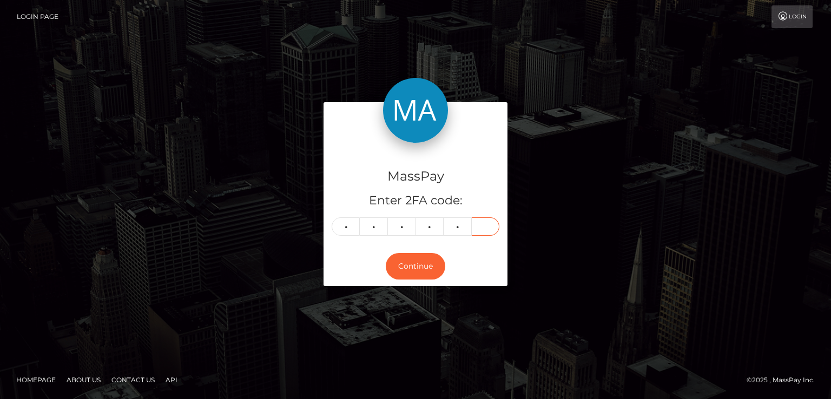
type input "8"
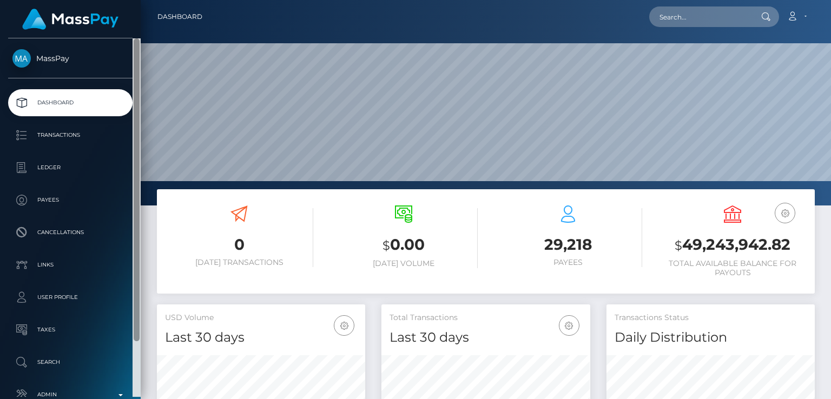
scroll to position [192, 208]
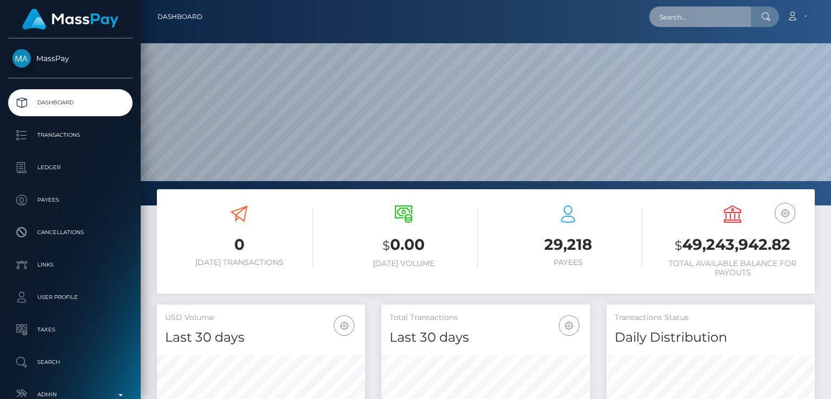
click at [738, 20] on input "text" at bounding box center [700, 16] width 102 height 21
paste input "[EMAIL_ADDRESS][DOMAIN_NAME]"
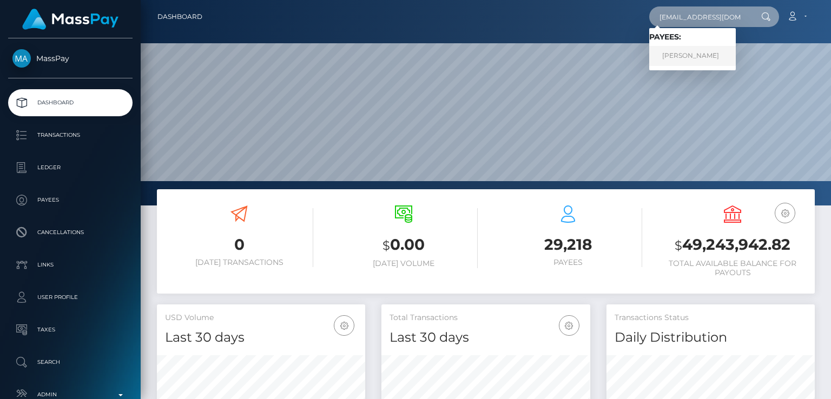
type input "[EMAIL_ADDRESS][DOMAIN_NAME]"
click at [714, 59] on link "Denton Gamble" at bounding box center [692, 56] width 87 height 20
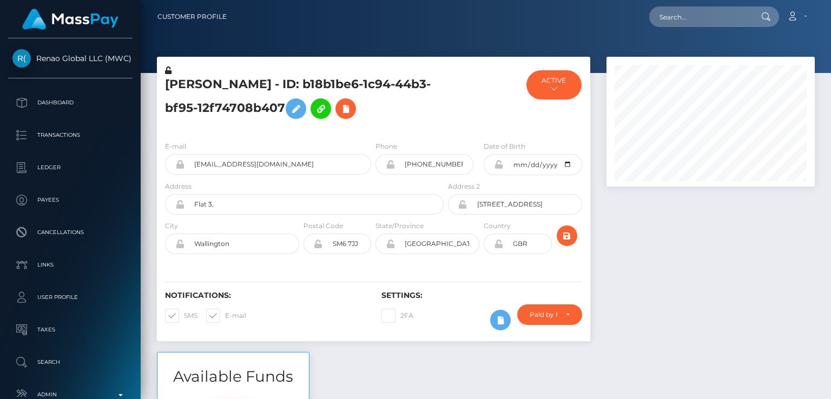
scroll to position [130, 208]
click at [591, 23] on div "Loading... Loading... Account Edit Profile Logout" at bounding box center [524, 16] width 579 height 23
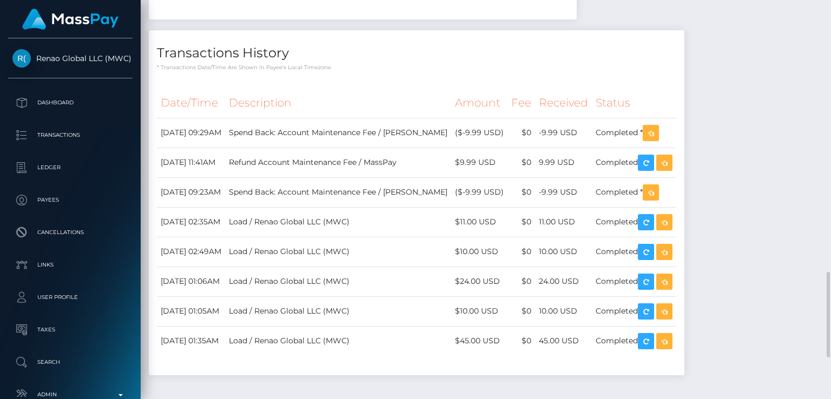
scroll to position [1443, 0]
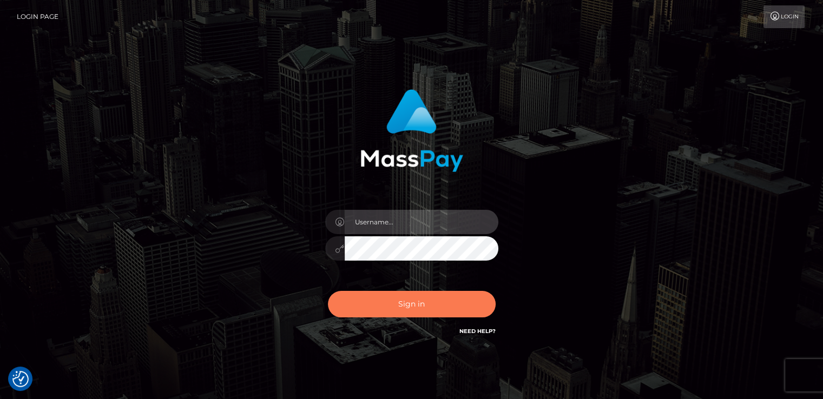
type input "nt.es"
click at [410, 308] on button "Sign in" at bounding box center [412, 304] width 168 height 27
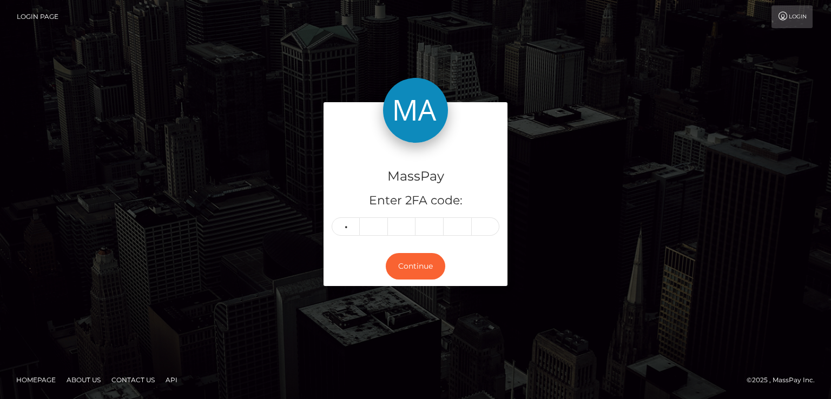
type input "7"
type input "6"
type input "3"
type input "1"
type input "5"
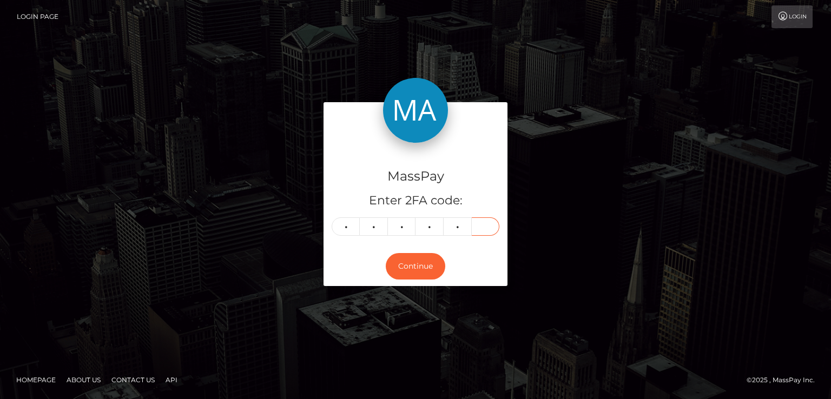
type input "1"
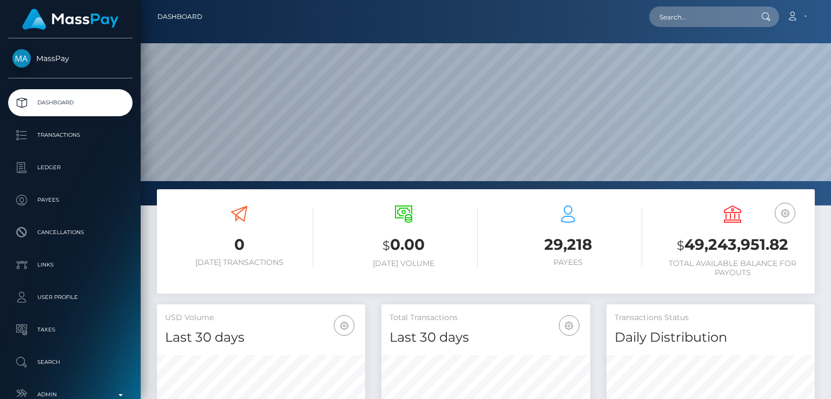
scroll to position [192, 208]
click at [676, 19] on input "text" at bounding box center [700, 16] width 102 height 21
paste input "[EMAIL_ADDRESS][DOMAIN_NAME]"
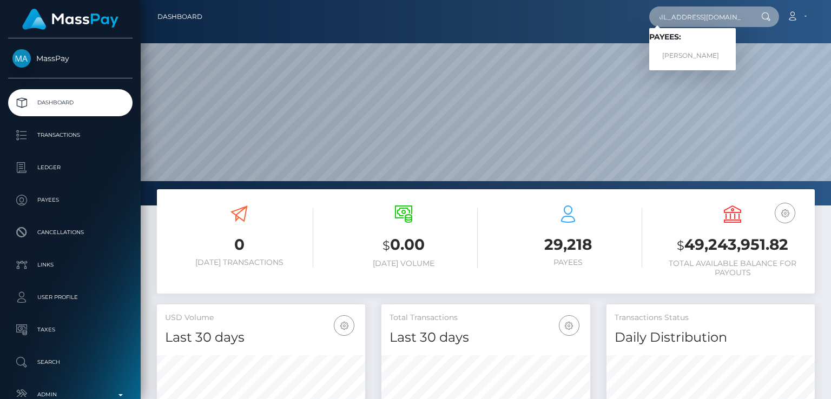
type input "[EMAIL_ADDRESS][DOMAIN_NAME]"
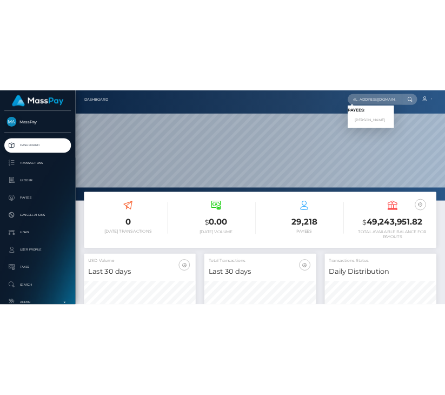
scroll to position [0, 0]
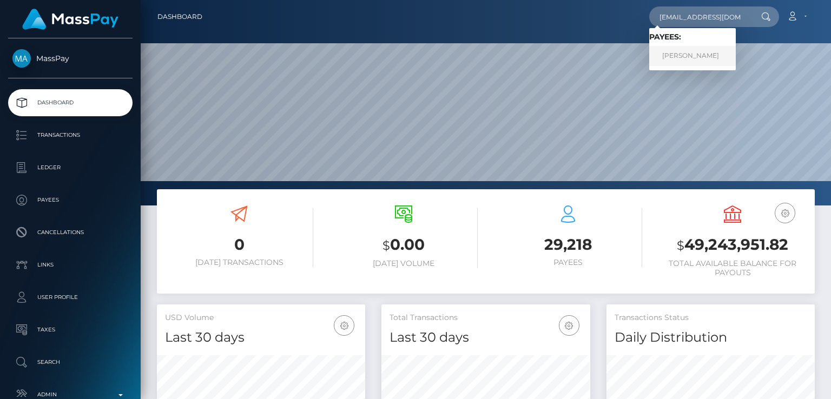
click at [703, 55] on link "[PERSON_NAME]" at bounding box center [692, 56] width 87 height 20
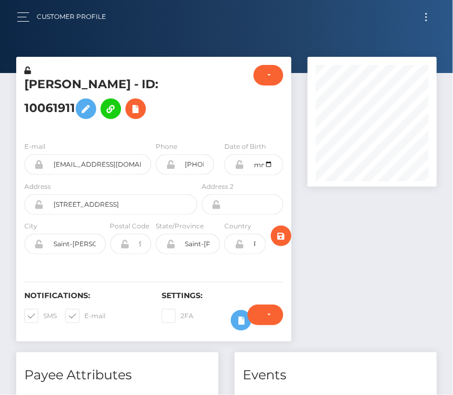
scroll to position [130, 130]
click at [215, 109] on div at bounding box center [223, 99] width 46 height 68
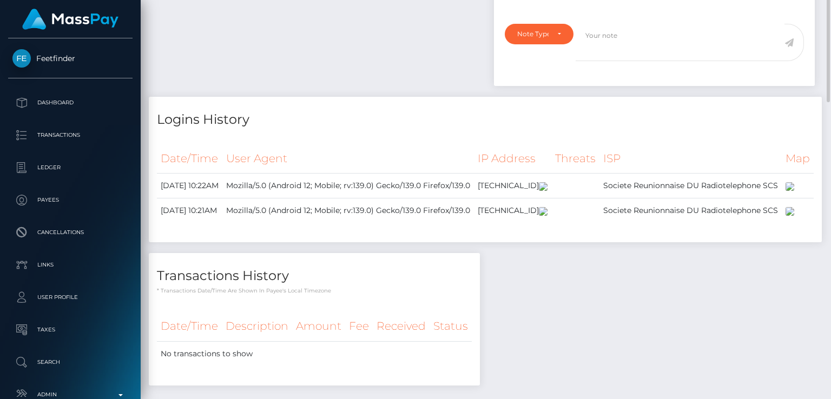
scroll to position [180, 0]
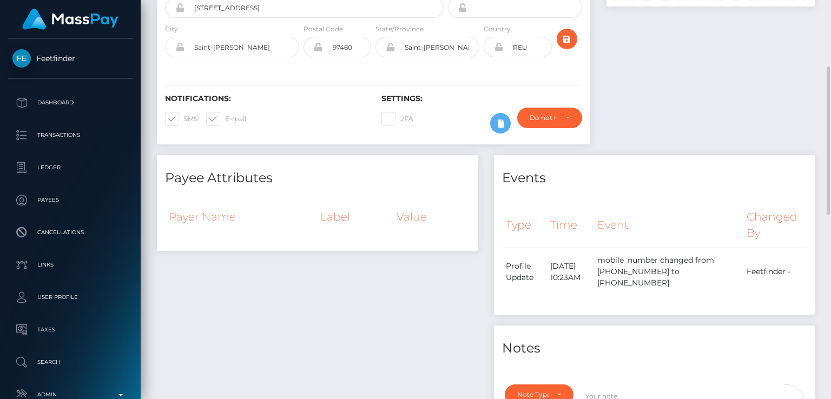
click at [226, 256] on div "Payee Attributes Payer Name Label Value" at bounding box center [317, 306] width 337 height 302
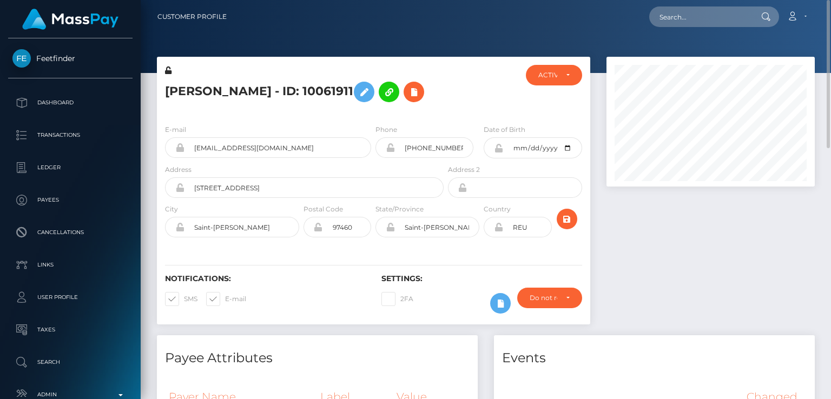
click at [206, 97] on h5 "Melissa BUNEL - ID: 10061911" at bounding box center [301, 91] width 273 height 31
click at [193, 89] on h5 "Melissa BUNEL - ID: 10061911" at bounding box center [301, 91] width 273 height 31
copy h5 "Melissa"
click at [453, 15] on input "text" at bounding box center [700, 16] width 102 height 21
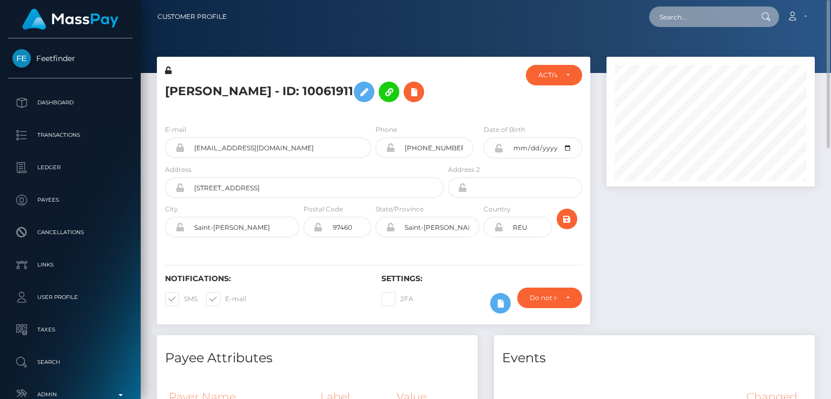
paste input "scherz95.ms@gmail.com"
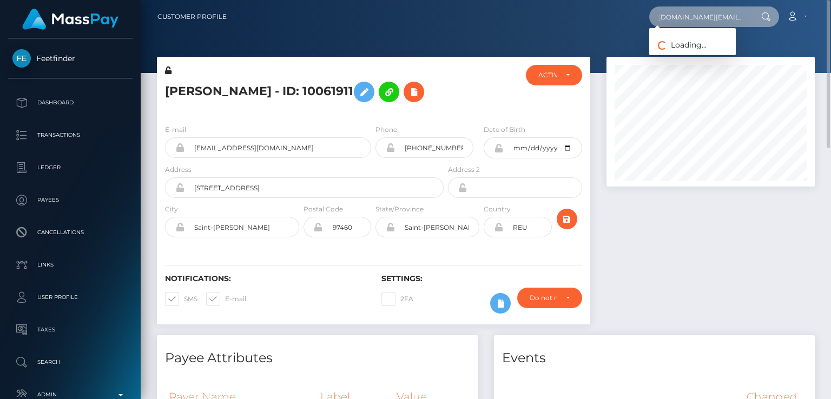
type input "scherz95.ms@gmail.com"
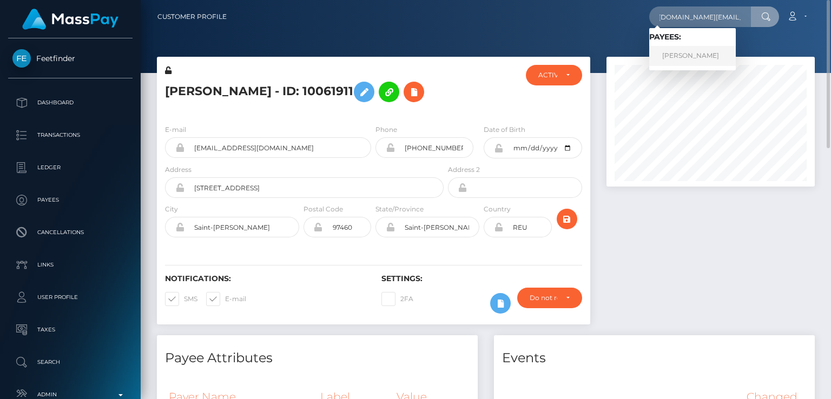
click at [453, 57] on link "Marco Scherz" at bounding box center [692, 56] width 87 height 20
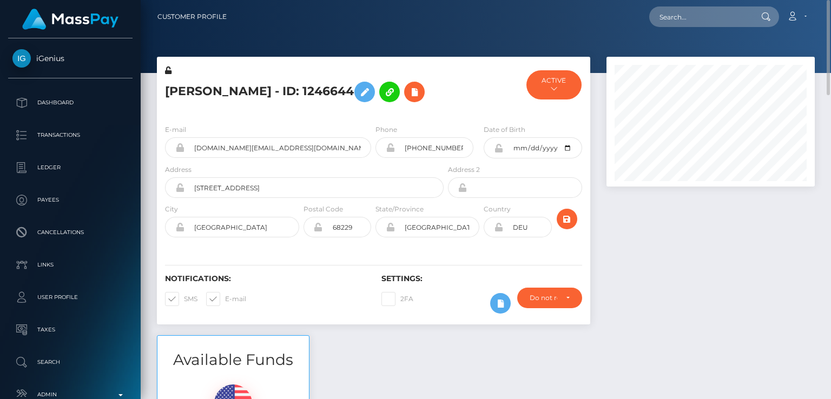
click at [181, 91] on h5 "[PERSON_NAME] - ID: 1246644" at bounding box center [301, 91] width 273 height 31
click at [181, 91] on h5 "Marco Scherz - ID: 1246644" at bounding box center [301, 91] width 273 height 31
copy h5 "Marco"
click at [266, 143] on input "[DOMAIN_NAME][EMAIL_ADDRESS][DOMAIN_NAME]" at bounding box center [277, 147] width 187 height 21
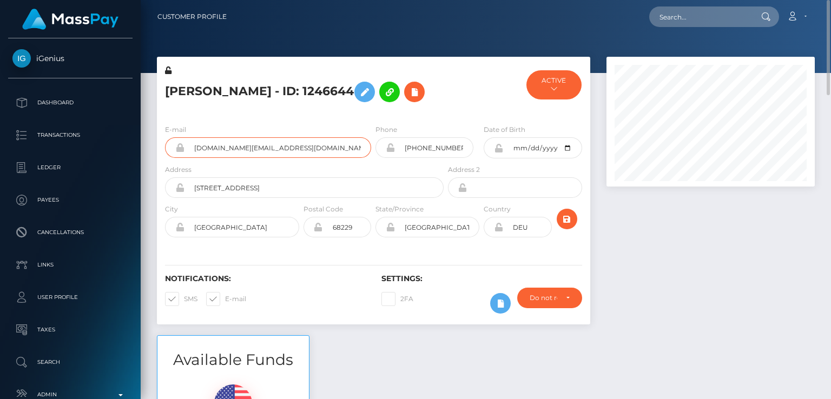
click at [266, 143] on input "[DOMAIN_NAME][EMAIL_ADDRESS][DOMAIN_NAME]" at bounding box center [277, 147] width 187 height 21
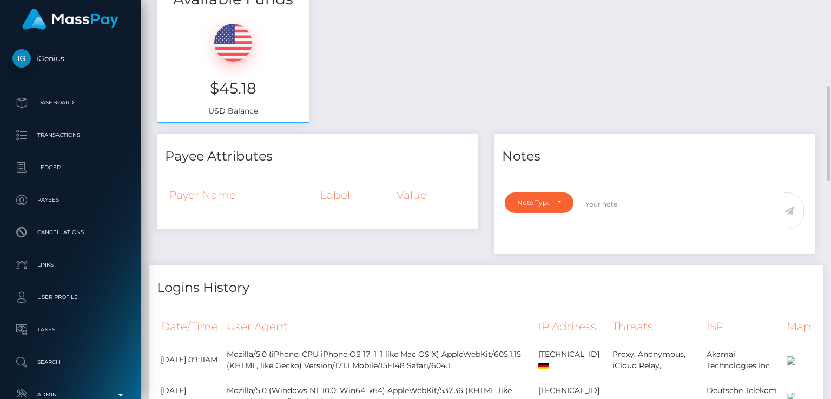
click at [228, 88] on h3 "$45.18" at bounding box center [233, 88] width 135 height 21
copy h3 "$45.18"
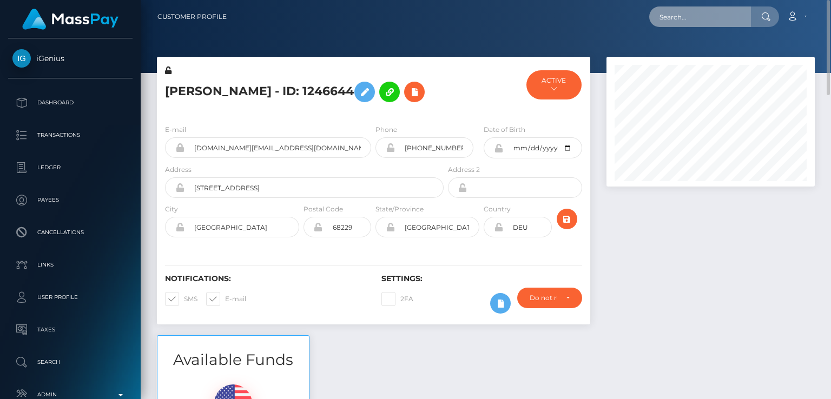
click at [722, 19] on input "text" at bounding box center [700, 16] width 102 height 21
paste input "[EMAIL_ADDRESS][DOMAIN_NAME]"
type input "[EMAIL_ADDRESS][DOMAIN_NAME]"
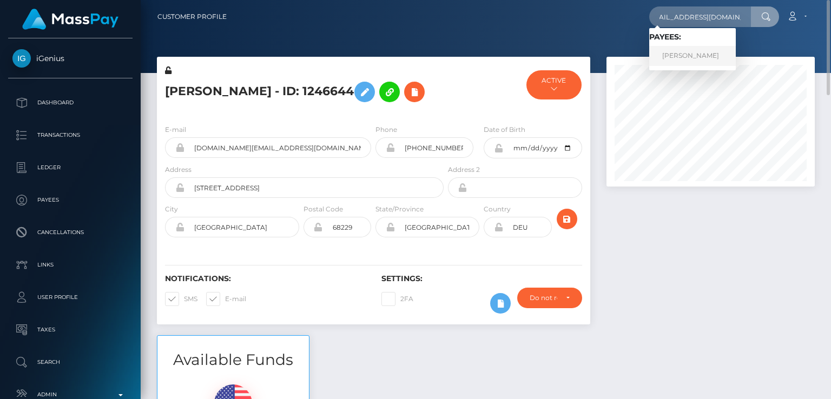
click at [697, 52] on link "COLLIN MCCALL" at bounding box center [692, 56] width 87 height 20
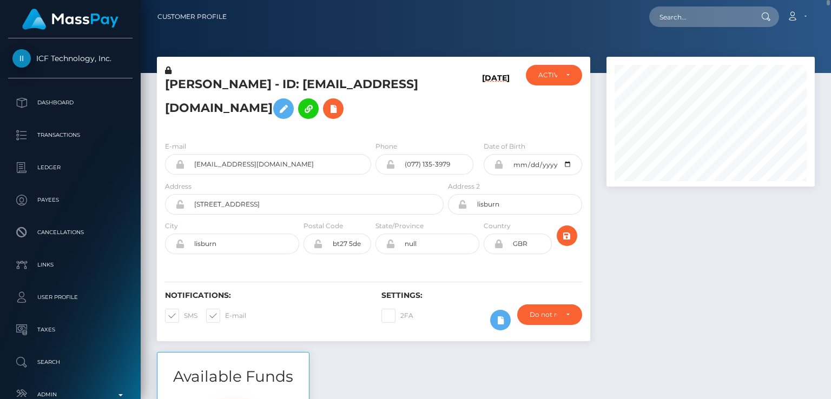
click at [186, 91] on h5 "COLLIN MCCALL - ID: admin@dailypayservice.com" at bounding box center [301, 100] width 273 height 48
click at [188, 83] on h5 "COLLIN MCCALL - ID: admin@dailypayservice.com" at bounding box center [301, 100] width 273 height 48
click at [188, 84] on h5 "COLLIN MCCALL - ID: admin@dailypayservice.com" at bounding box center [301, 100] width 273 height 48
copy h5 "COLLIN"
